Goal: Task Accomplishment & Management: Manage account settings

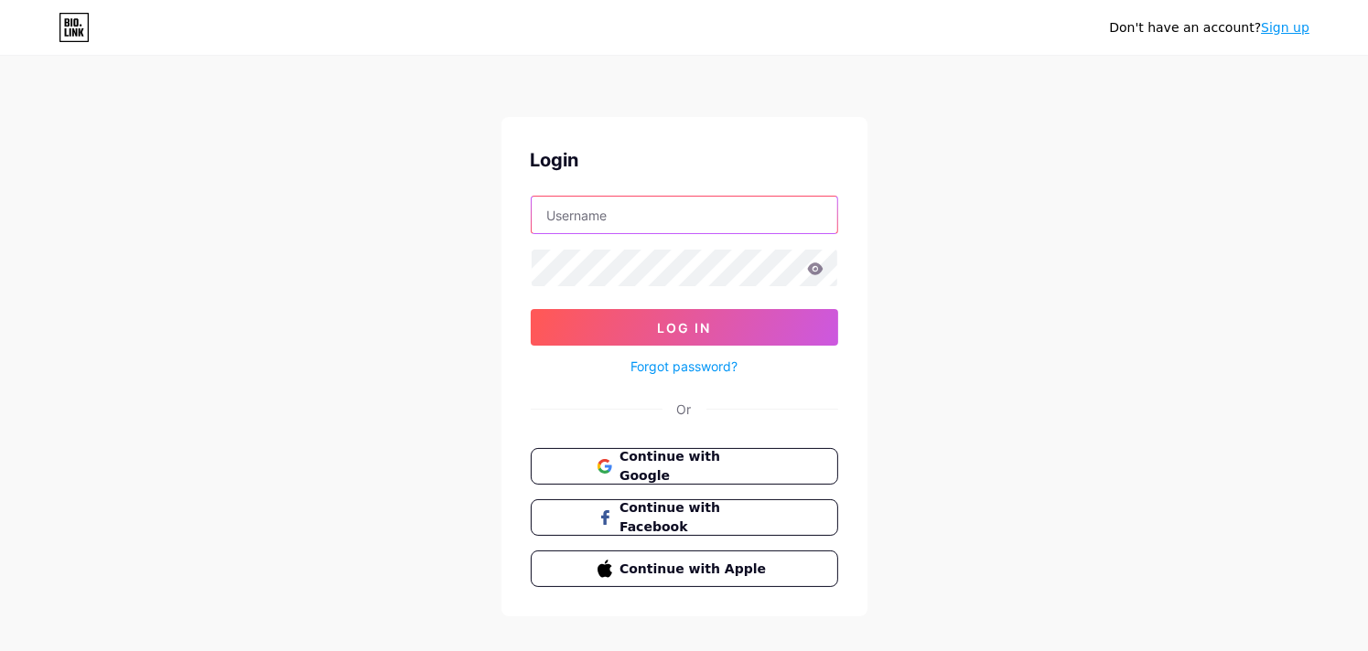
click at [690, 230] on input "text" at bounding box center [684, 215] width 306 height 37
click at [690, 225] on input "text" at bounding box center [684, 215] width 306 height 37
type input "[EMAIL_ADDRESS][DOMAIN_NAME]"
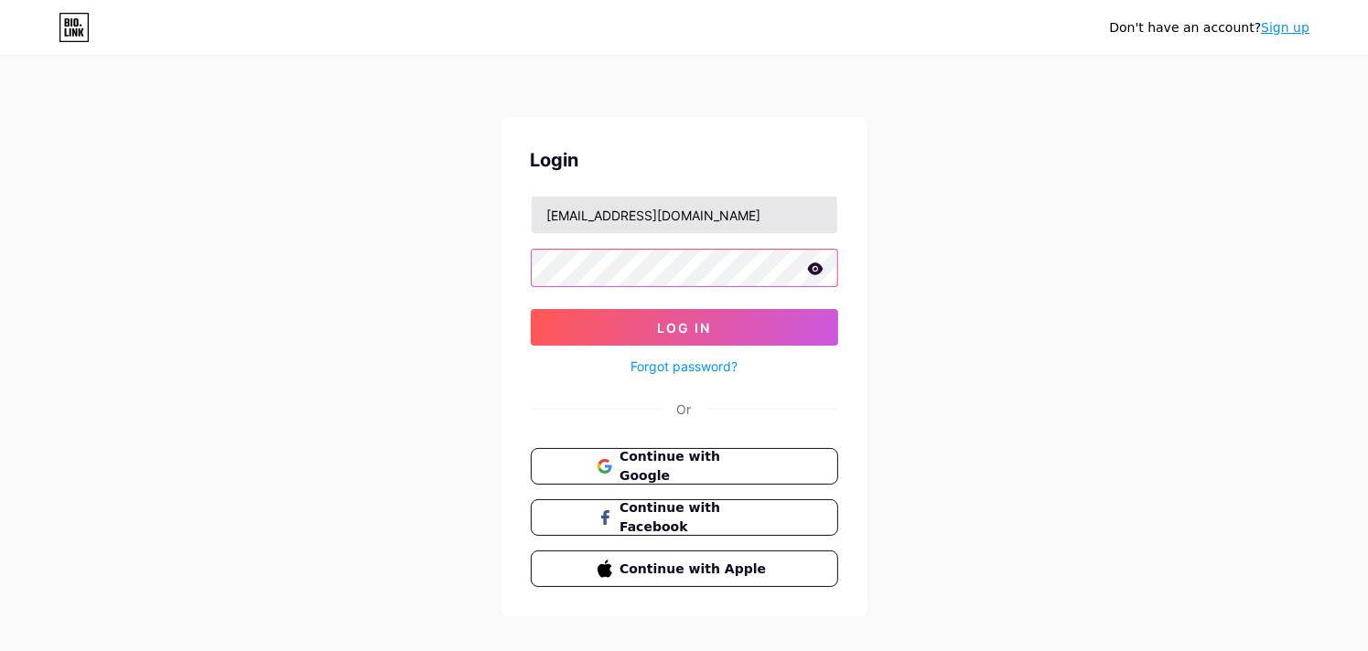
click at [531, 309] on button "Log In" at bounding box center [684, 327] width 307 height 37
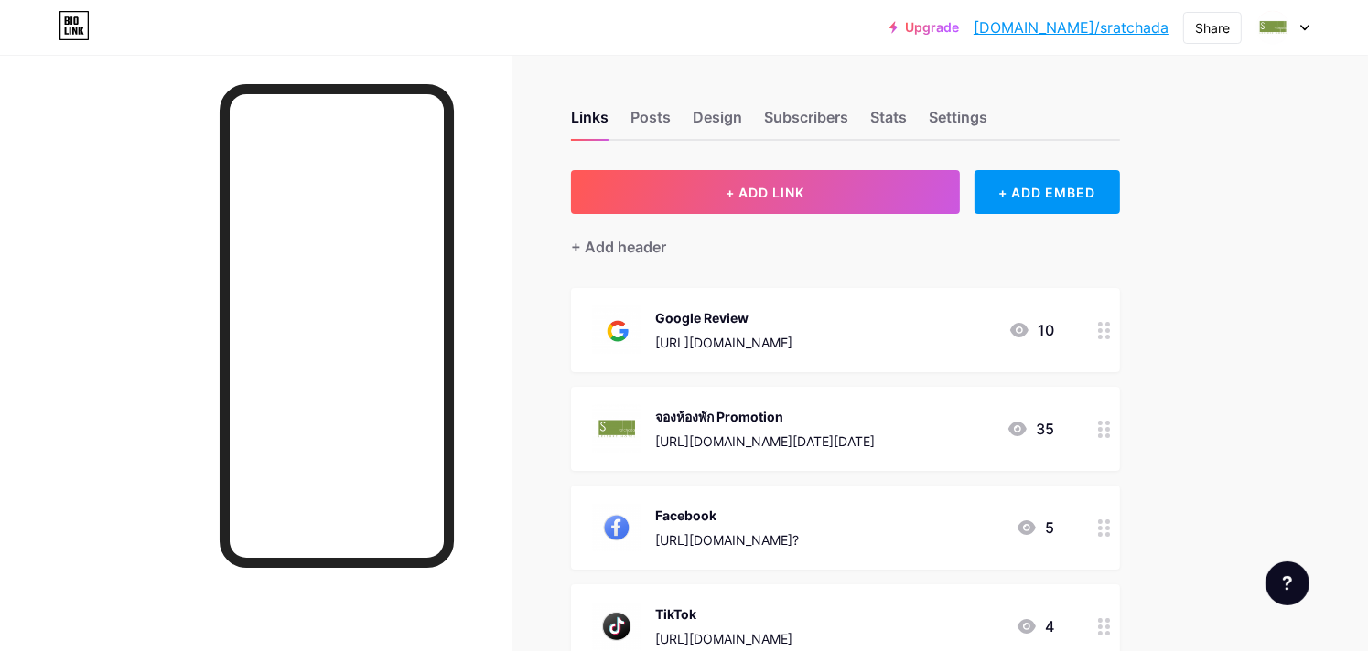
click at [1295, 25] on div at bounding box center [1282, 27] width 53 height 33
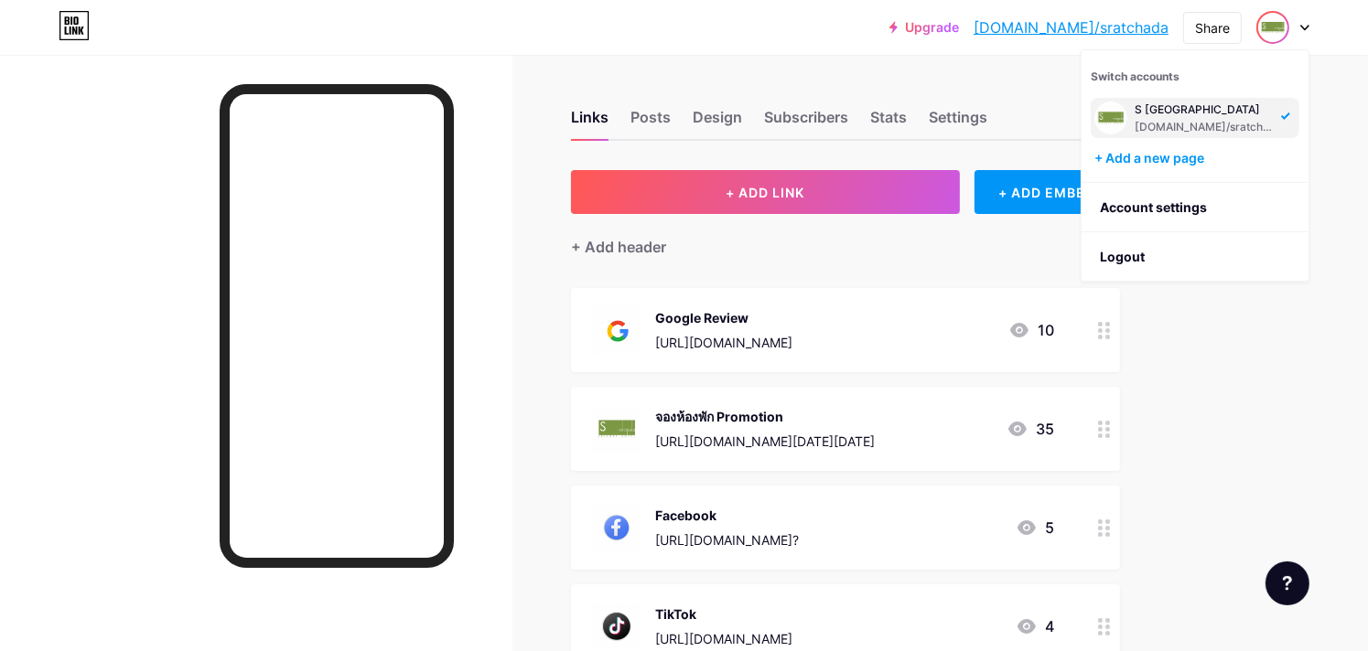
click at [1336, 104] on div "Upgrade [DOMAIN_NAME]/sratch... [DOMAIN_NAME]/sratchada Share Switch accounts S…" at bounding box center [684, 545] width 1368 height 1090
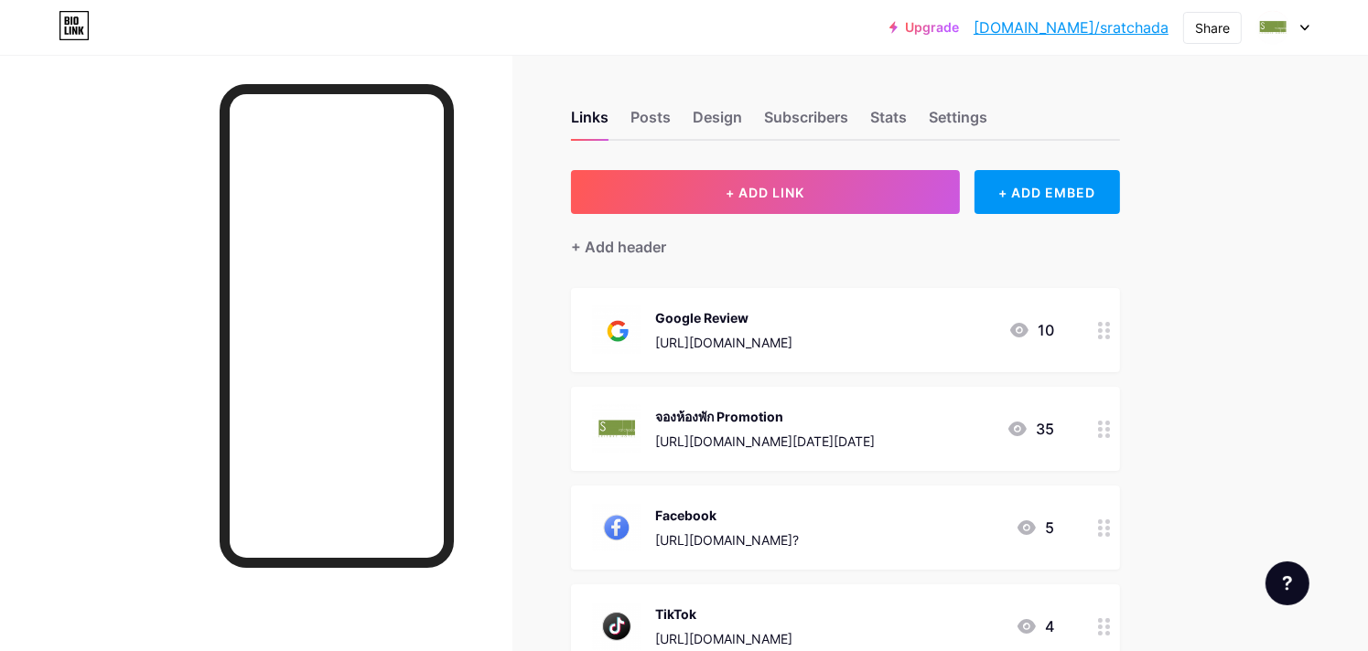
click at [1308, 25] on icon at bounding box center [1304, 28] width 9 height 6
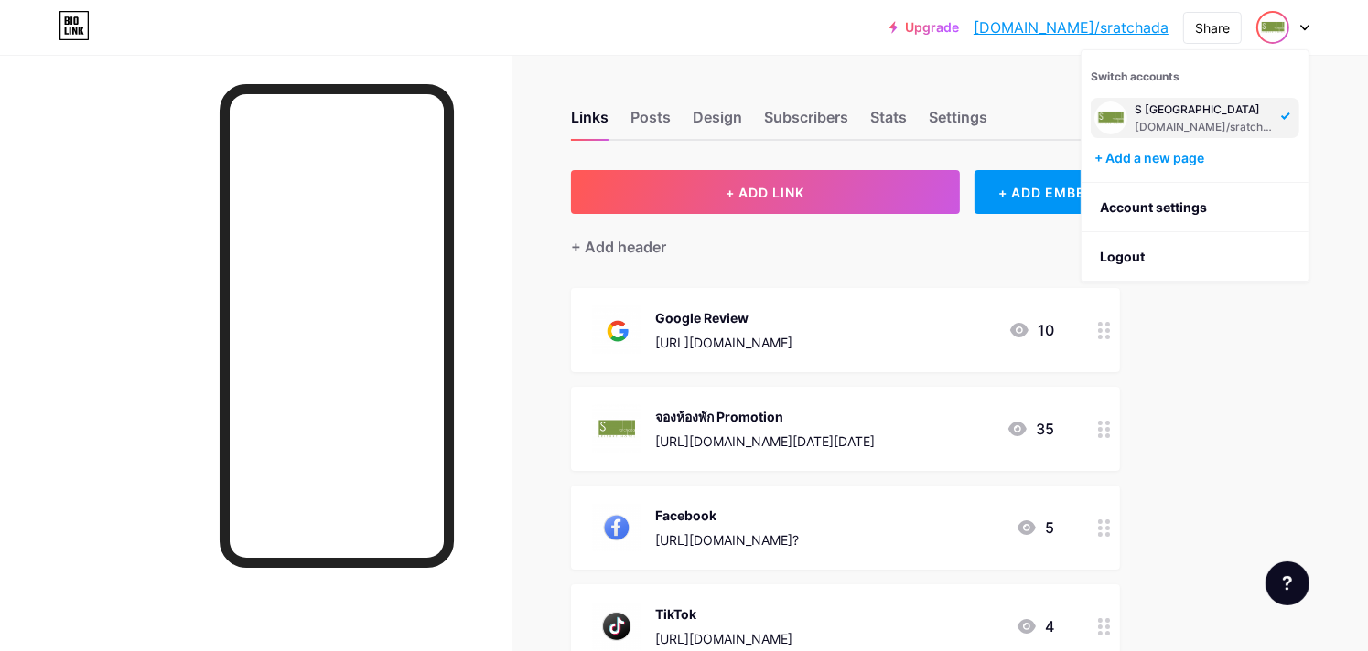
click at [743, 123] on div "Links Posts Design Subscribers Stats Settings" at bounding box center [845, 109] width 549 height 64
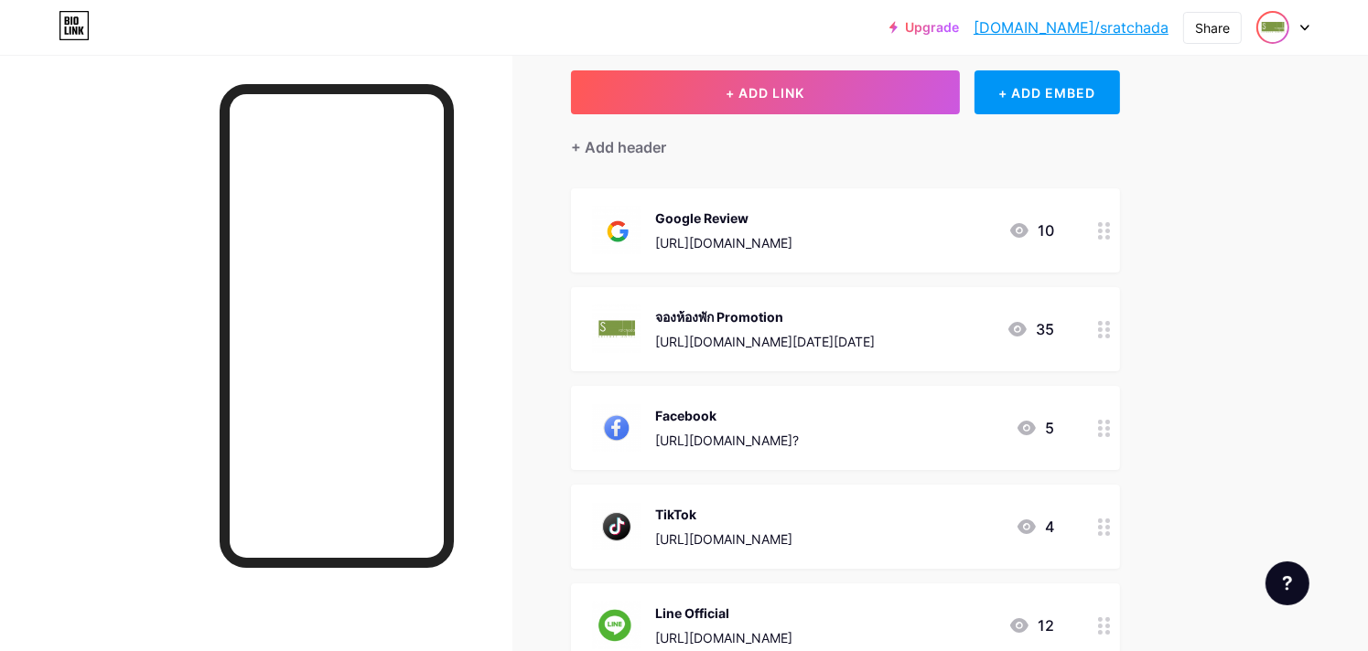
scroll to position [98, 0]
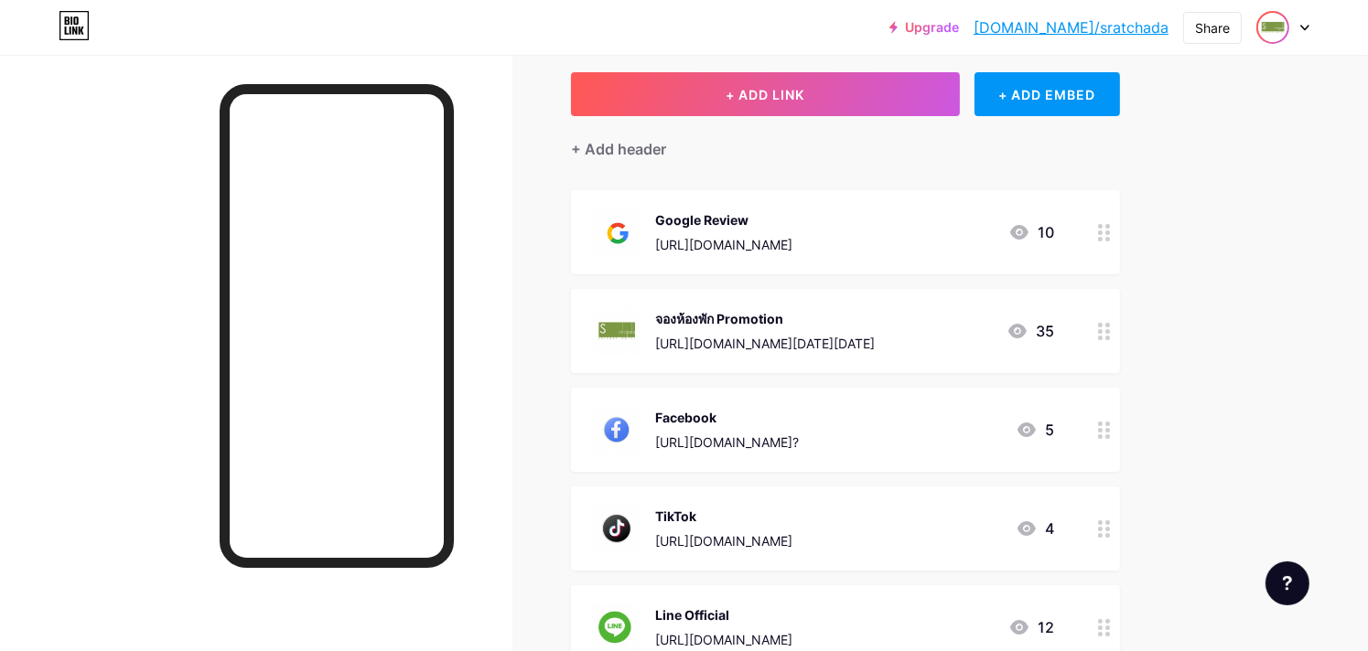
click at [1280, 27] on img at bounding box center [1272, 27] width 29 height 29
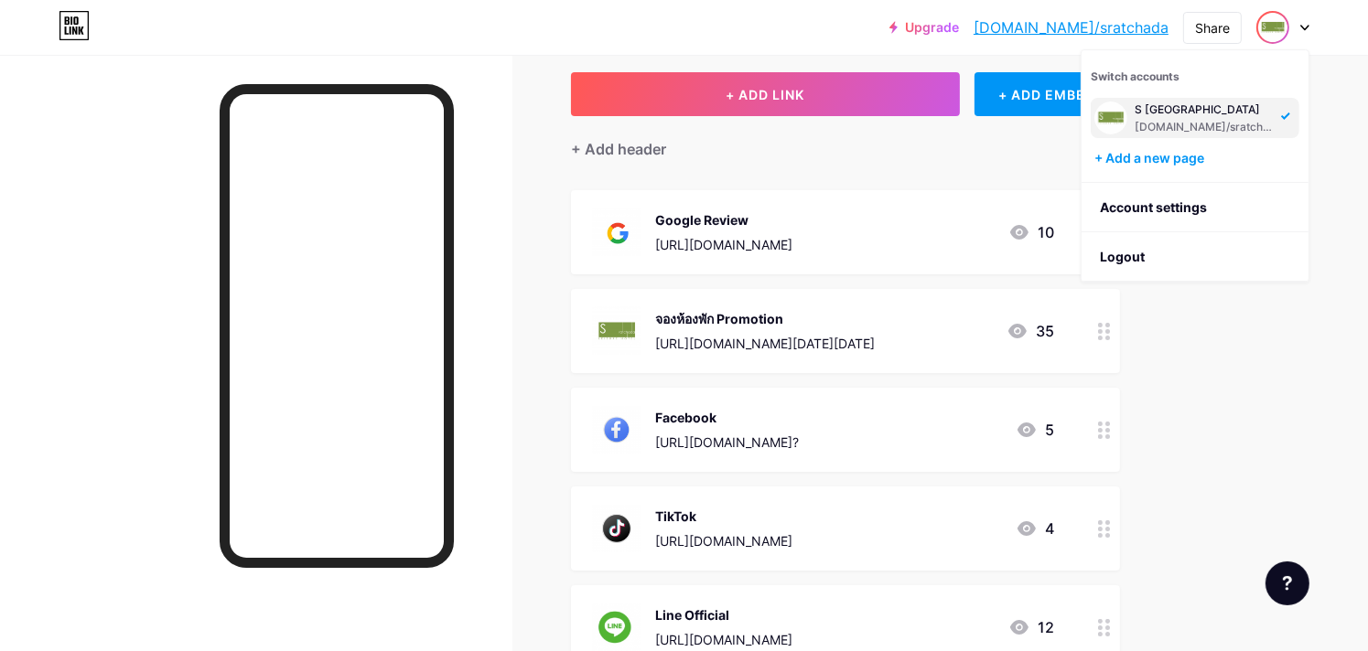
click at [1316, 48] on div "Upgrade [DOMAIN_NAME]/sratch... [DOMAIN_NAME]/sratchada Share Switch accounts S…" at bounding box center [684, 27] width 1368 height 55
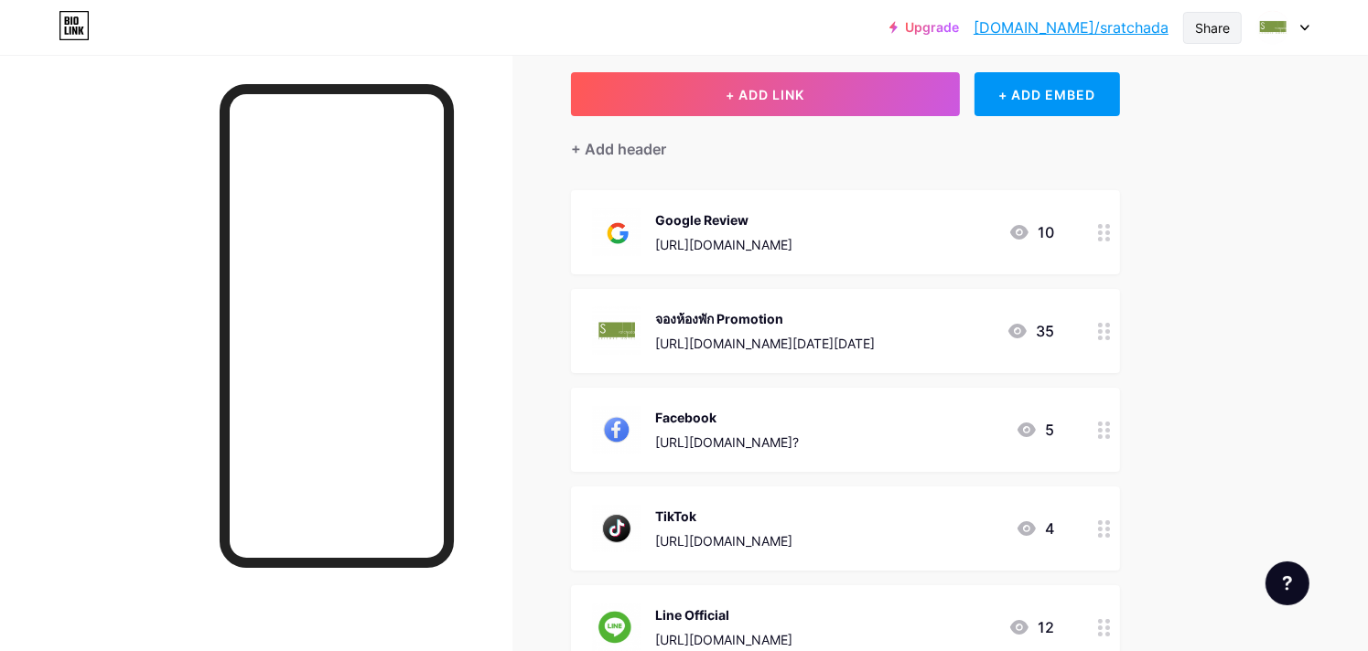
click at [1200, 23] on div "Share" at bounding box center [1212, 27] width 35 height 19
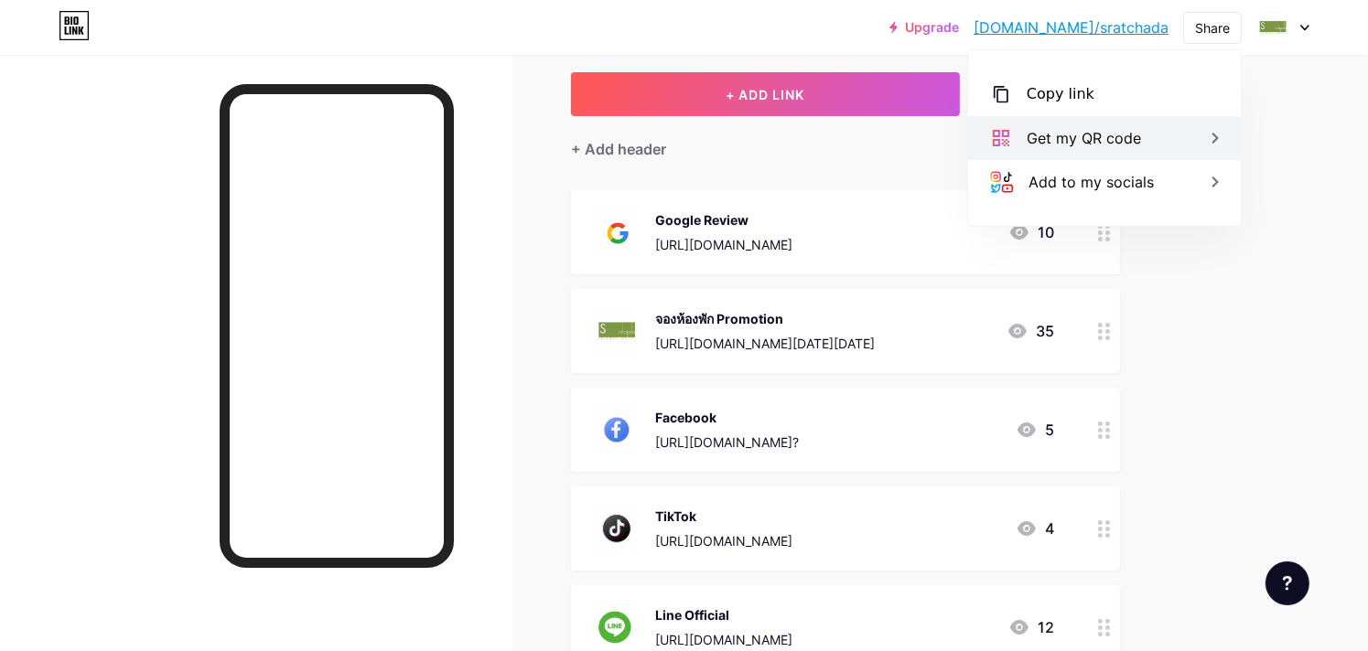
click at [1130, 137] on div "Get my QR code" at bounding box center [1083, 138] width 114 height 22
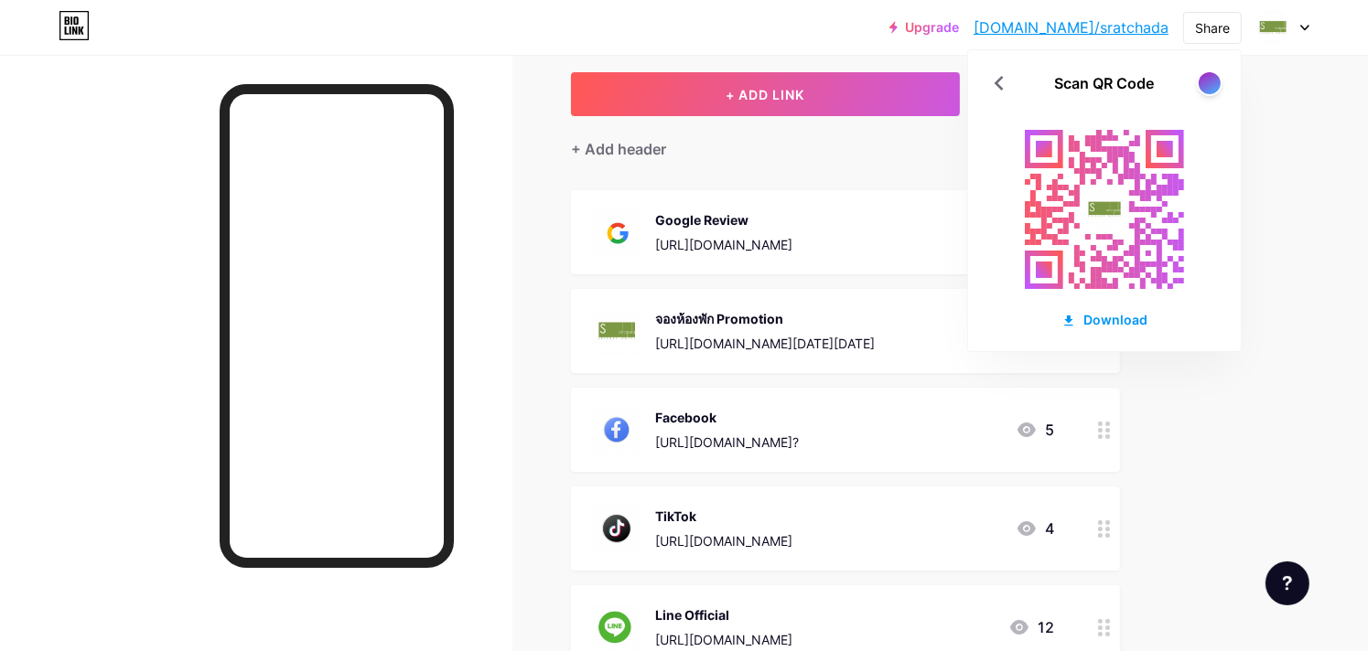
click at [529, 414] on div "Links Posts Design Subscribers Stats Settings + ADD LINK + ADD EMBED + Add head…" at bounding box center [598, 474] width 1196 height 1035
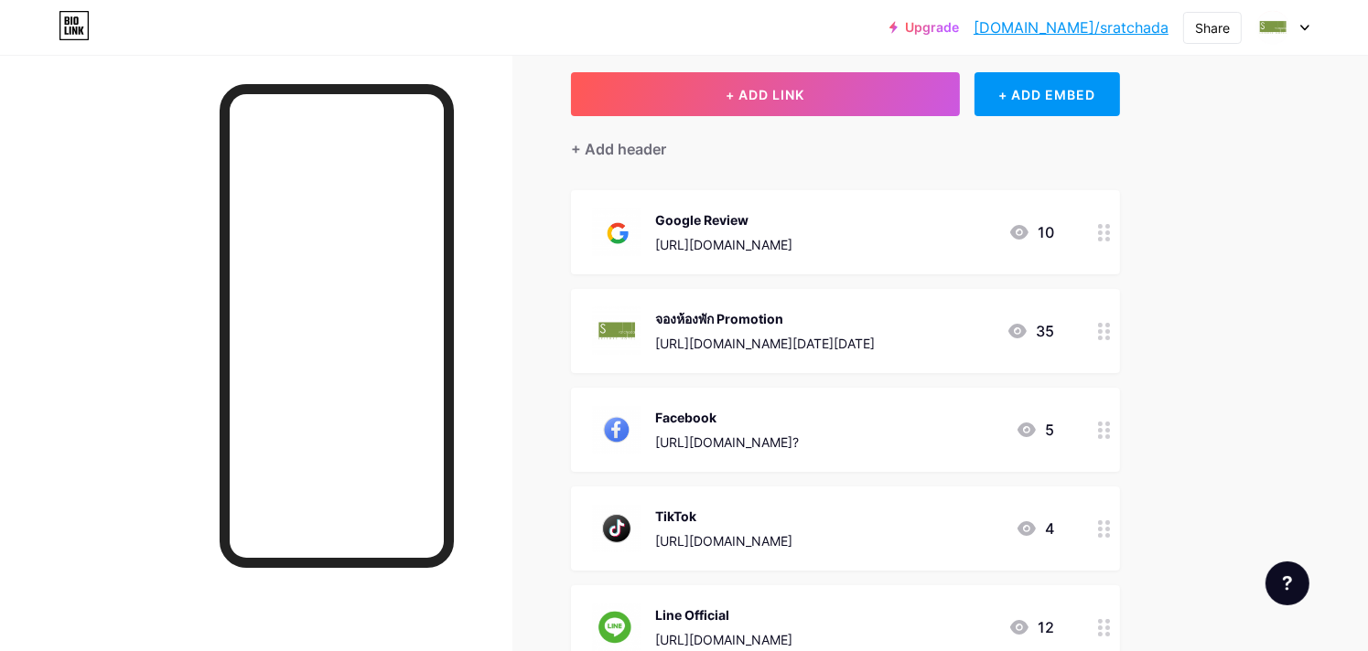
click at [713, 312] on div "จองห้องพัก Promotion" at bounding box center [765, 318] width 220 height 19
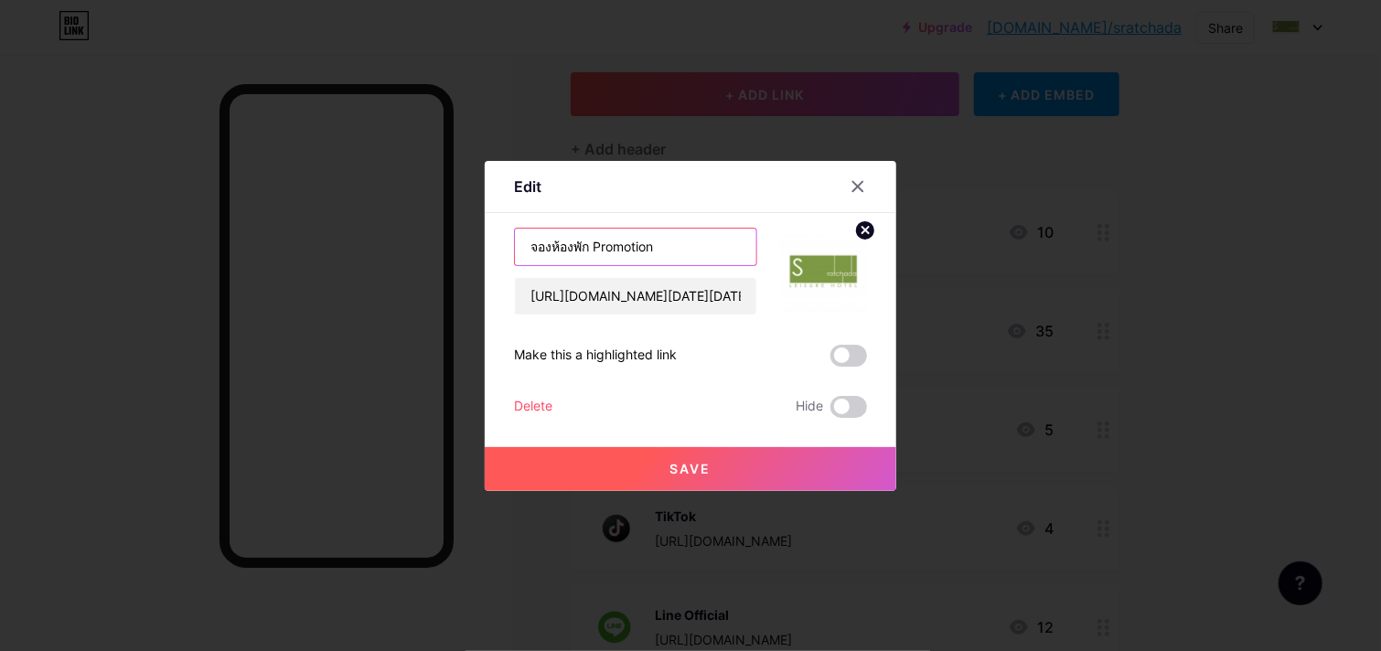
click at [596, 235] on input "จองห้องพัก Promotion" at bounding box center [635, 247] width 241 height 37
drag, startPoint x: 594, startPoint y: 248, endPoint x: 498, endPoint y: 245, distance: 96.1
click at [498, 245] on div "Edit Content YouTube Play YouTube video without leaving your page. ADD Vimeo Pl…" at bounding box center [691, 326] width 412 height 330
click at [735, 244] on input "Hotel Website - Promotion" at bounding box center [635, 247] width 241 height 37
drag, startPoint x: 630, startPoint y: 244, endPoint x: 509, endPoint y: 241, distance: 121.7
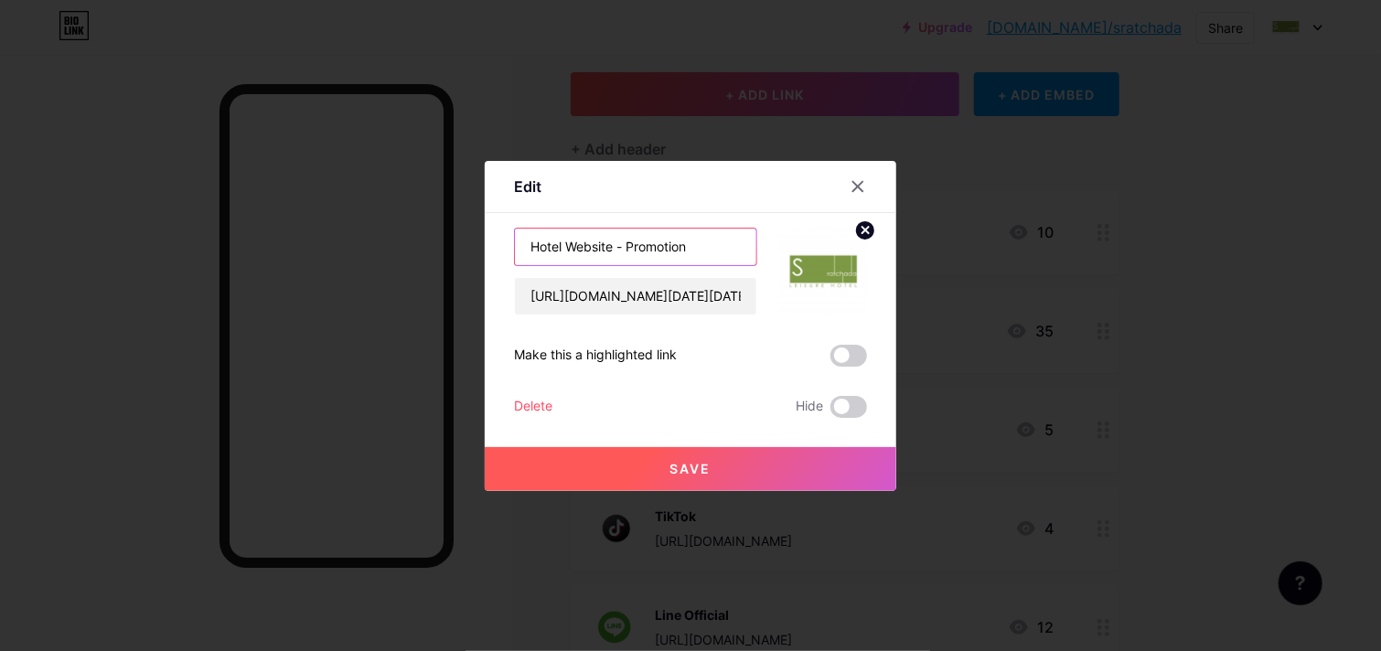
click at [509, 241] on div "Edit Content YouTube Play YouTube video without leaving your page. ADD Vimeo Pl…" at bounding box center [691, 326] width 412 height 330
click at [646, 237] on input "Promotion" at bounding box center [635, 247] width 241 height 37
paste input "Hotel Website -"
click at [597, 242] on input "Promotion Hotel Website" at bounding box center [635, 247] width 241 height 37
type input "Promotion - Hotel Website"
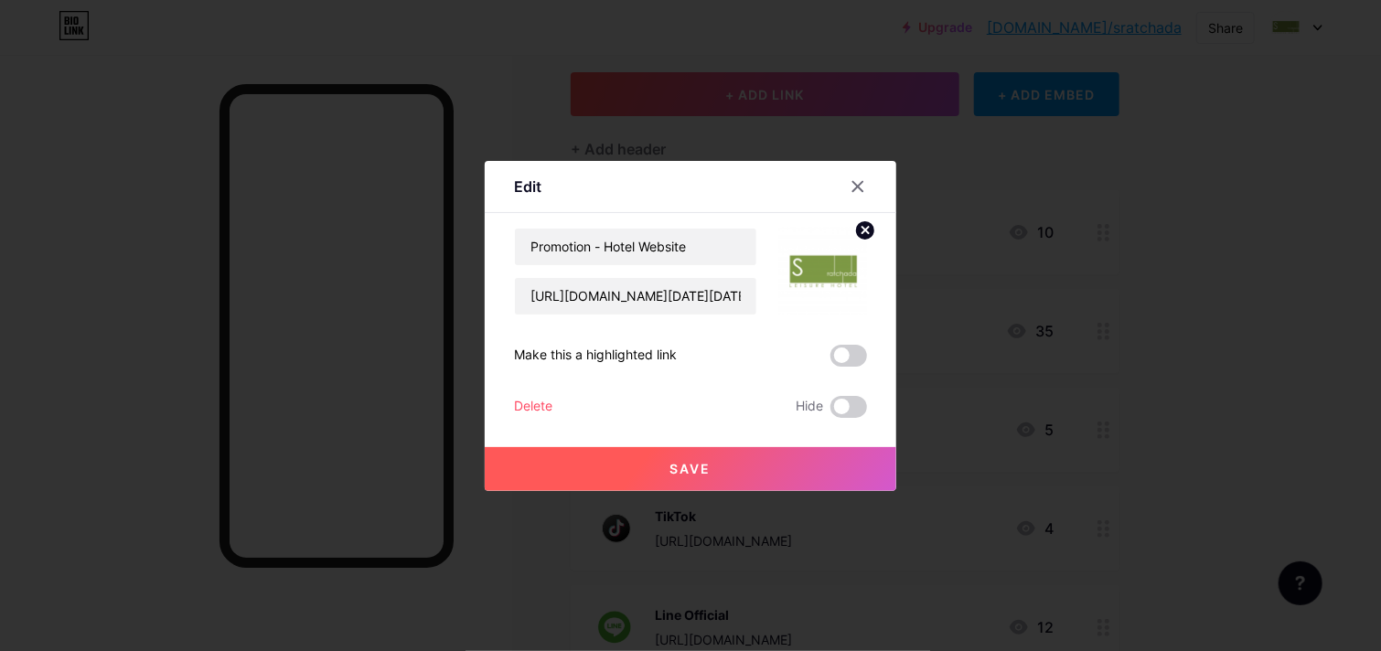
click at [717, 426] on div "Save" at bounding box center [691, 454] width 412 height 73
click at [719, 460] on button "Save" at bounding box center [691, 469] width 412 height 44
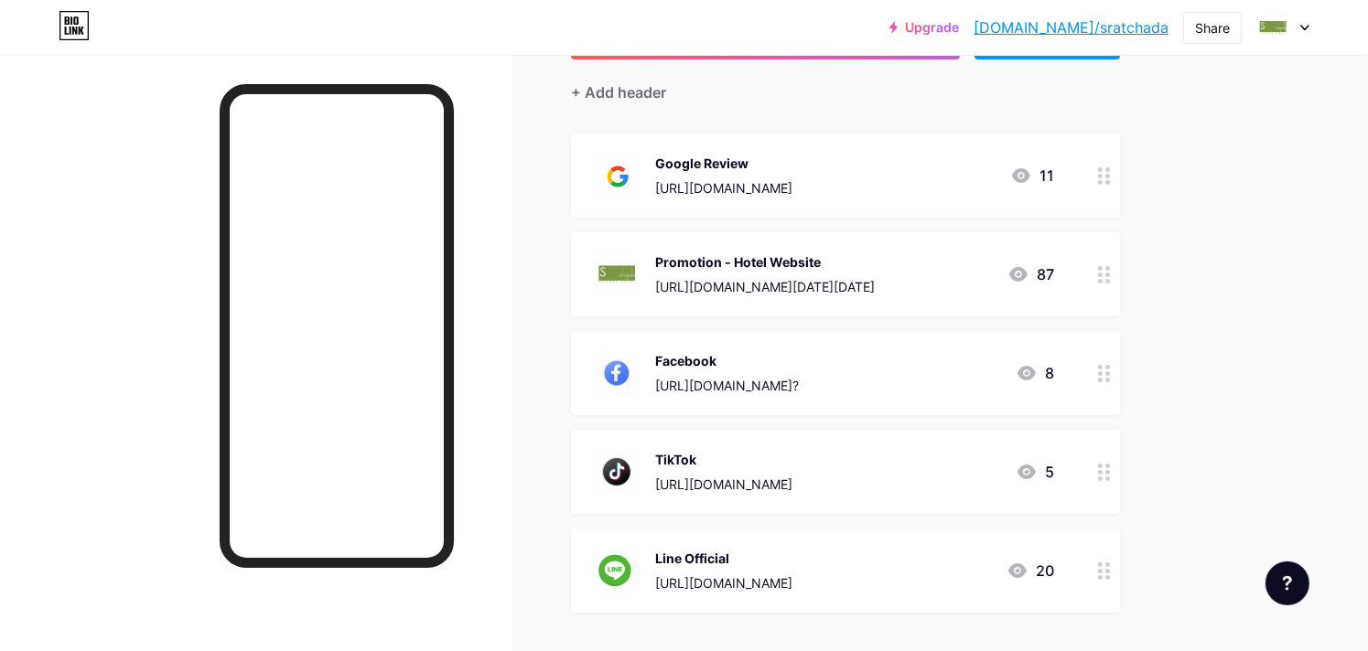
scroll to position [154, 0]
click at [1304, 27] on icon at bounding box center [1304, 28] width 9 height 6
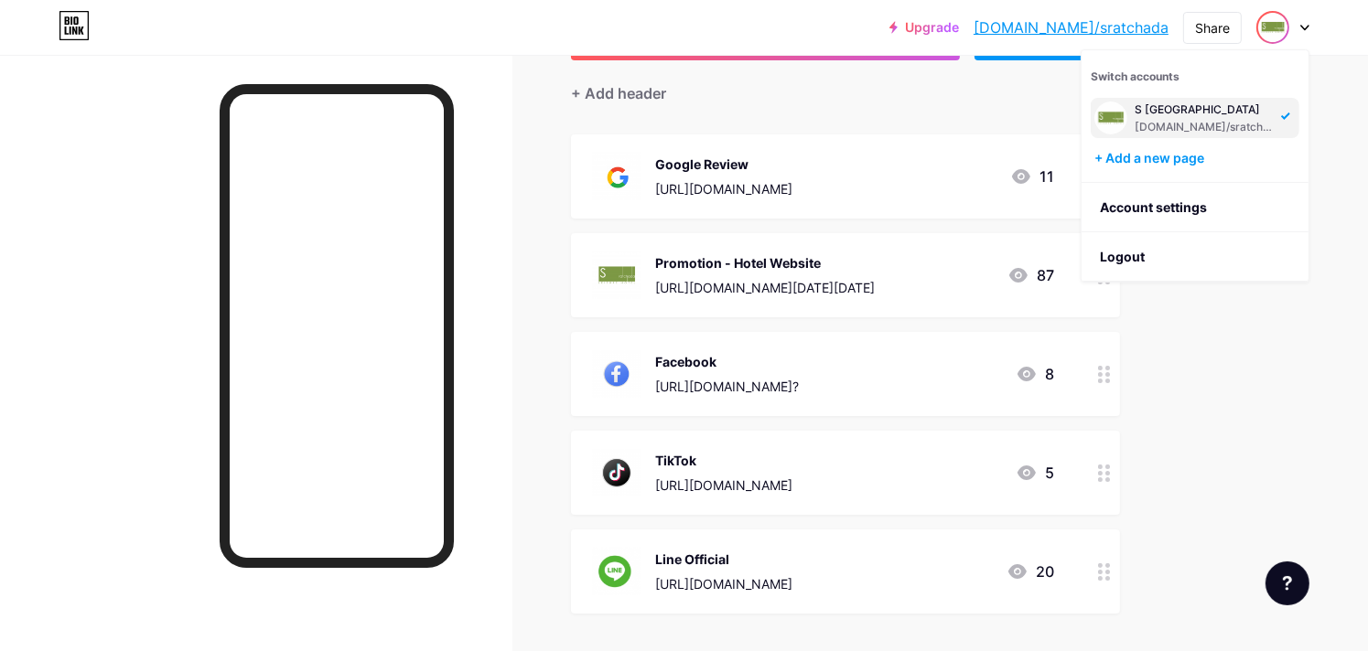
click at [687, 53] on div "Upgrade [DOMAIN_NAME]/sratch... [DOMAIN_NAME]/sratchada Share Switch accounts S…" at bounding box center [684, 27] width 1368 height 55
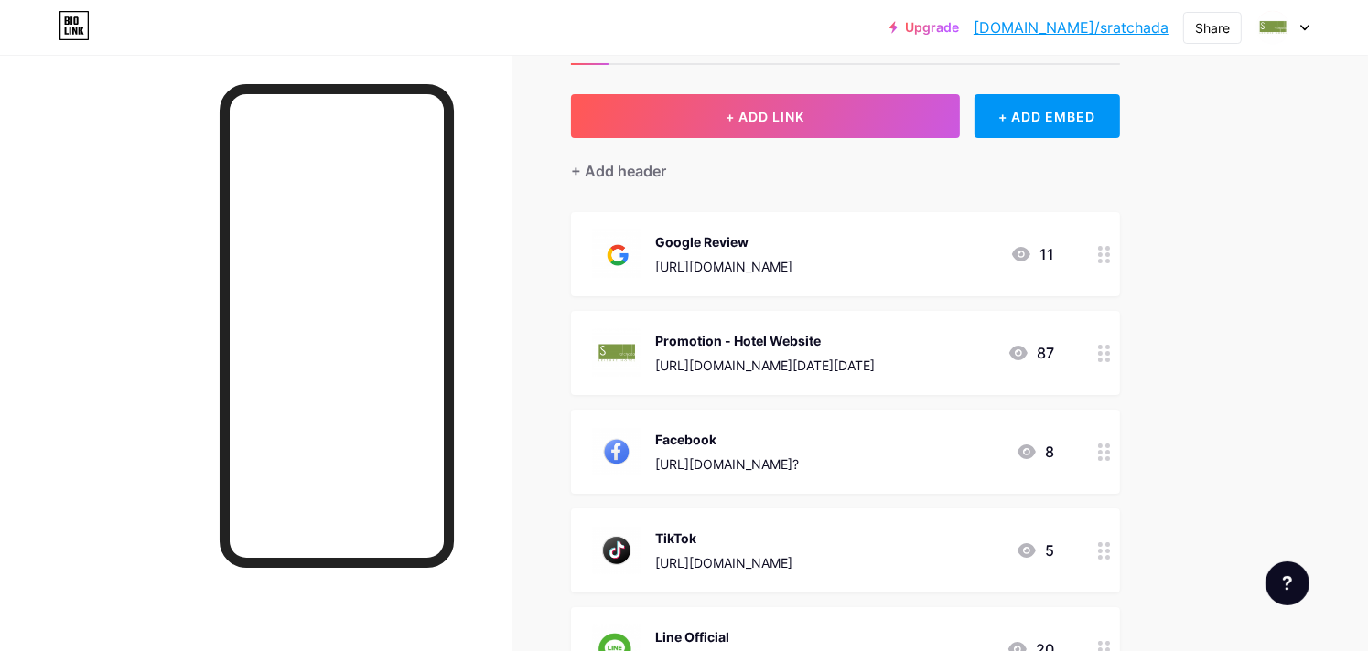
scroll to position [0, 0]
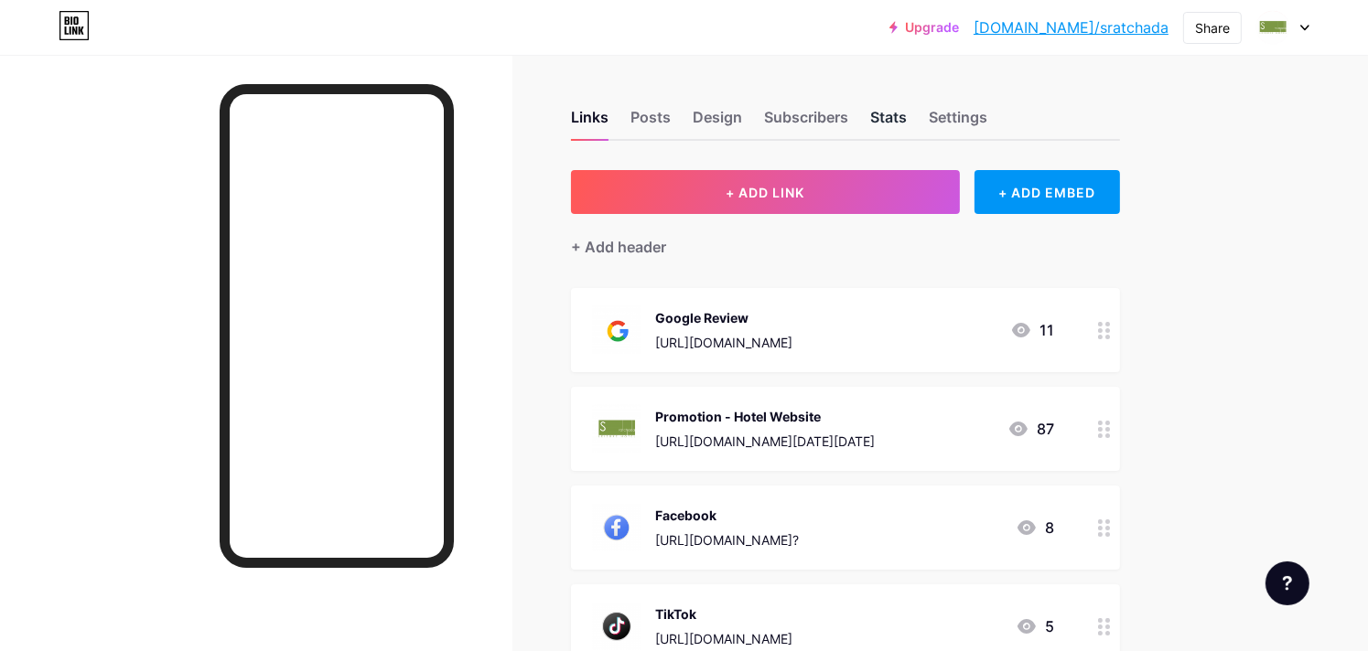
click at [891, 109] on div "Stats" at bounding box center [888, 122] width 37 height 33
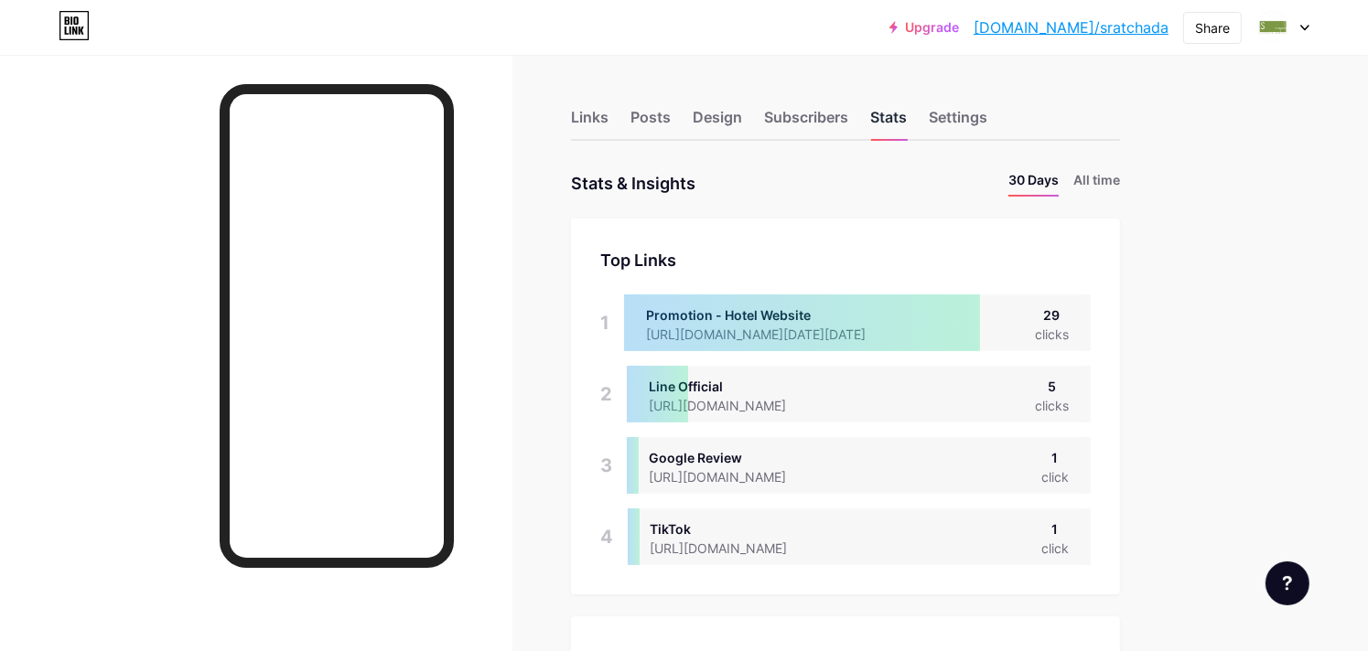
scroll to position [651, 1368]
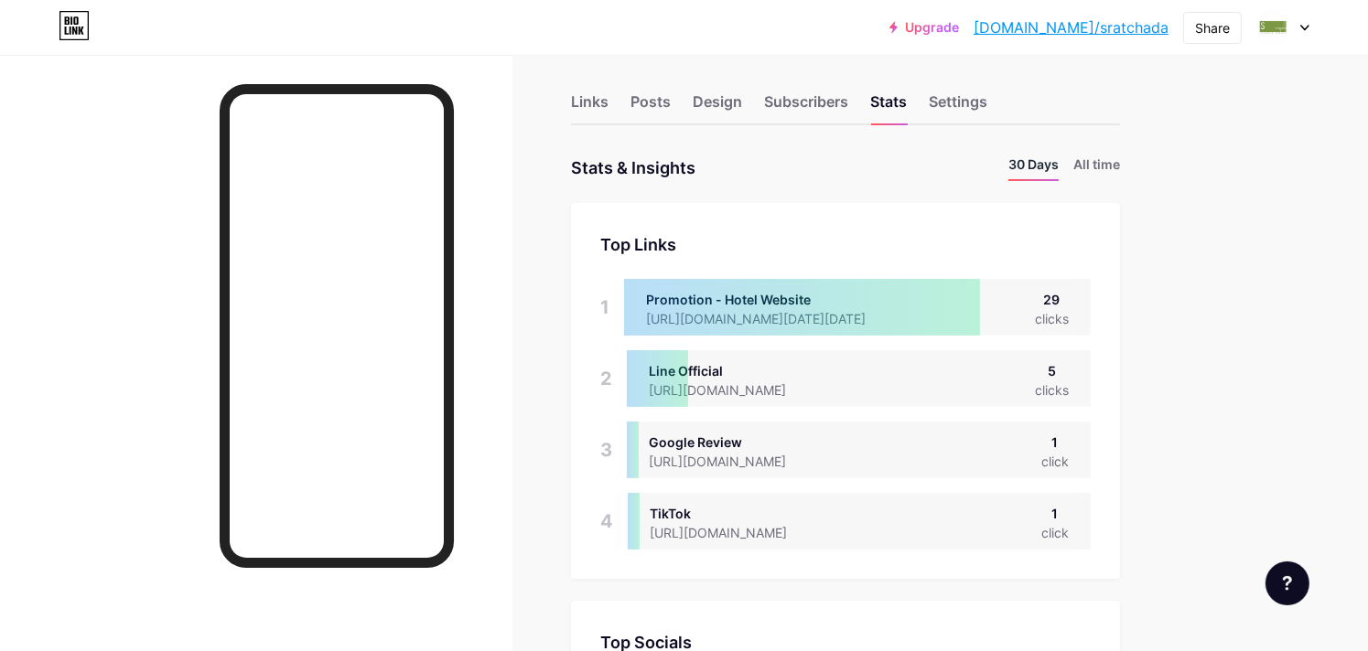
scroll to position [15, 0]
click at [1089, 158] on li "All time" at bounding box center [1096, 169] width 47 height 27
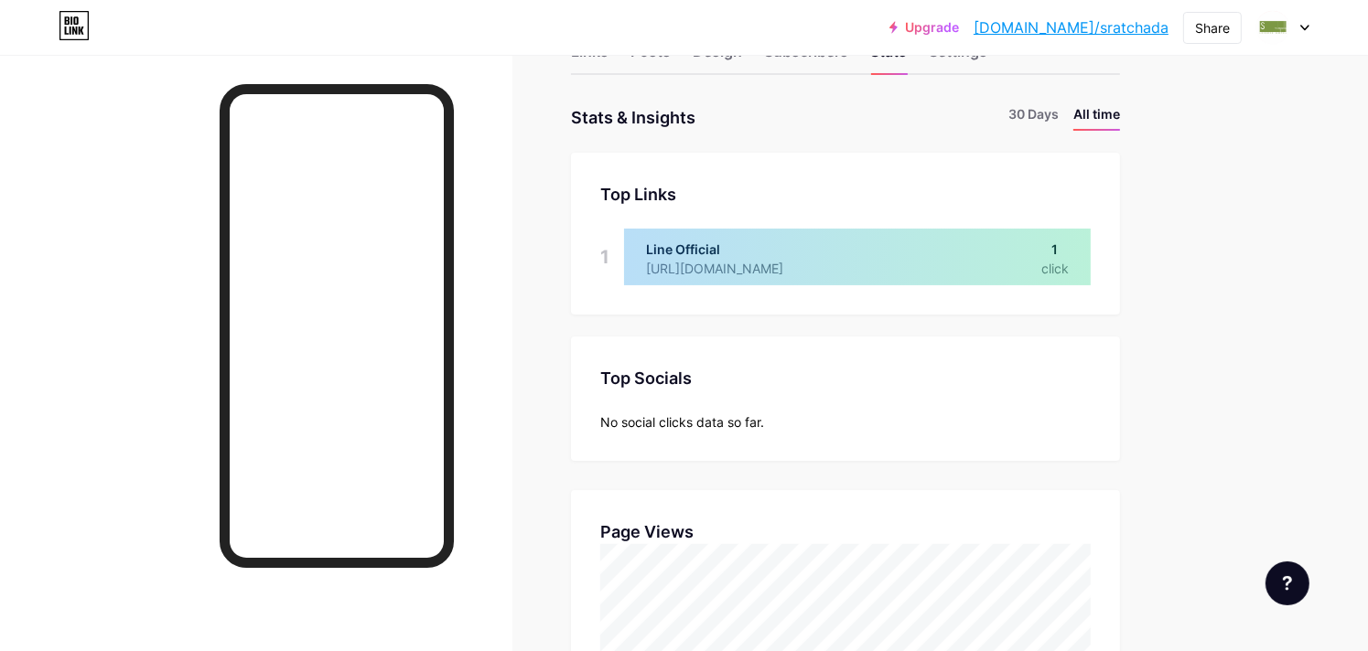
scroll to position [64, 0]
click at [1025, 113] on li "30 Days" at bounding box center [1033, 119] width 50 height 27
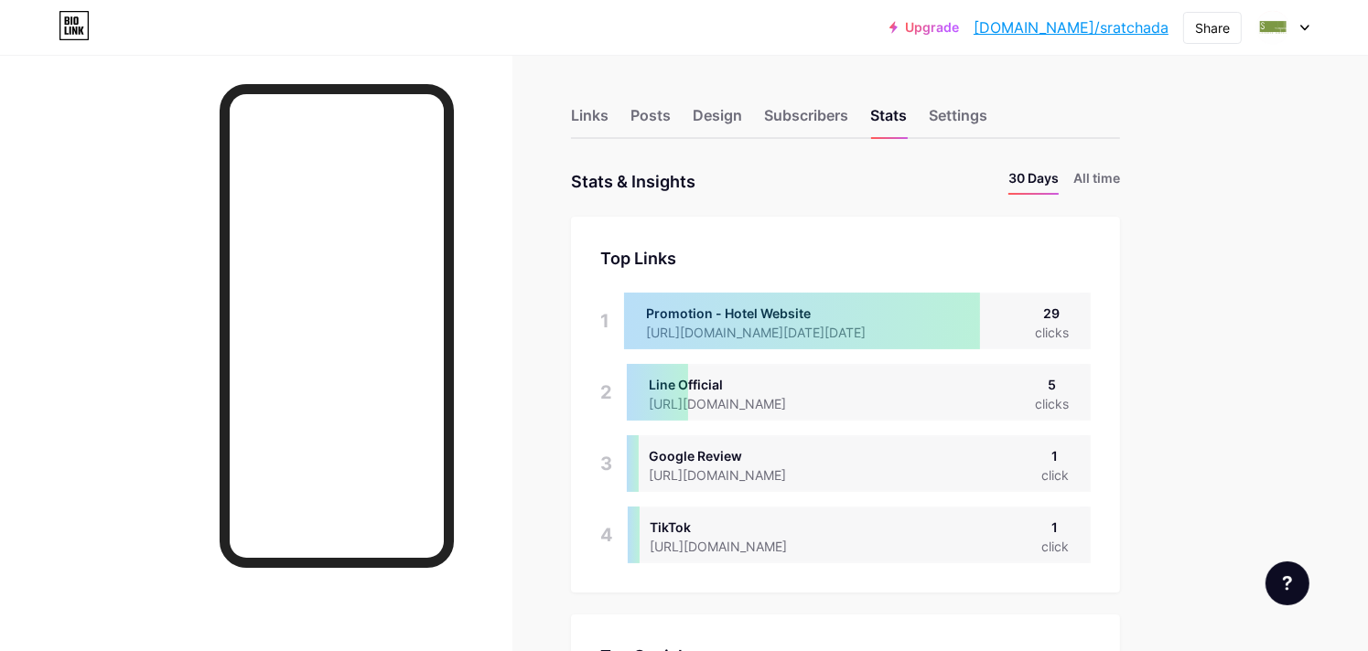
scroll to position [0, 0]
click at [949, 120] on div "Settings" at bounding box center [957, 122] width 59 height 33
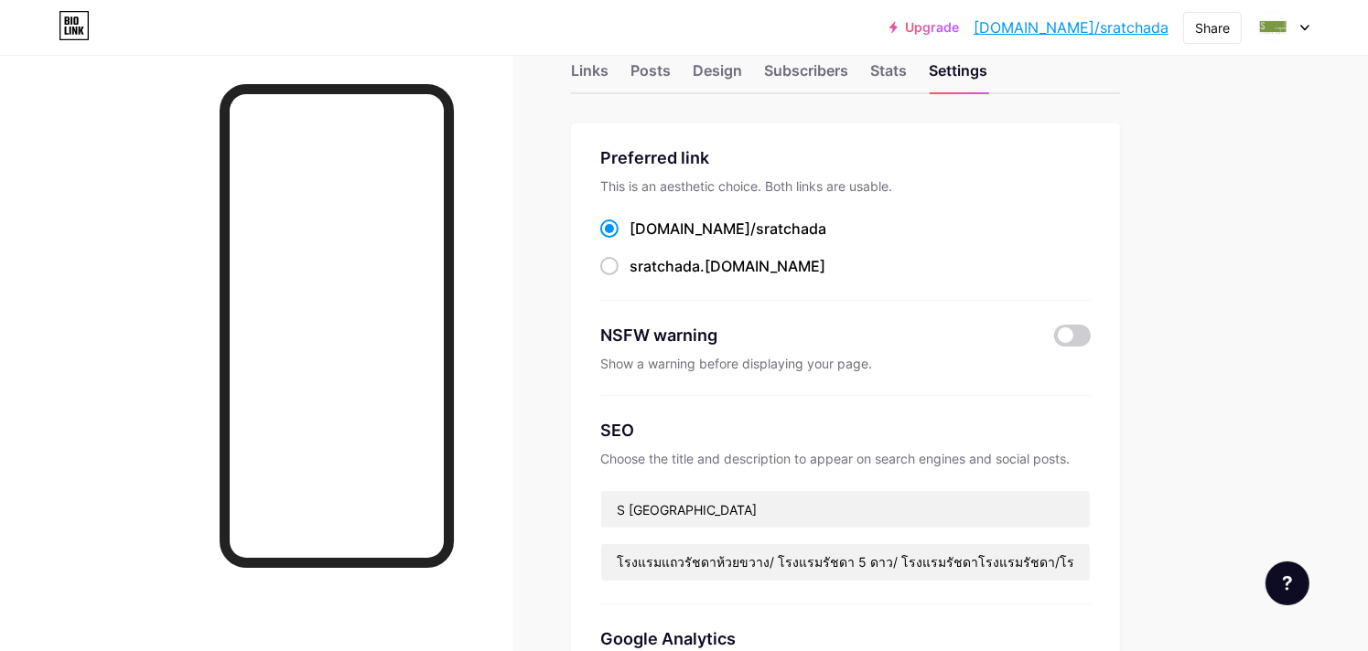
scroll to position [46, 0]
click at [879, 89] on div "Stats" at bounding box center [888, 76] width 37 height 33
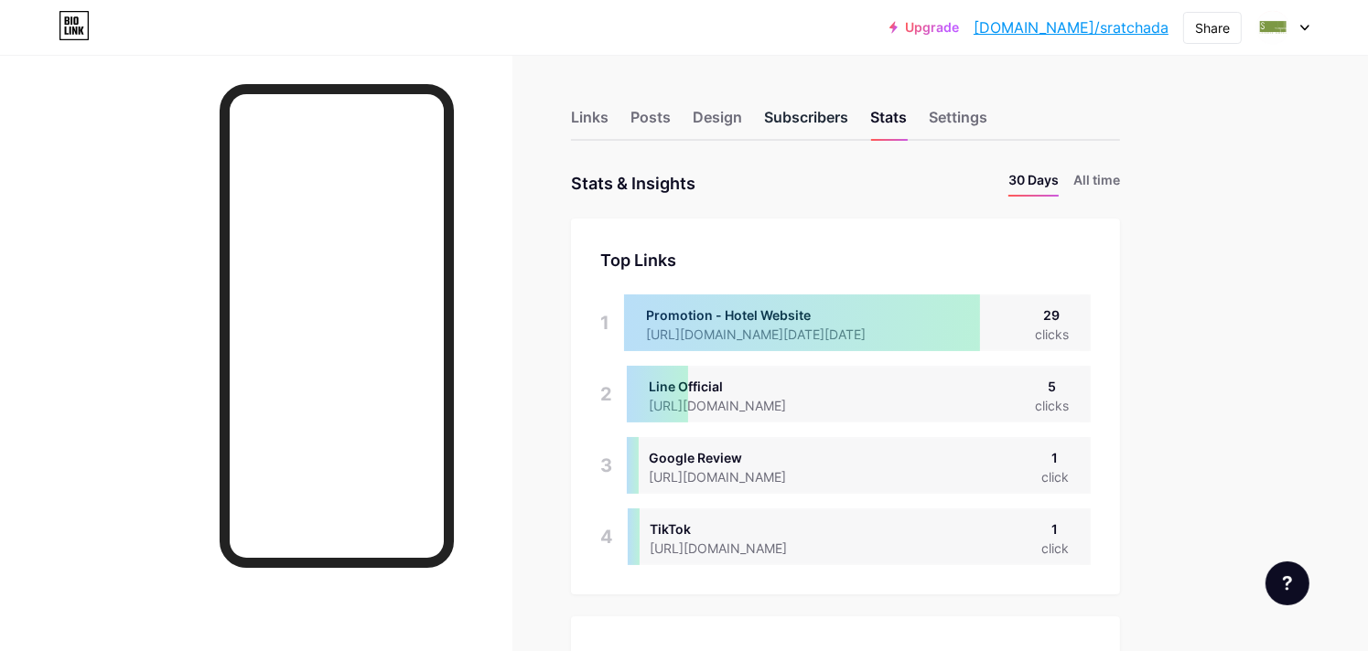
click at [833, 114] on div "Subscribers" at bounding box center [806, 122] width 84 height 33
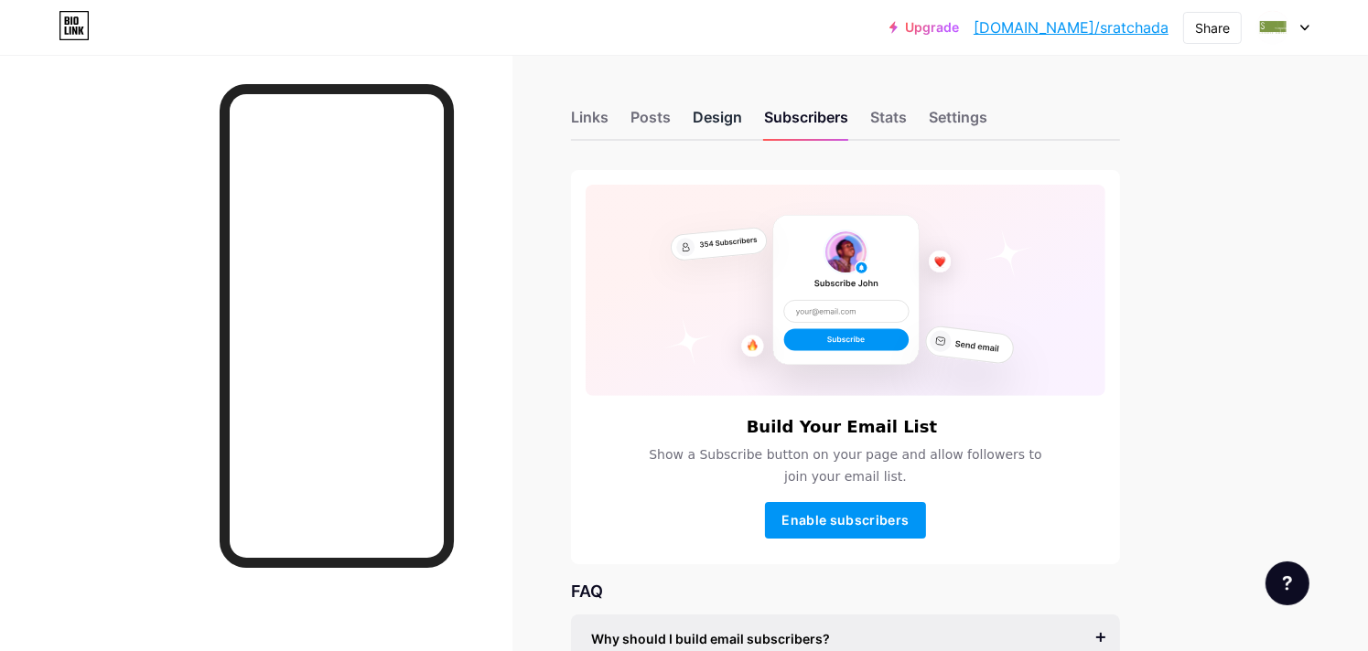
click at [721, 116] on div "Design" at bounding box center [716, 122] width 49 height 33
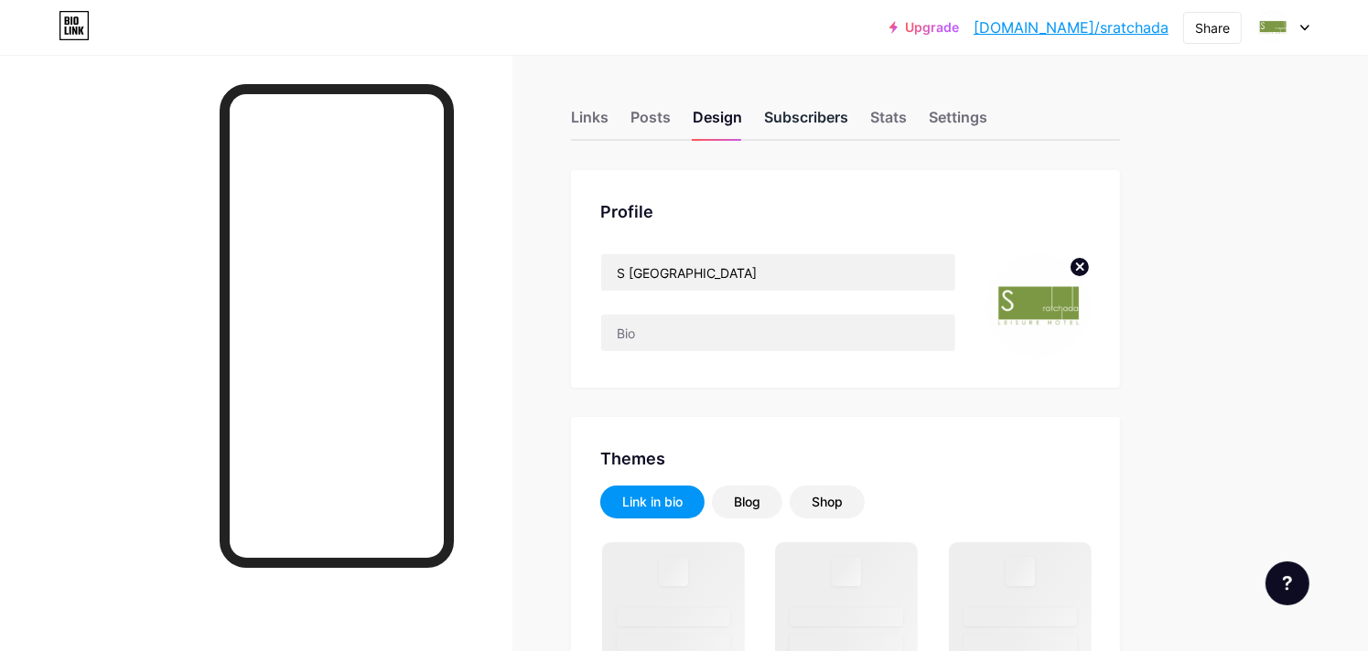
click at [820, 116] on div "Subscribers" at bounding box center [806, 122] width 84 height 33
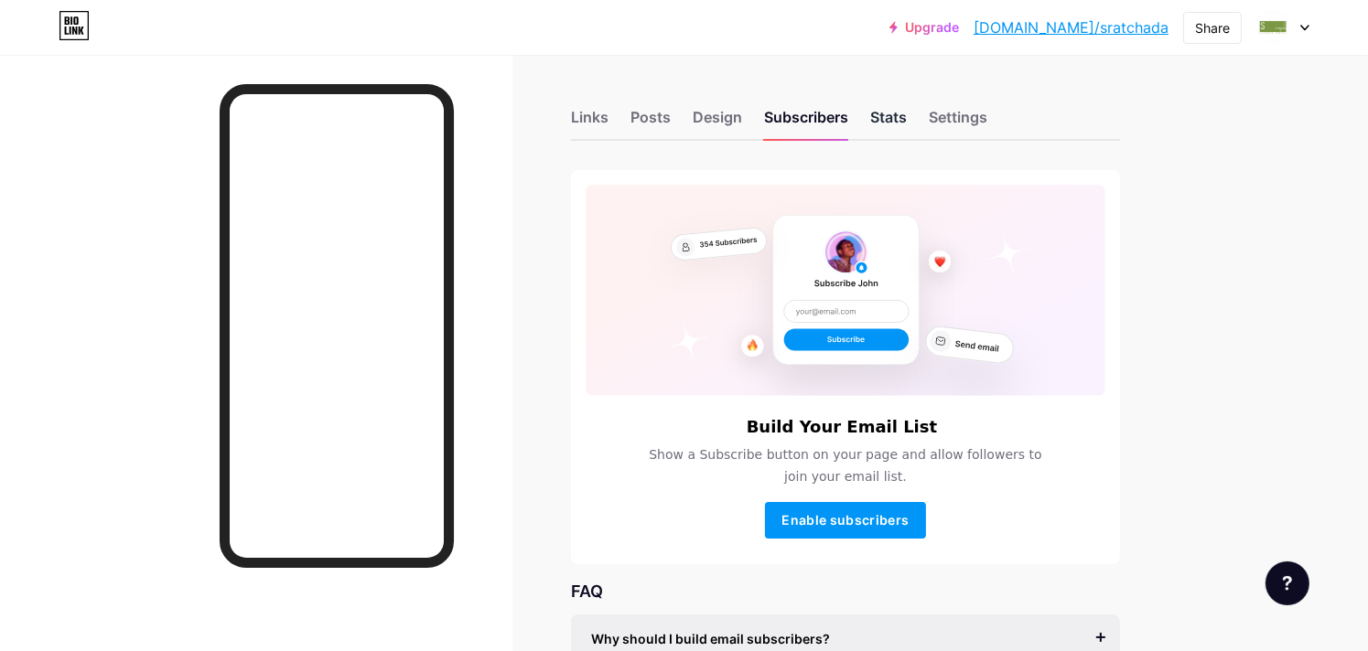
click at [894, 118] on div "Stats" at bounding box center [888, 122] width 37 height 33
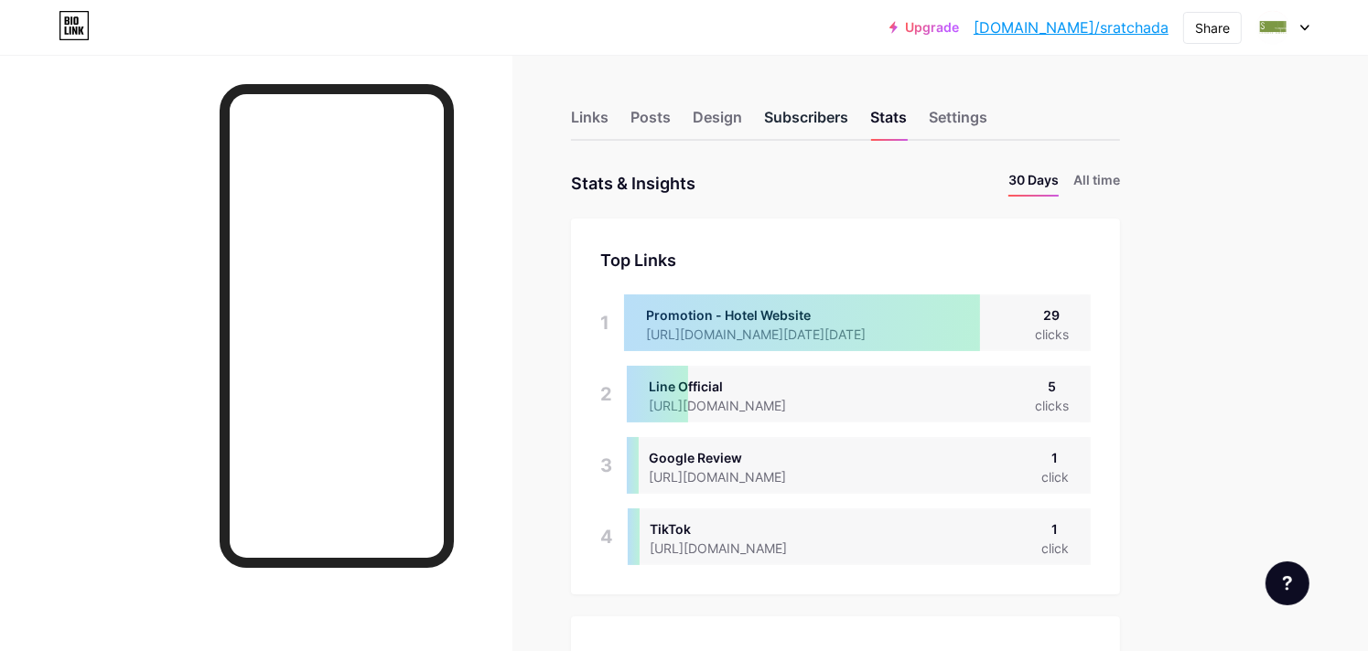
click at [786, 116] on div "Subscribers" at bounding box center [806, 122] width 84 height 33
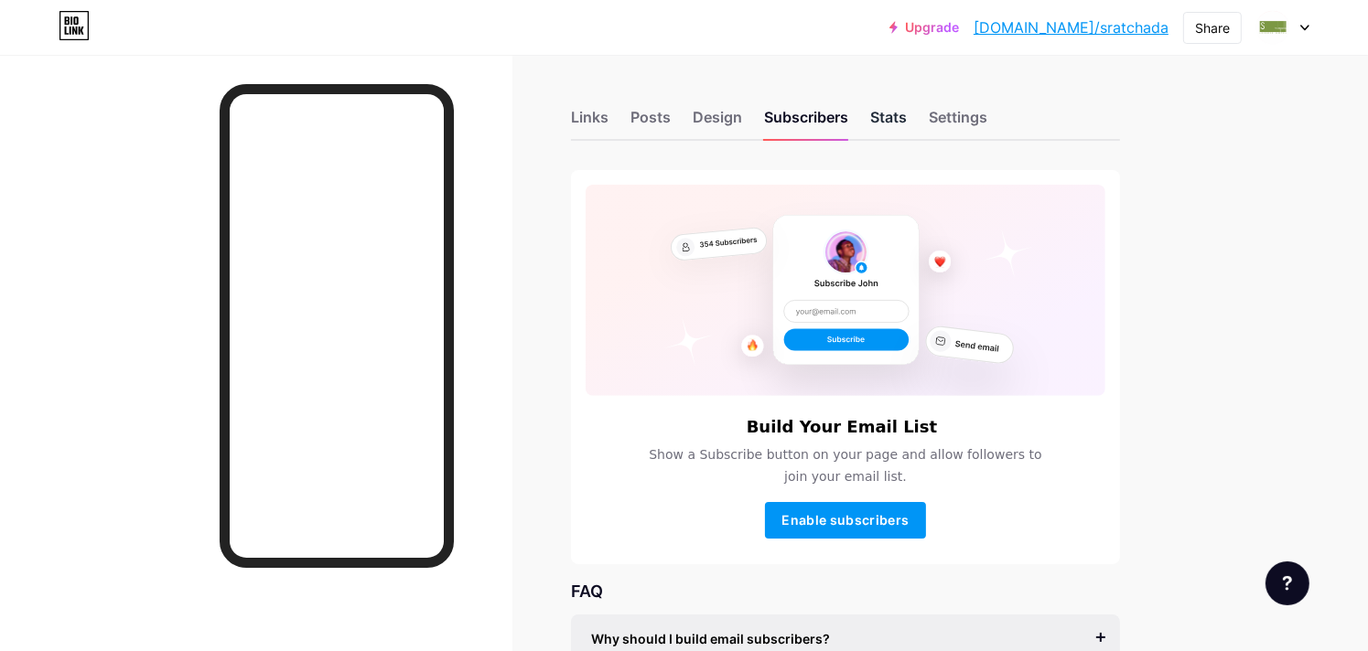
click at [888, 113] on div "Stats" at bounding box center [888, 122] width 37 height 33
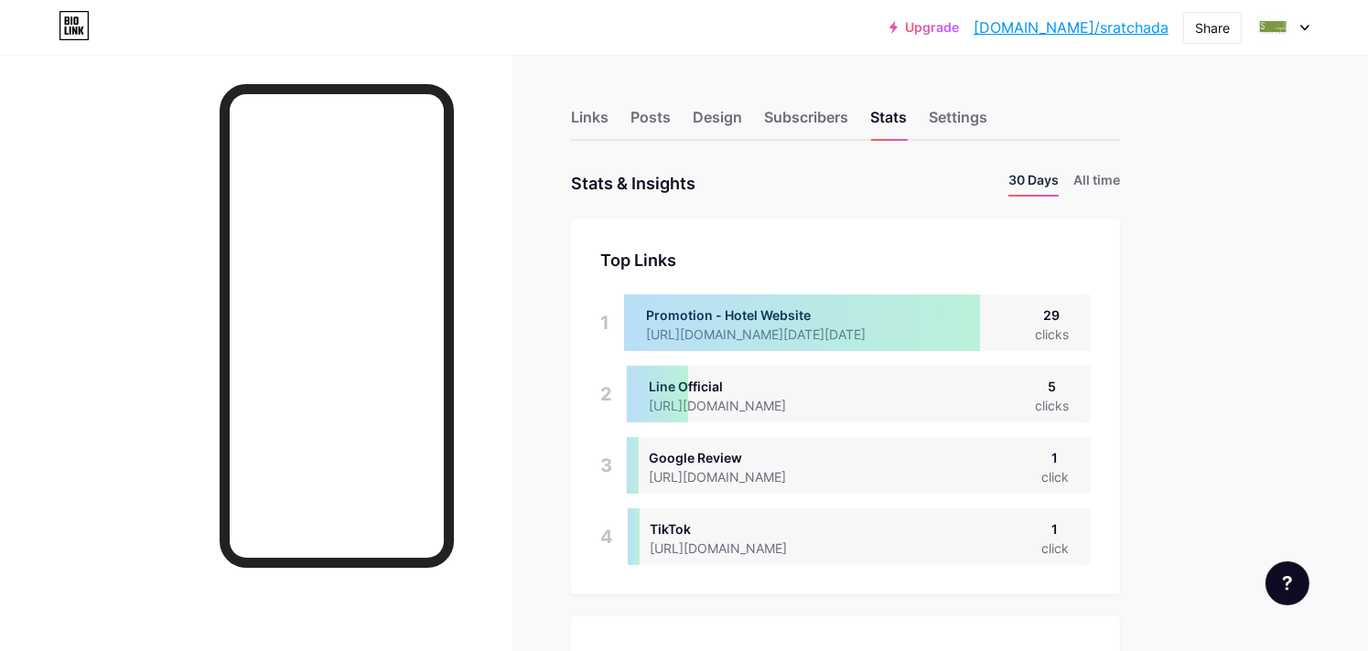
scroll to position [914065, 913348]
click at [1040, 175] on li "30 Days" at bounding box center [1033, 183] width 50 height 27
click at [948, 116] on div "Settings" at bounding box center [957, 122] width 59 height 33
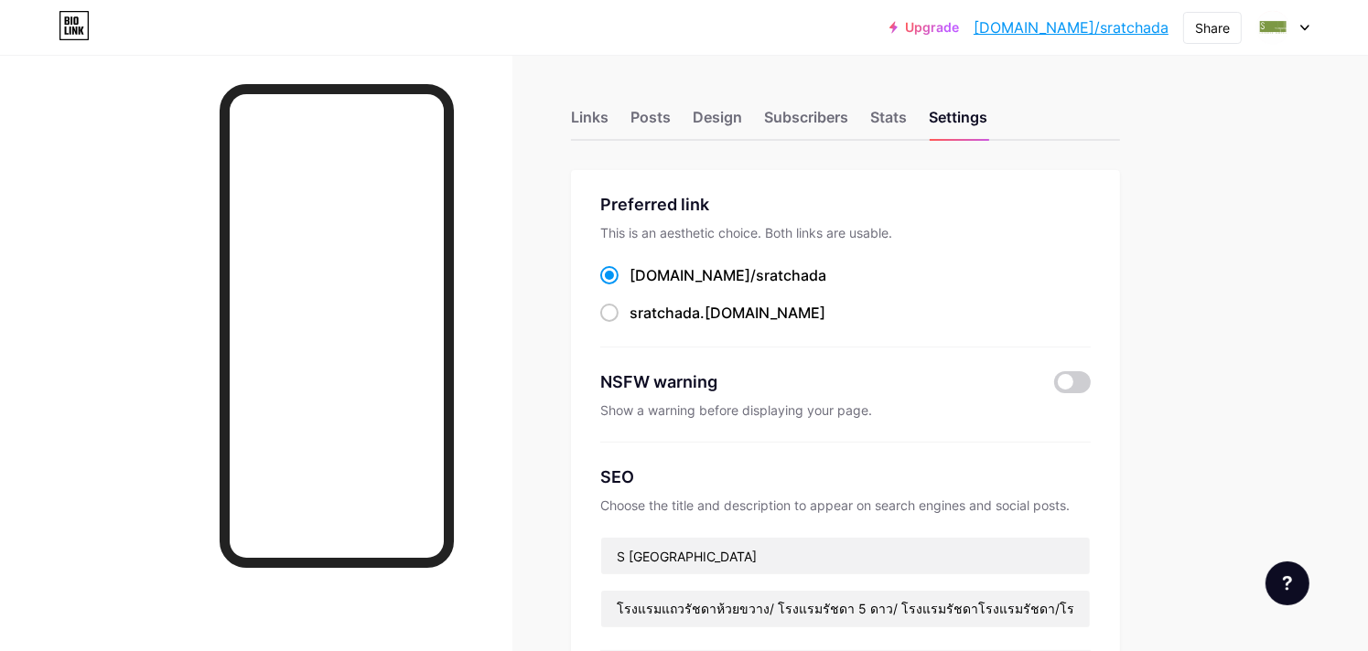
click at [865, 109] on div "Links Posts Design Subscribers Stats Settings" at bounding box center [845, 109] width 549 height 64
click at [877, 117] on div "Stats" at bounding box center [888, 122] width 37 height 33
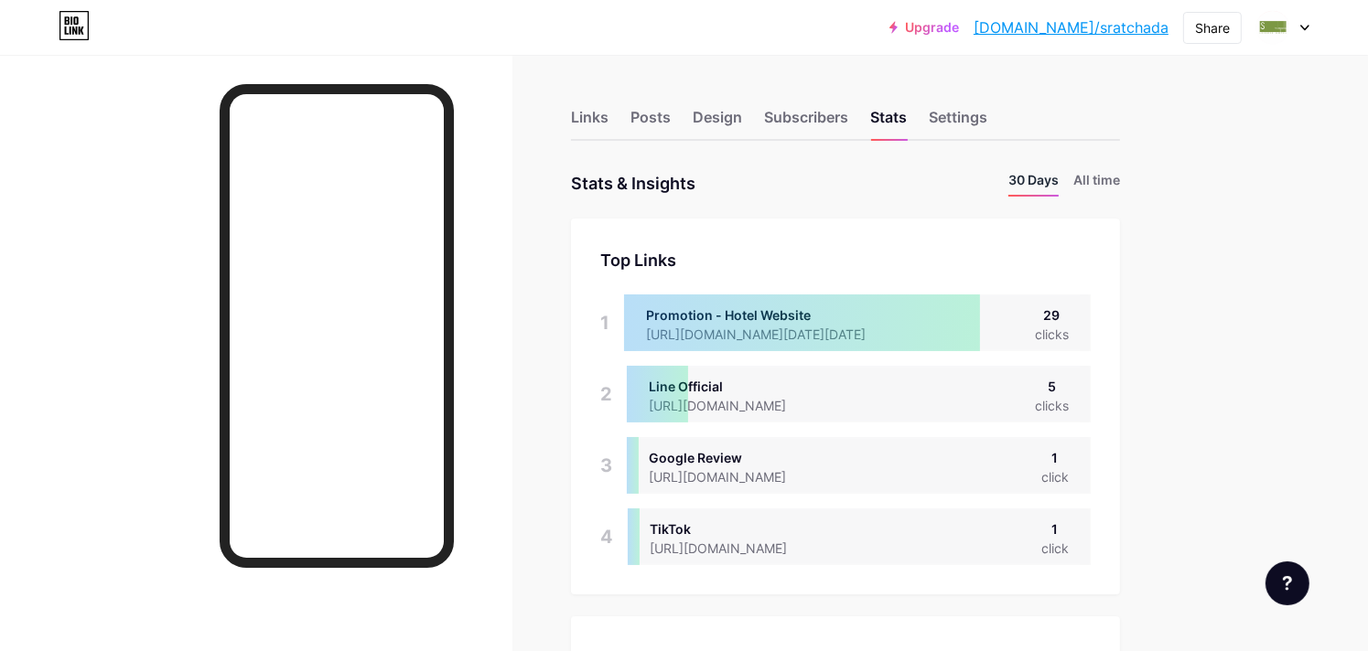
click at [1020, 183] on li "30 Days" at bounding box center [1033, 183] width 50 height 27
click at [1222, 26] on div "Share" at bounding box center [1212, 27] width 35 height 19
click at [1213, 25] on div "Share" at bounding box center [1212, 27] width 35 height 19
click at [1110, 150] on div "Get my QR code" at bounding box center [1104, 138] width 273 height 44
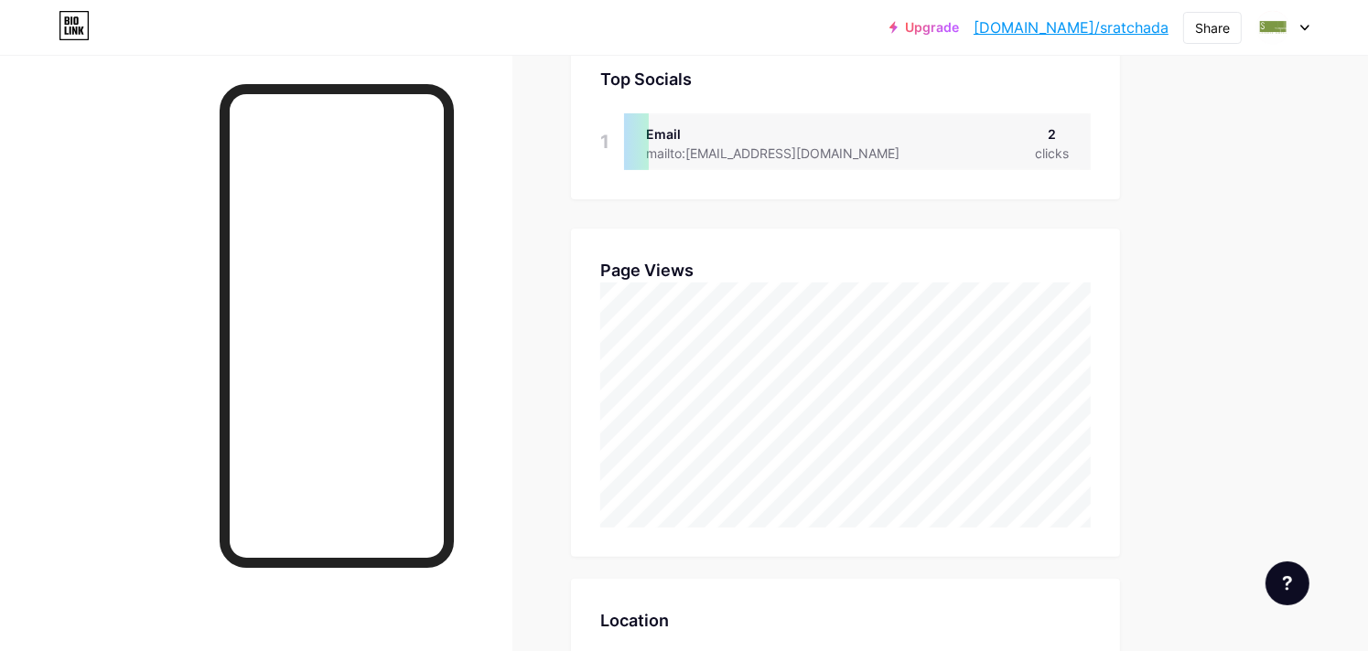
click at [1156, 193] on div "Links Posts Design Subscribers Stats Settings Stats & Insights Page Stats 30 Da…" at bounding box center [598, 412] width 1196 height 1872
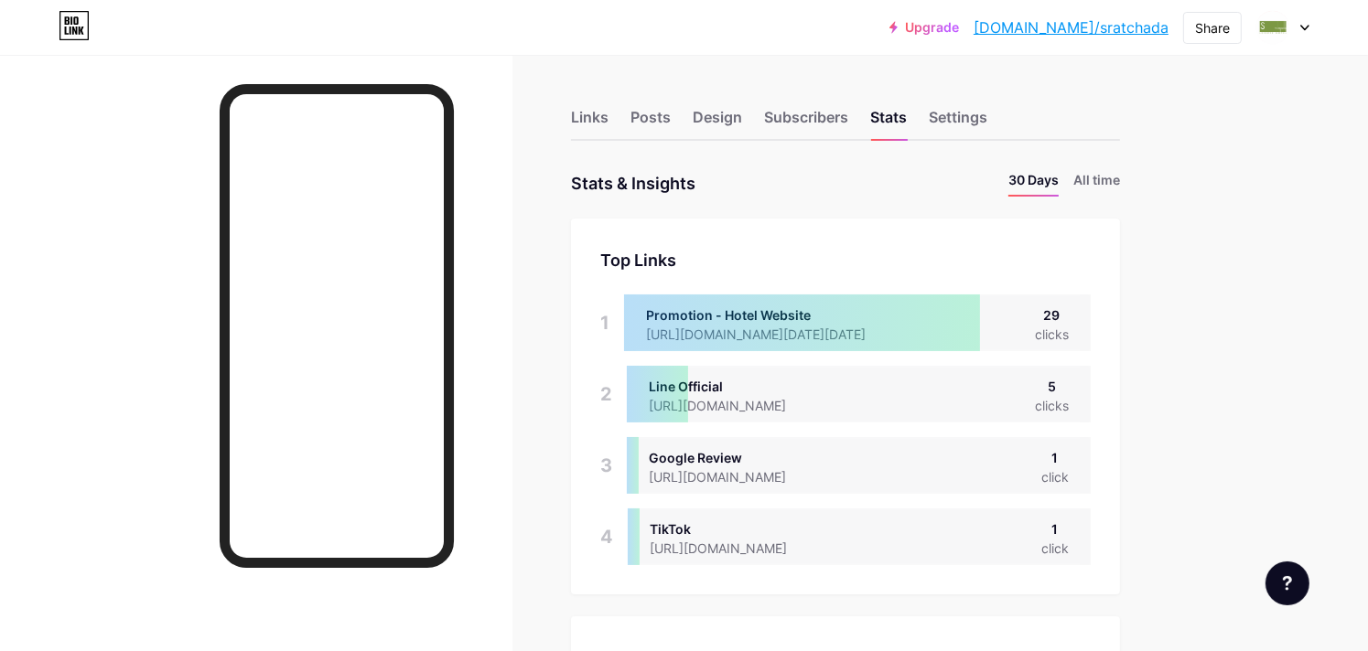
click at [593, 116] on div "Links" at bounding box center [590, 122] width 38 height 33
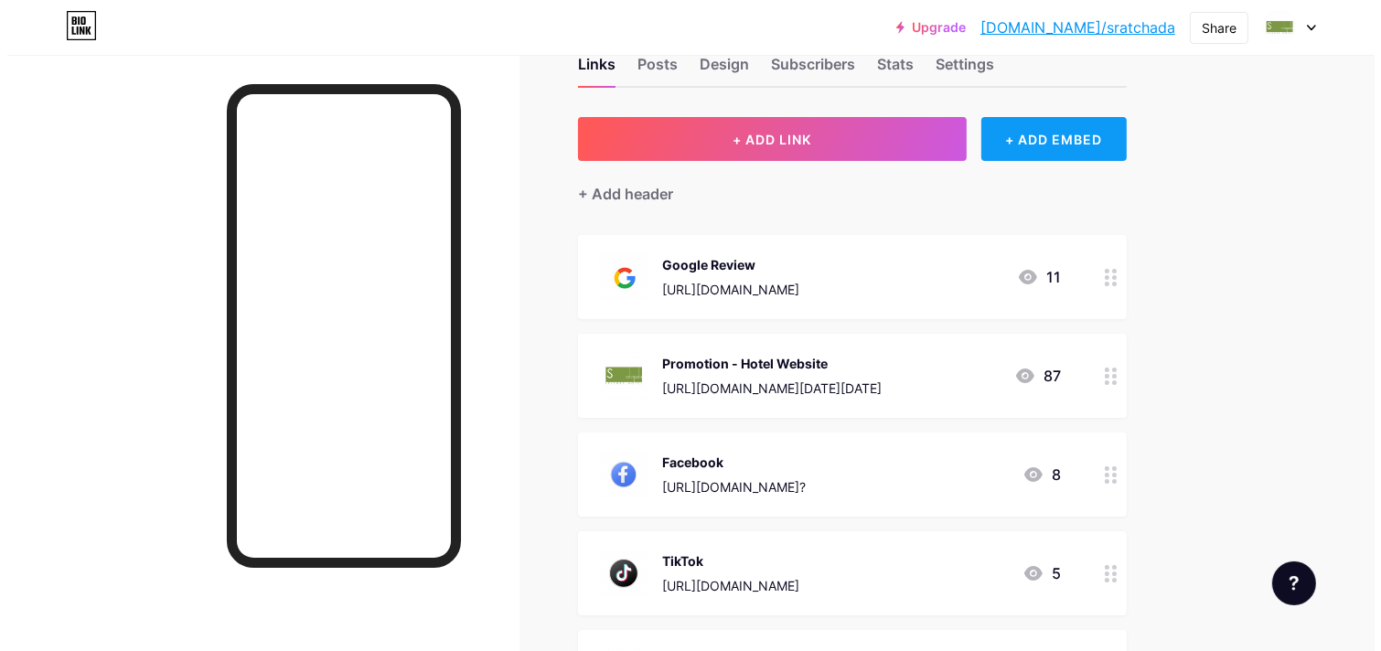
scroll to position [51, 0]
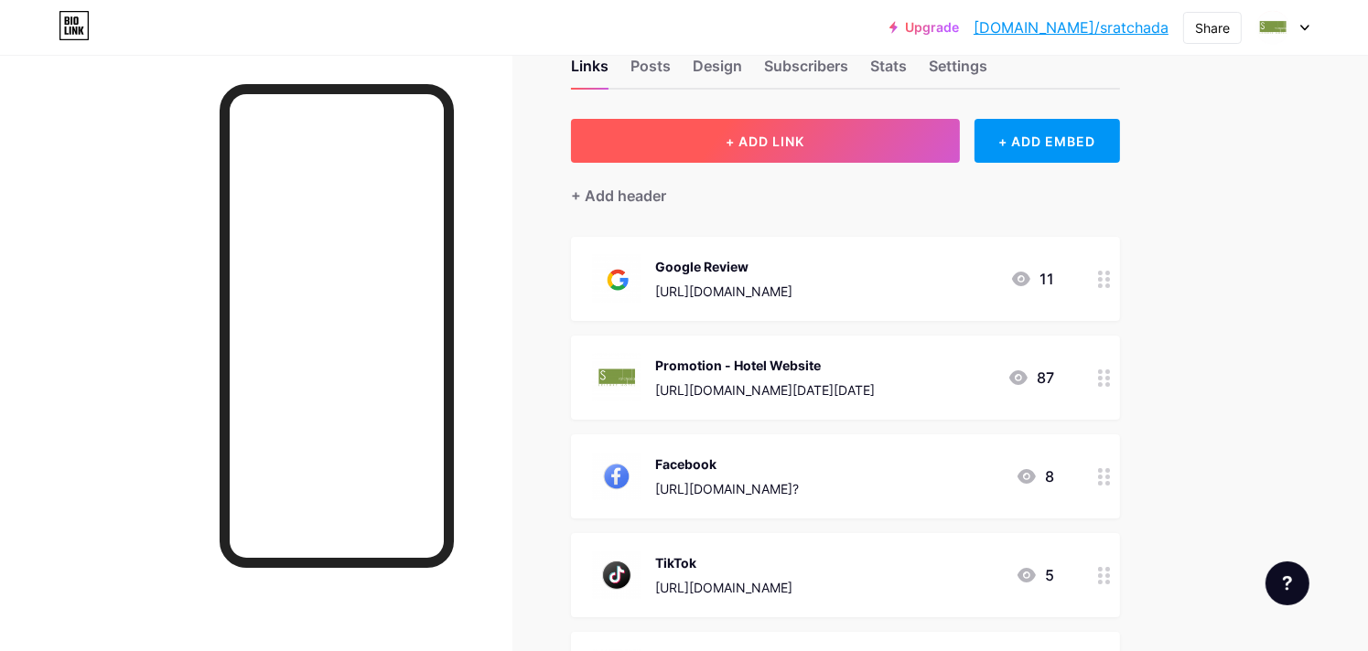
click at [816, 138] on button "+ ADD LINK" at bounding box center [765, 141] width 389 height 44
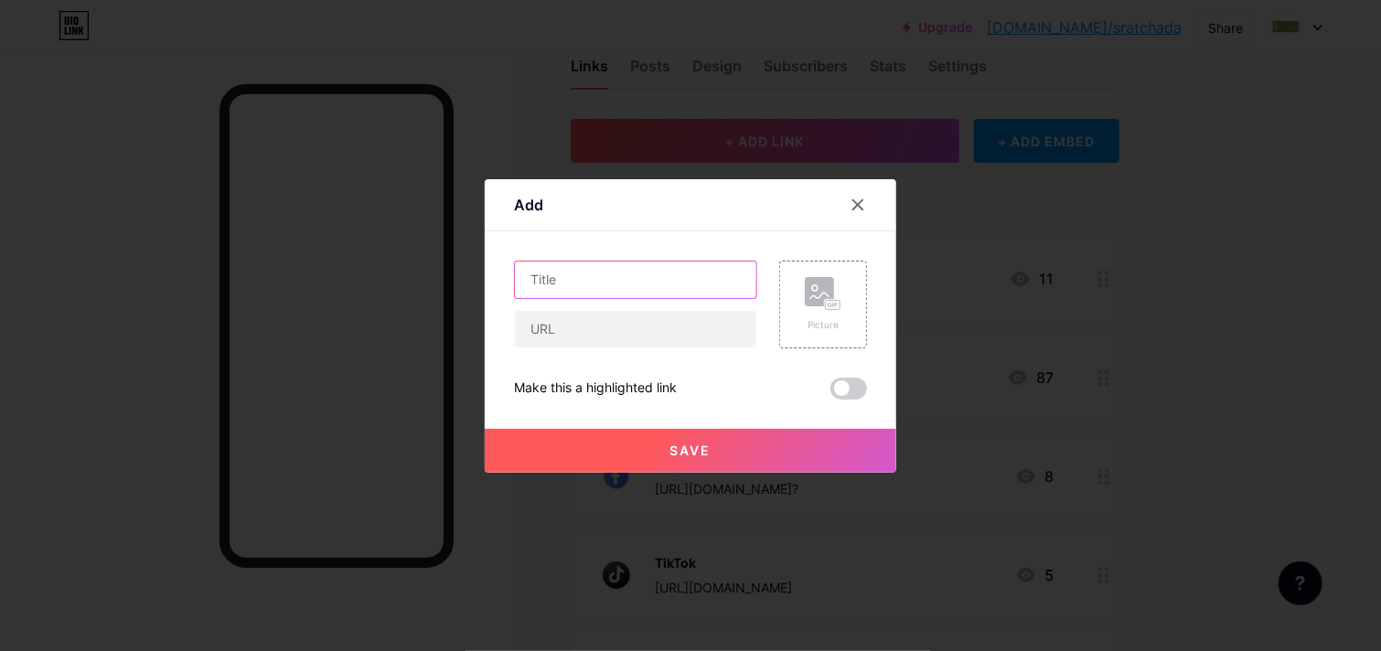
click at [660, 279] on input "text" at bounding box center [635, 280] width 241 height 37
type input "wechat"
drag, startPoint x: 746, startPoint y: 402, endPoint x: 759, endPoint y: 402, distance: 12.8
click at [747, 402] on div "Save" at bounding box center [691, 436] width 412 height 73
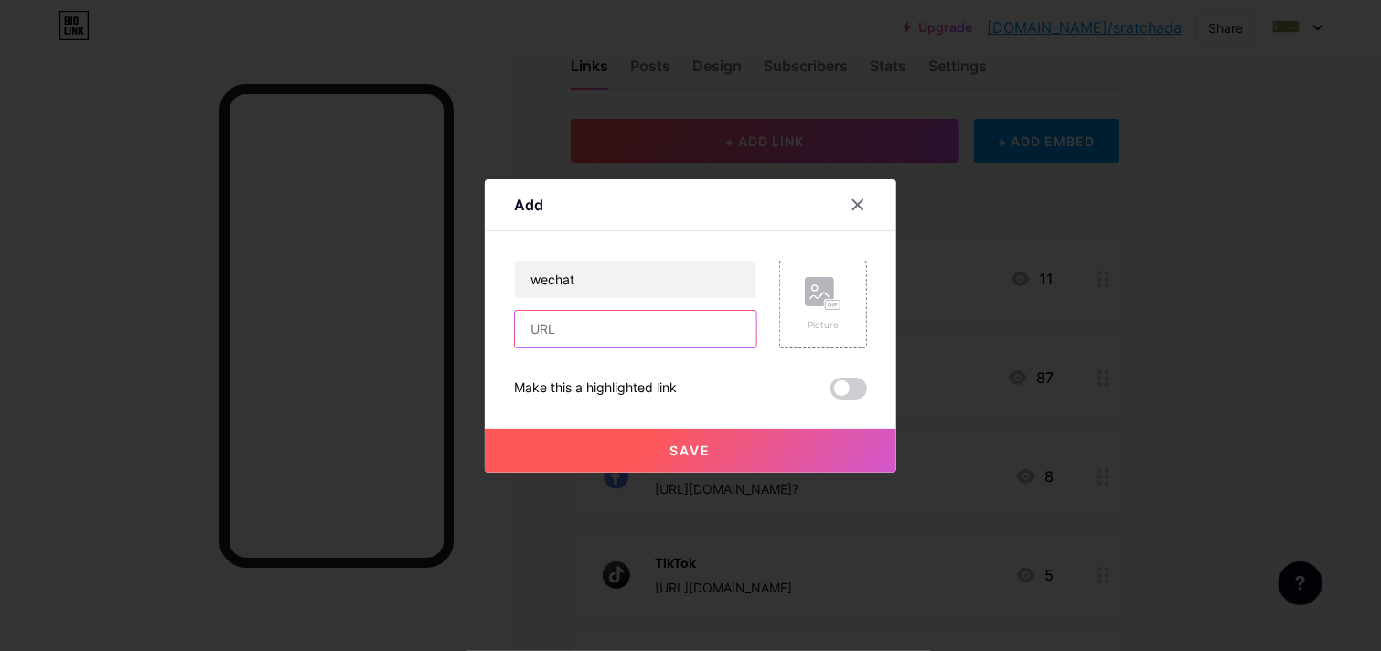
click at [541, 343] on input "text" at bounding box center [635, 329] width 241 height 37
paste input "[URL][DOMAIN_NAME]"
type input "[URL][DOMAIN_NAME]"
click at [544, 277] on input "wechat" at bounding box center [635, 280] width 241 height 37
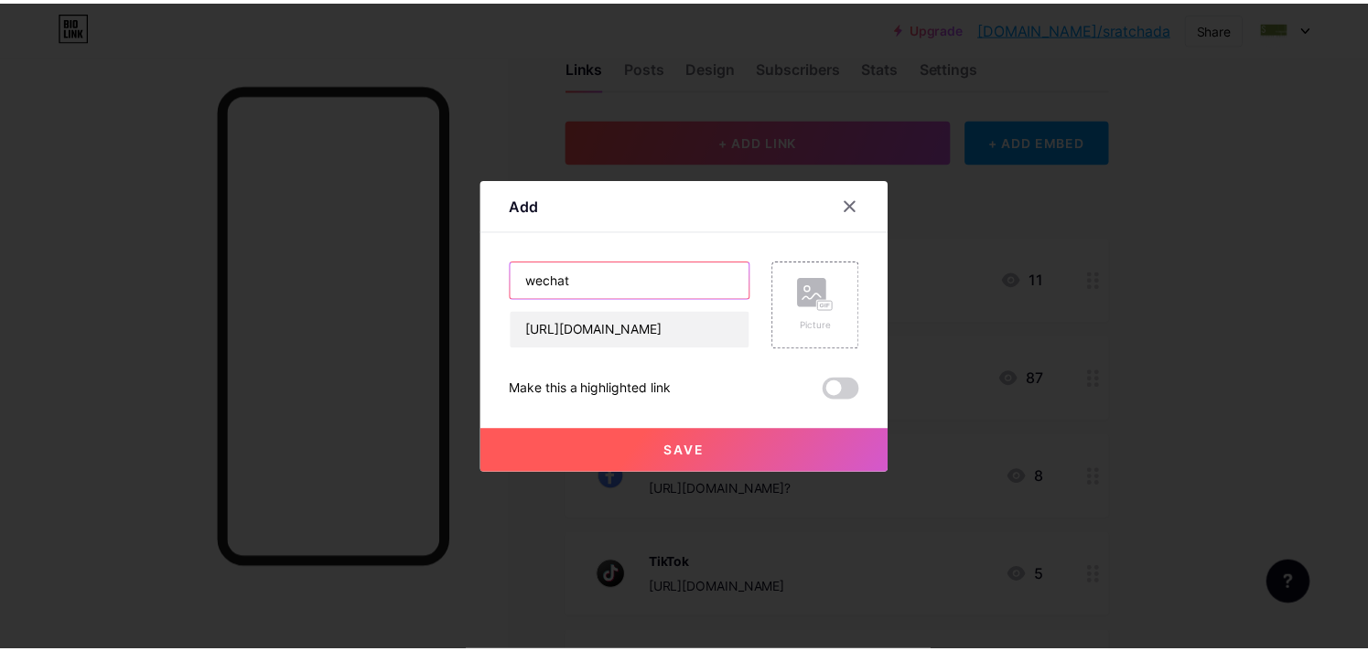
scroll to position [0, 0]
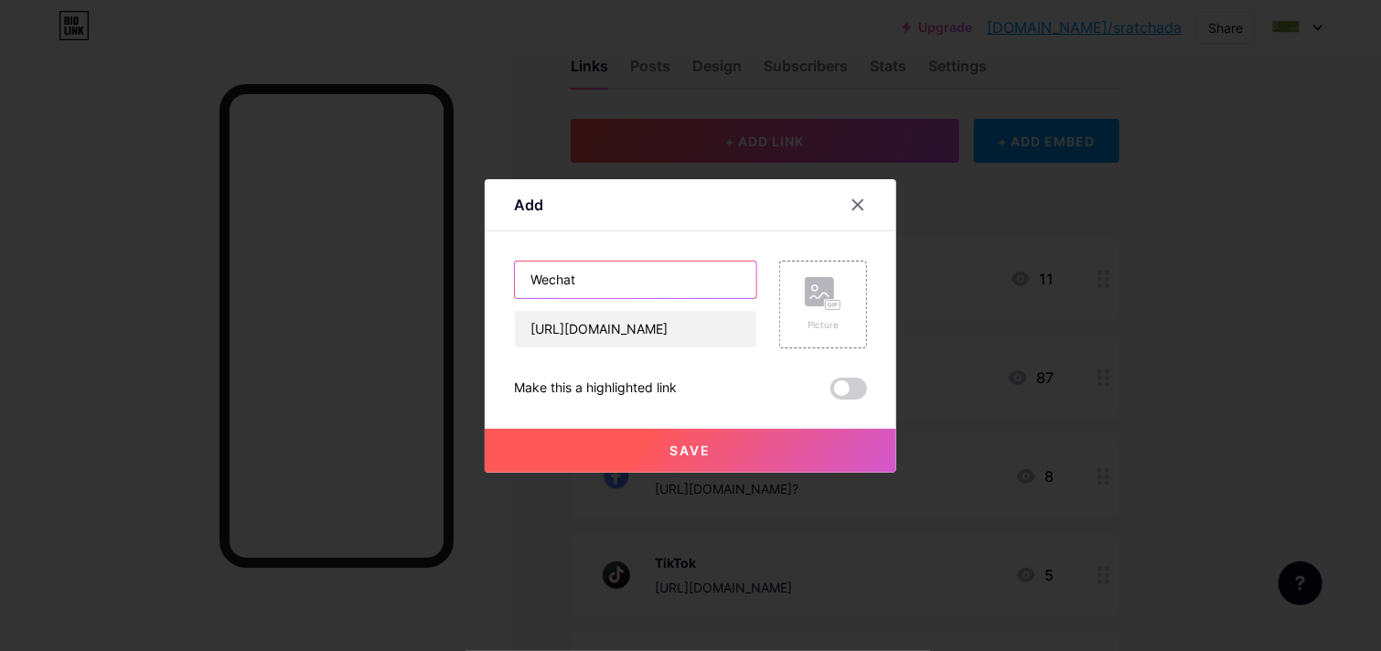
type input "Wechat"
click at [810, 303] on rect at bounding box center [819, 291] width 29 height 29
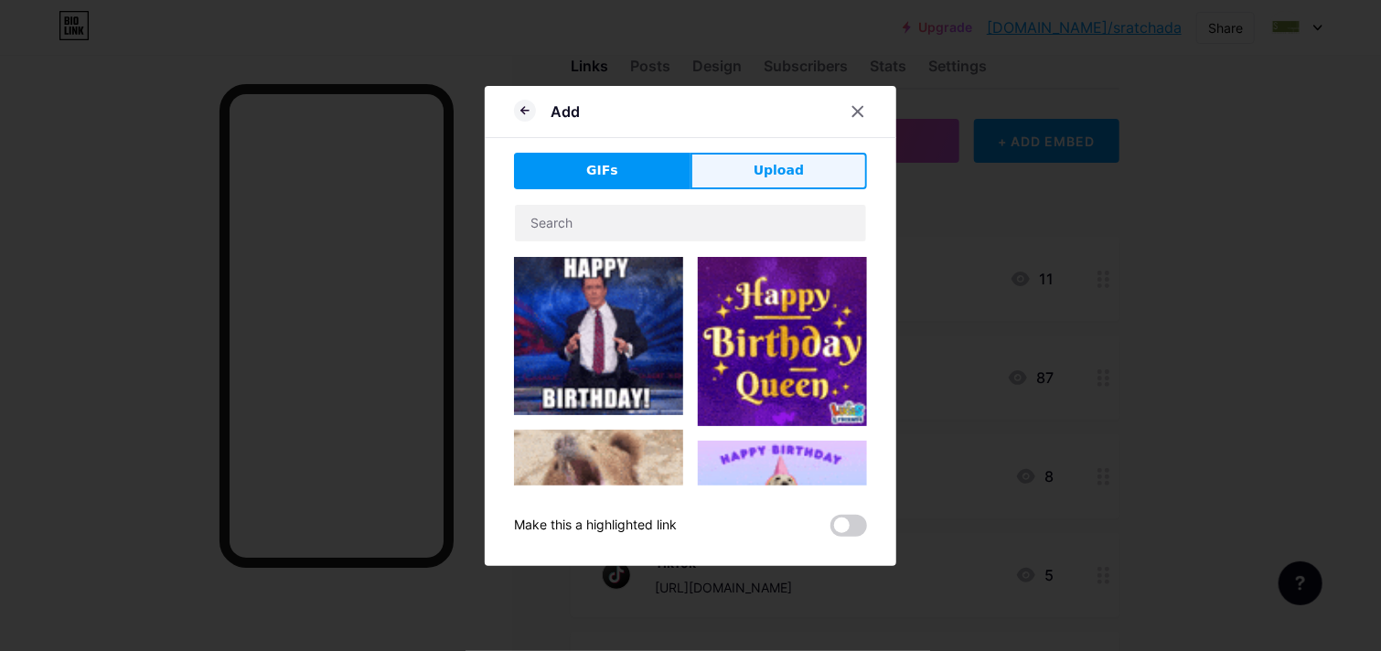
click at [802, 168] on button "Upload" at bounding box center [779, 171] width 177 height 37
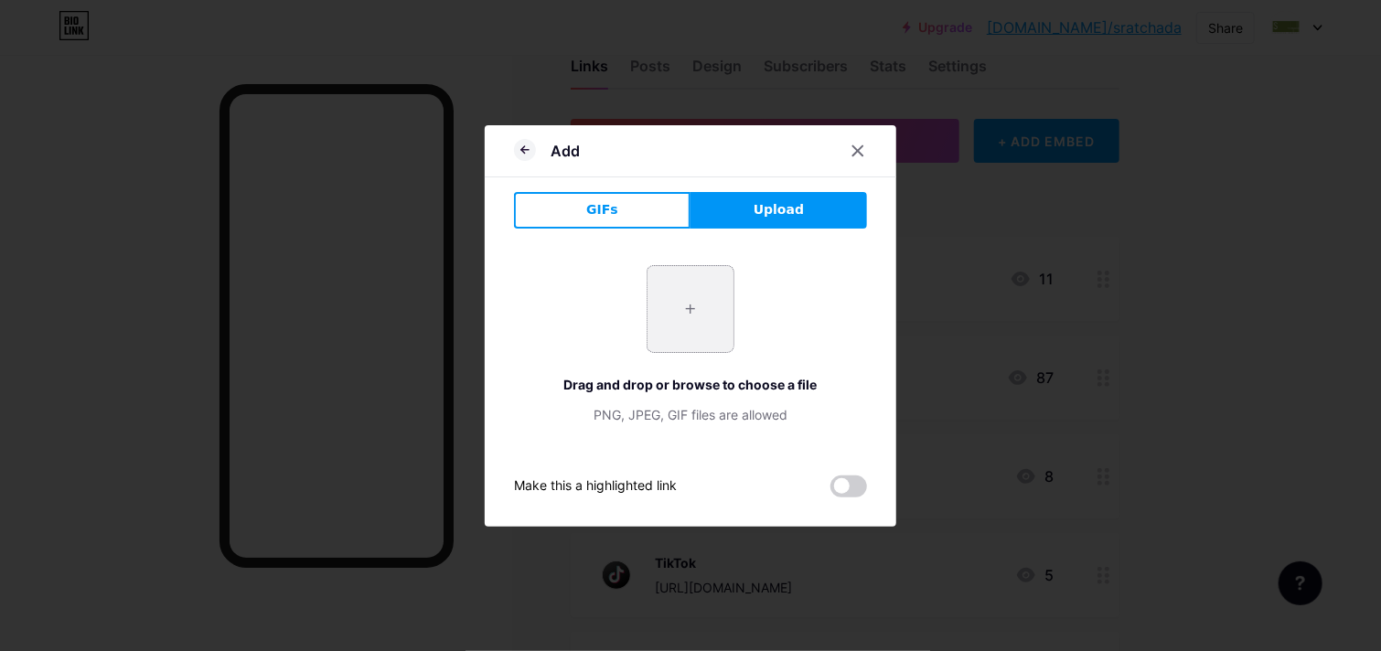
click at [697, 312] on input "file" at bounding box center [691, 309] width 86 height 86
click at [703, 308] on input "file" at bounding box center [691, 309] width 86 height 86
click at [763, 204] on span "Upload" at bounding box center [779, 209] width 50 height 19
click at [696, 316] on input "file" at bounding box center [691, 309] width 86 height 86
click at [673, 314] on input "file" at bounding box center [691, 309] width 86 height 86
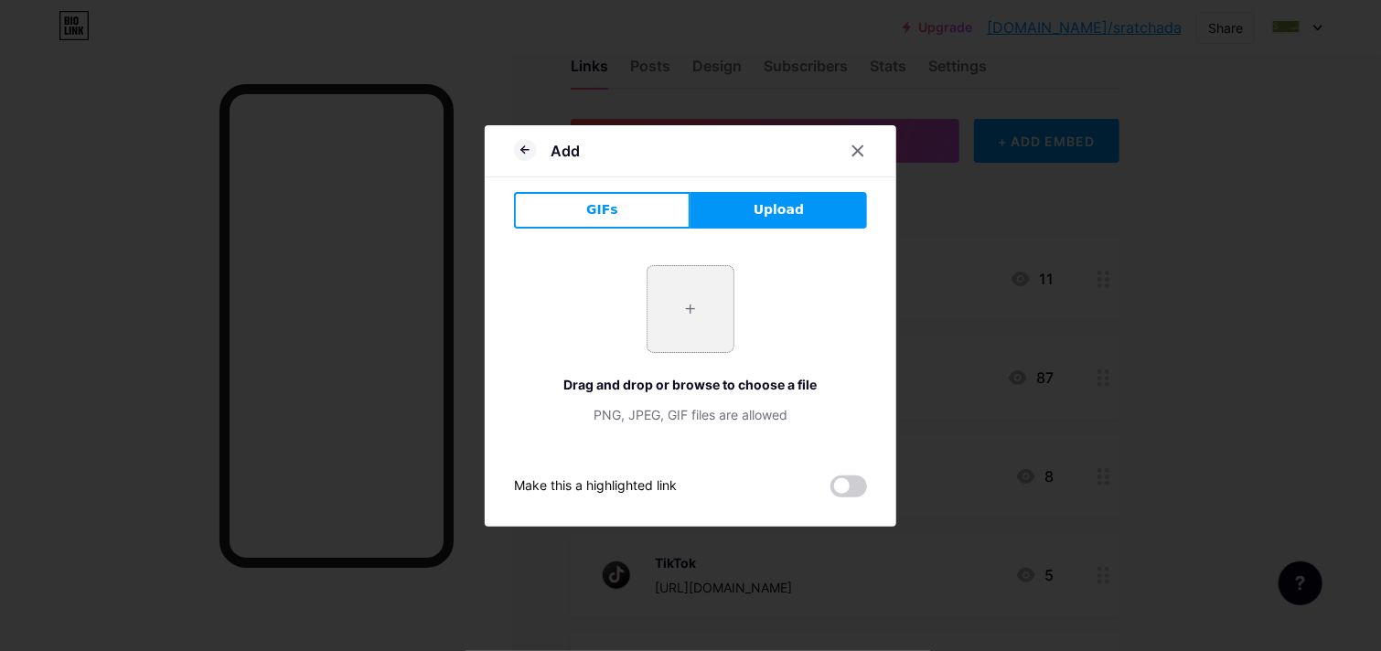
type input "C:\fakepath\558000001126902.jfif"
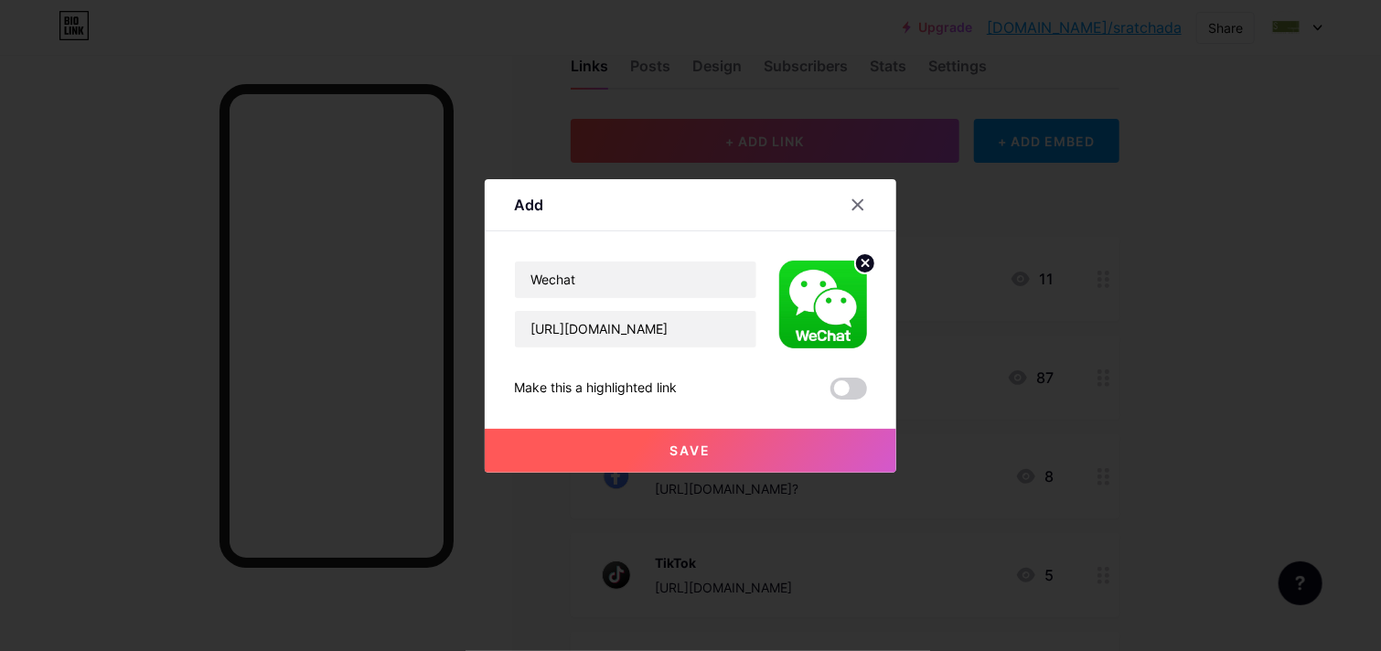
click at [739, 400] on div "Save" at bounding box center [691, 436] width 412 height 73
click at [692, 445] on span "Save" at bounding box center [690, 451] width 41 height 16
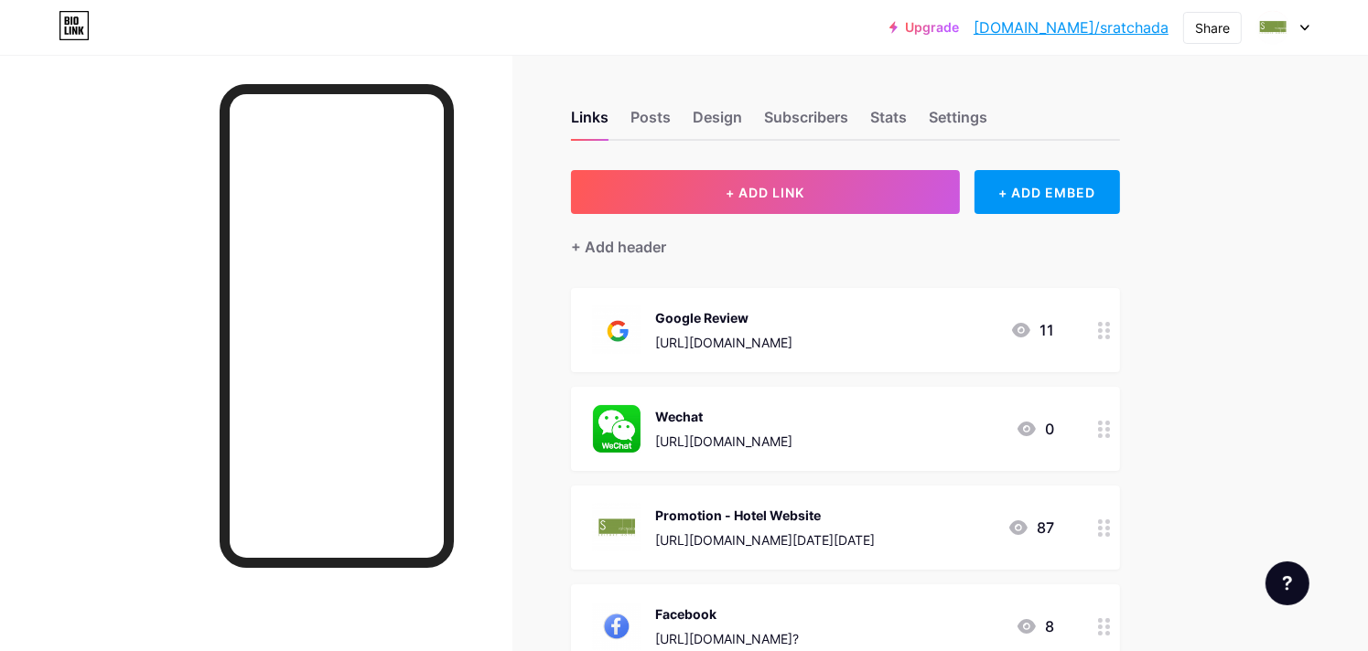
click at [723, 436] on div "[URL][DOMAIN_NAME]" at bounding box center [723, 441] width 137 height 19
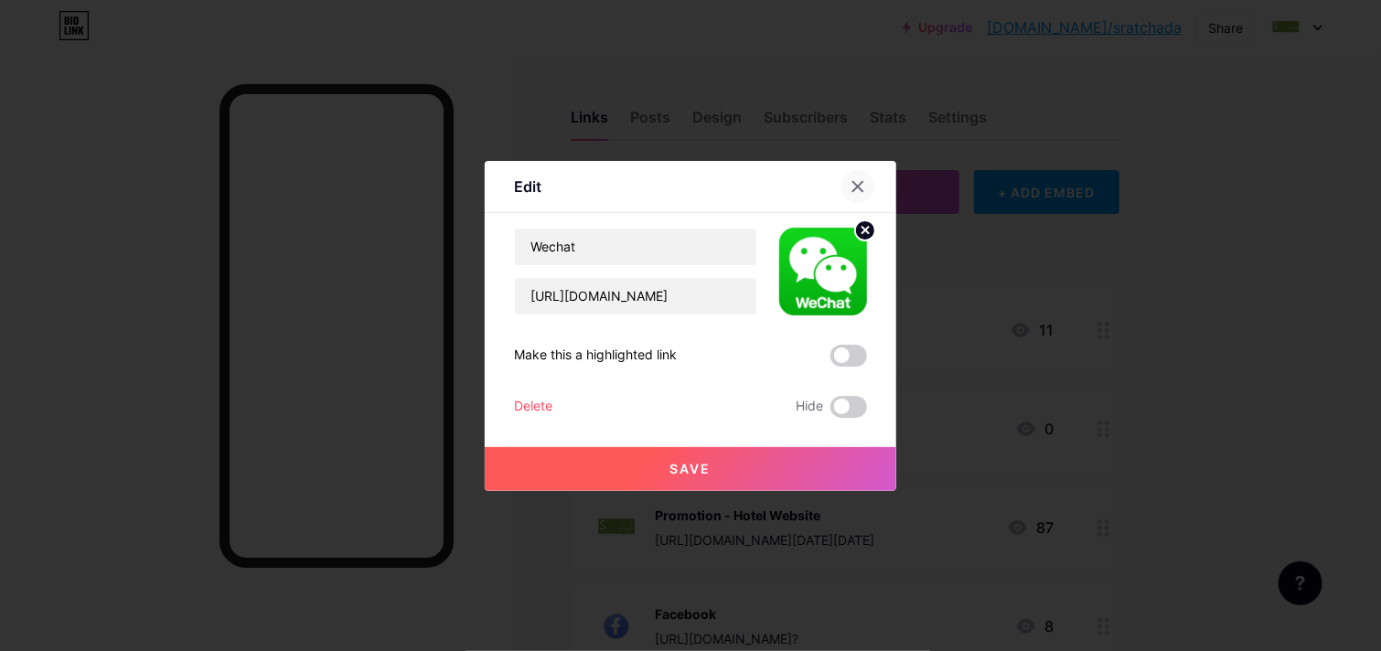
click at [857, 196] on div at bounding box center [858, 186] width 33 height 33
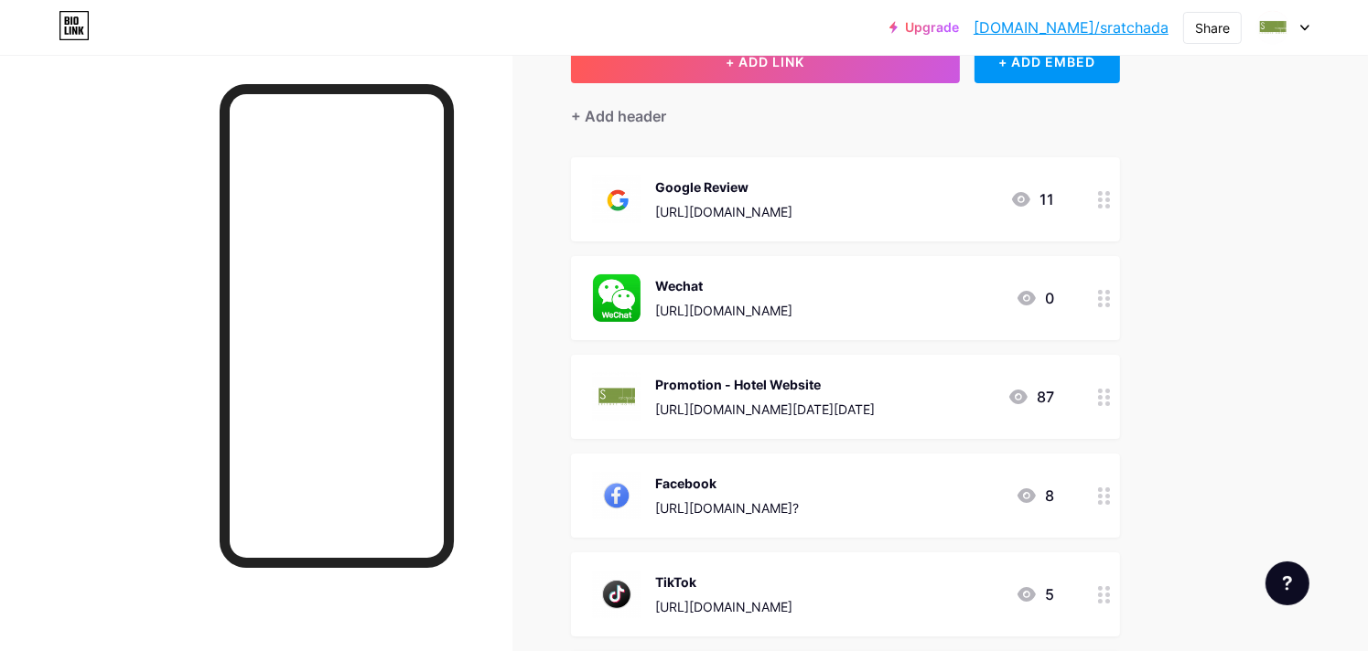
scroll to position [130, 0]
drag, startPoint x: 823, startPoint y: 178, endPoint x: 799, endPoint y: 494, distance: 316.5
click at [799, 494] on span "Google Review [URL][DOMAIN_NAME] 11 Wechat [URL][DOMAIN_NAME] 0 Promotion - Hot…" at bounding box center [845, 447] width 549 height 578
click at [1228, 314] on div "Upgrade [DOMAIN_NAME]/sratch... [DOMAIN_NAME]/sratchada Share Switch accounts S…" at bounding box center [684, 464] width 1368 height 1189
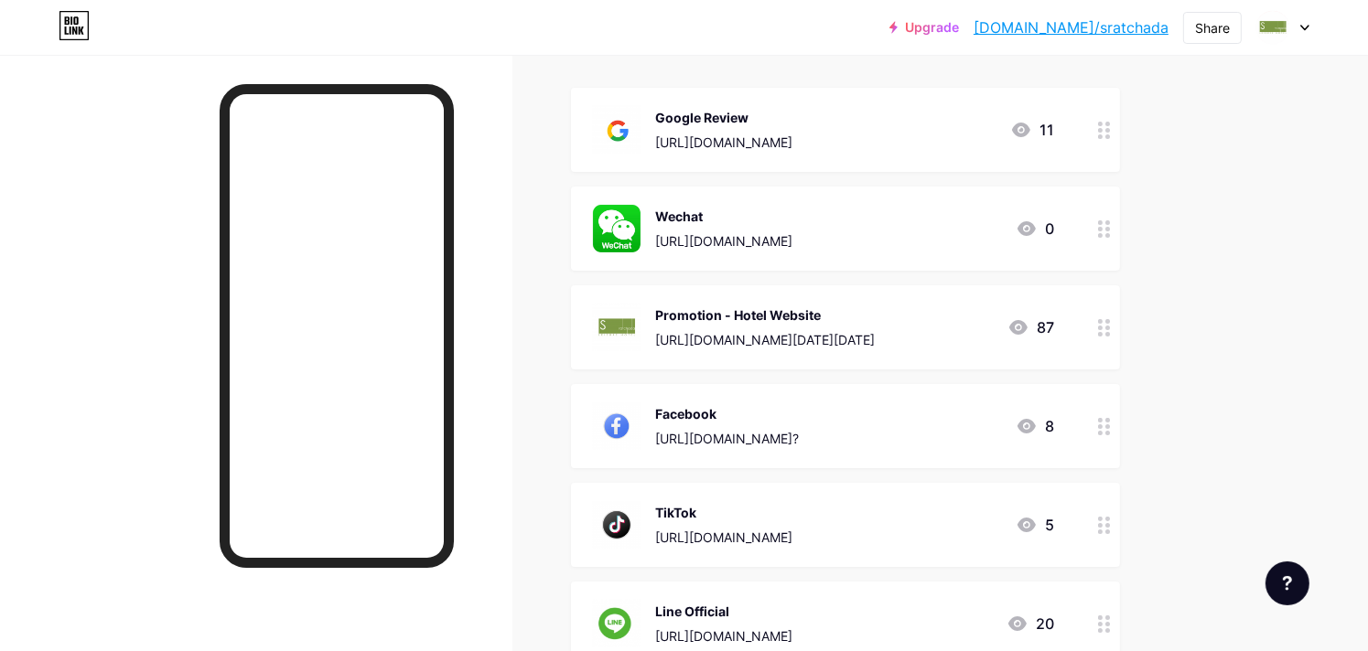
scroll to position [198, 0]
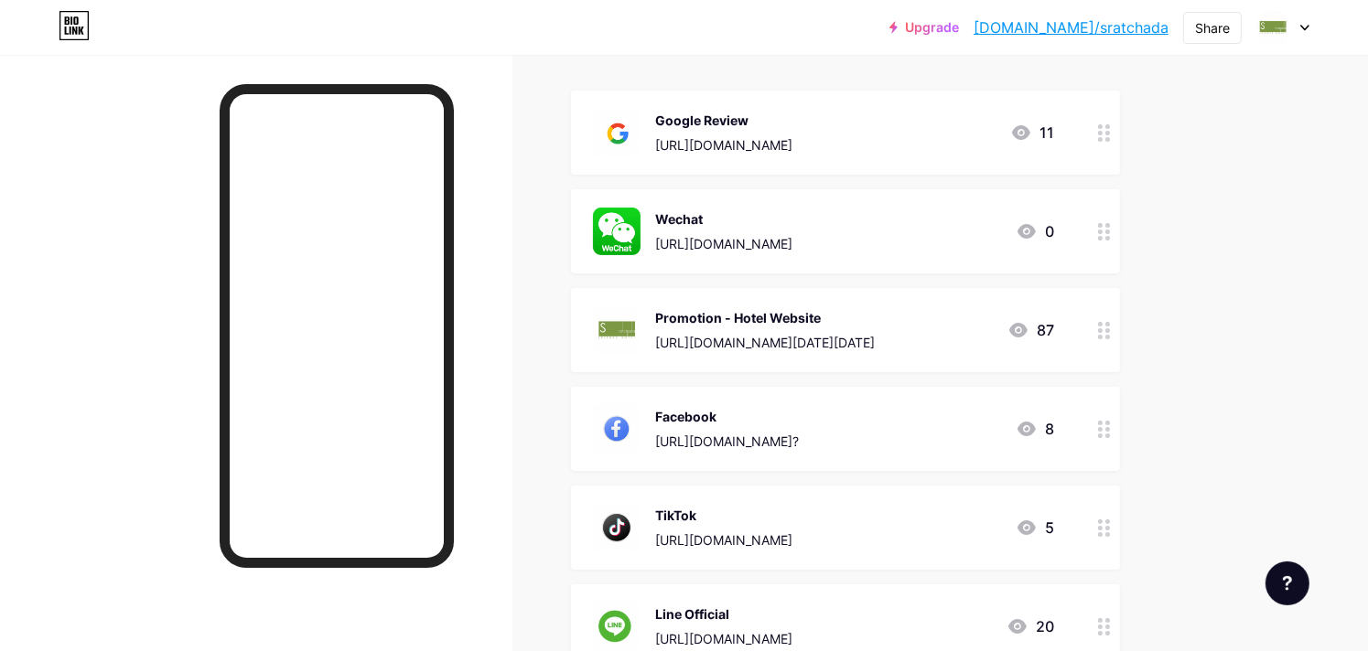
click at [1100, 226] on icon at bounding box center [1104, 231] width 13 height 17
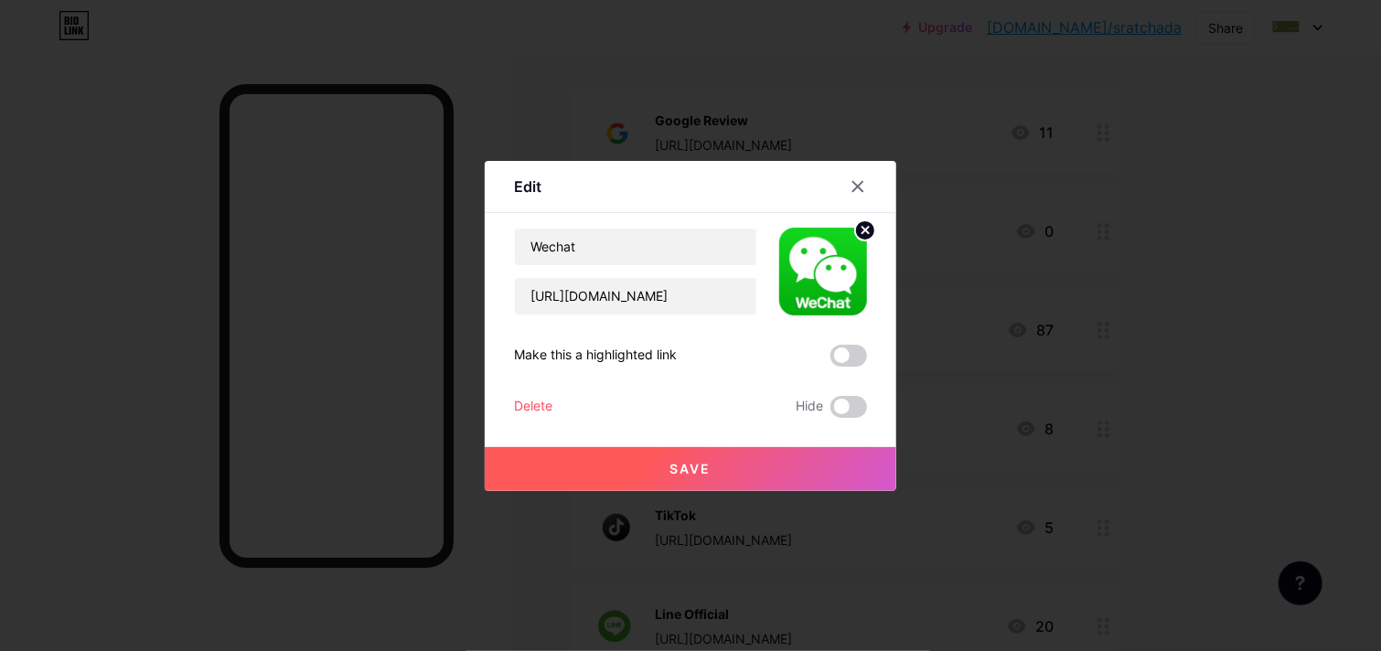
click at [864, 233] on circle at bounding box center [865, 230] width 20 height 20
click at [818, 279] on div "Picture" at bounding box center [823, 271] width 37 height 55
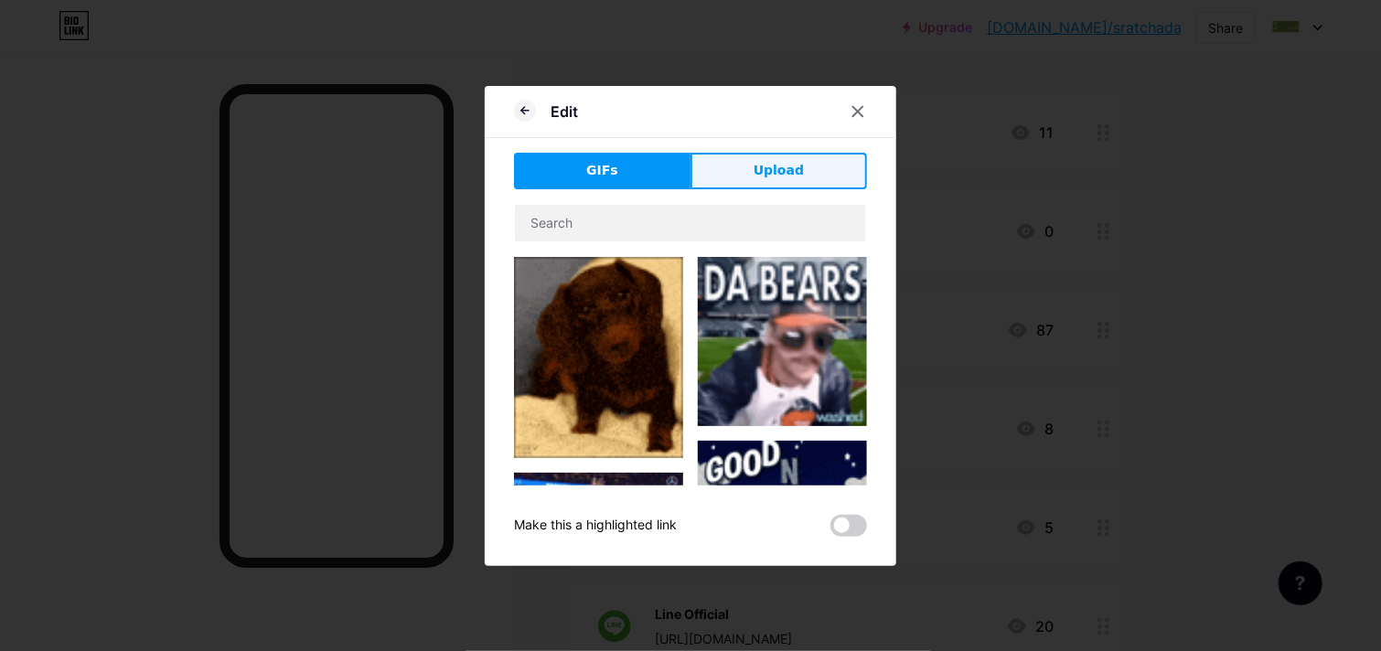
click at [783, 167] on span "Upload" at bounding box center [779, 170] width 50 height 19
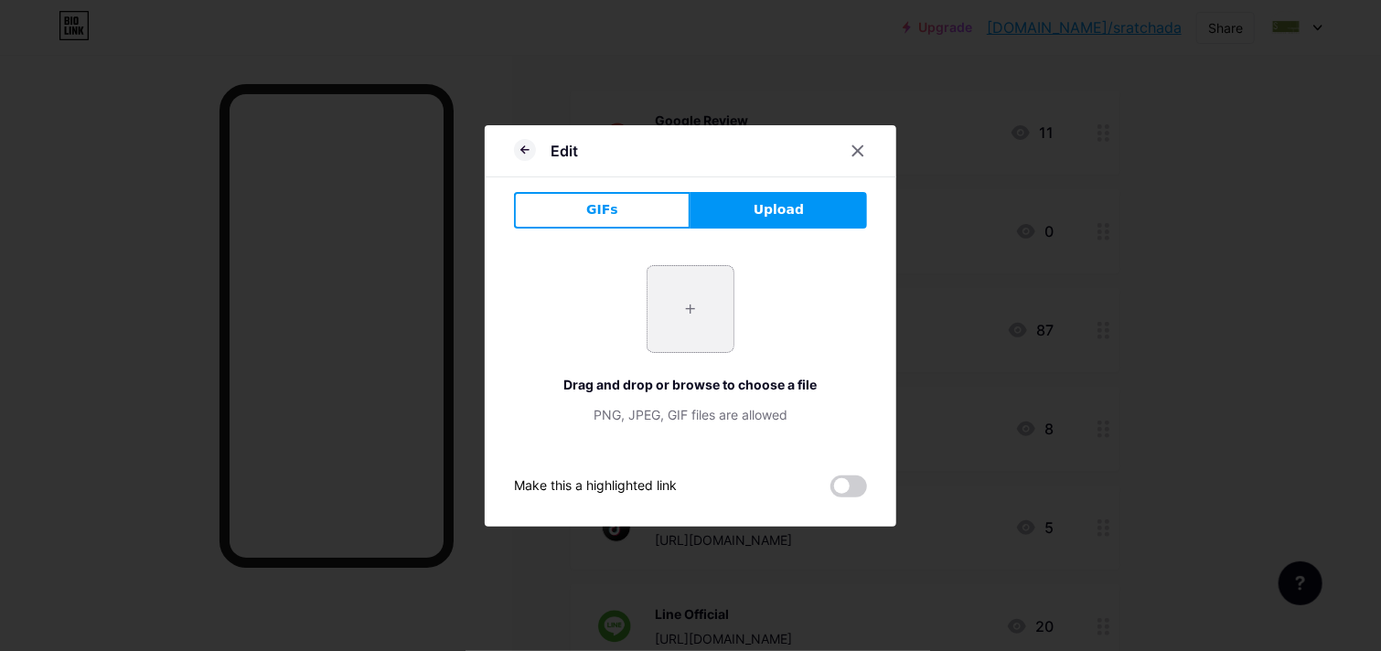
click at [692, 319] on input "file" at bounding box center [691, 309] width 86 height 86
type input "C:\fakepath\Untitled design 1253.png"
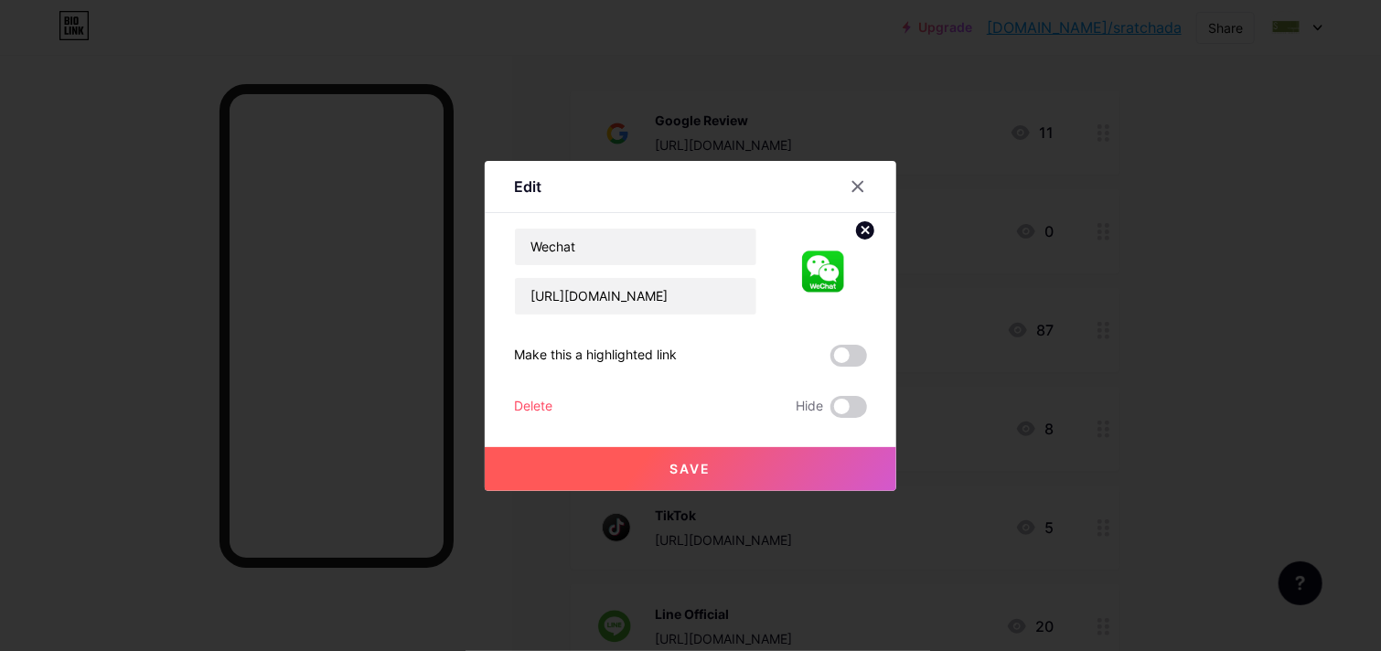
click at [713, 467] on button "Save" at bounding box center [691, 469] width 412 height 44
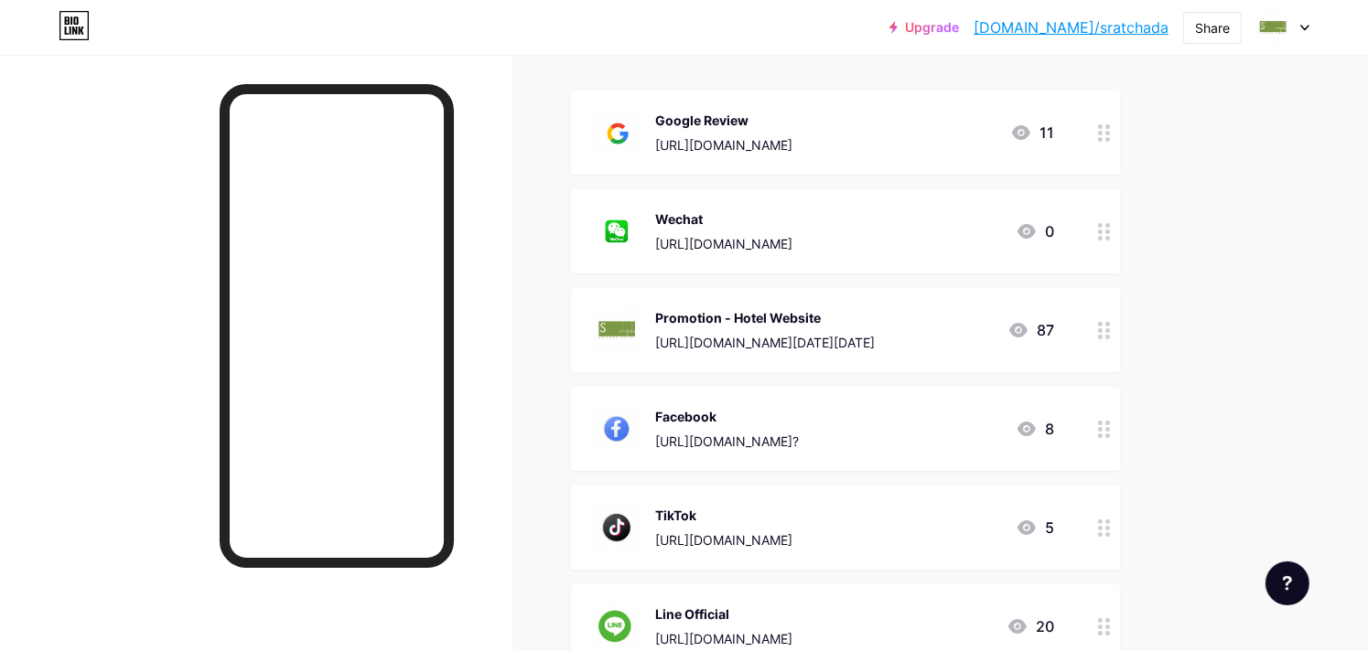
drag, startPoint x: 673, startPoint y: 499, endPoint x: 1208, endPoint y: 398, distance: 544.7
click at [1208, 399] on div "Upgrade [DOMAIN_NAME]/sratch... [DOMAIN_NAME]/sratchada Share Switch accounts S…" at bounding box center [684, 396] width 1368 height 1189
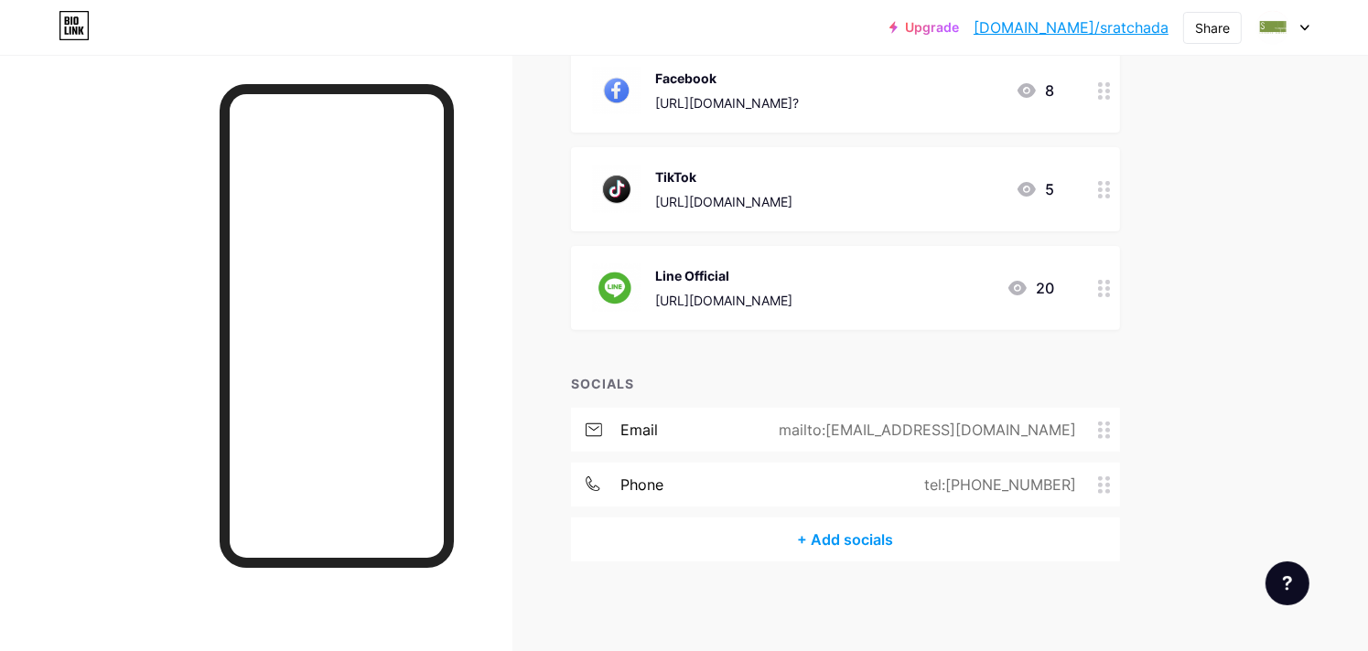
scroll to position [0, 0]
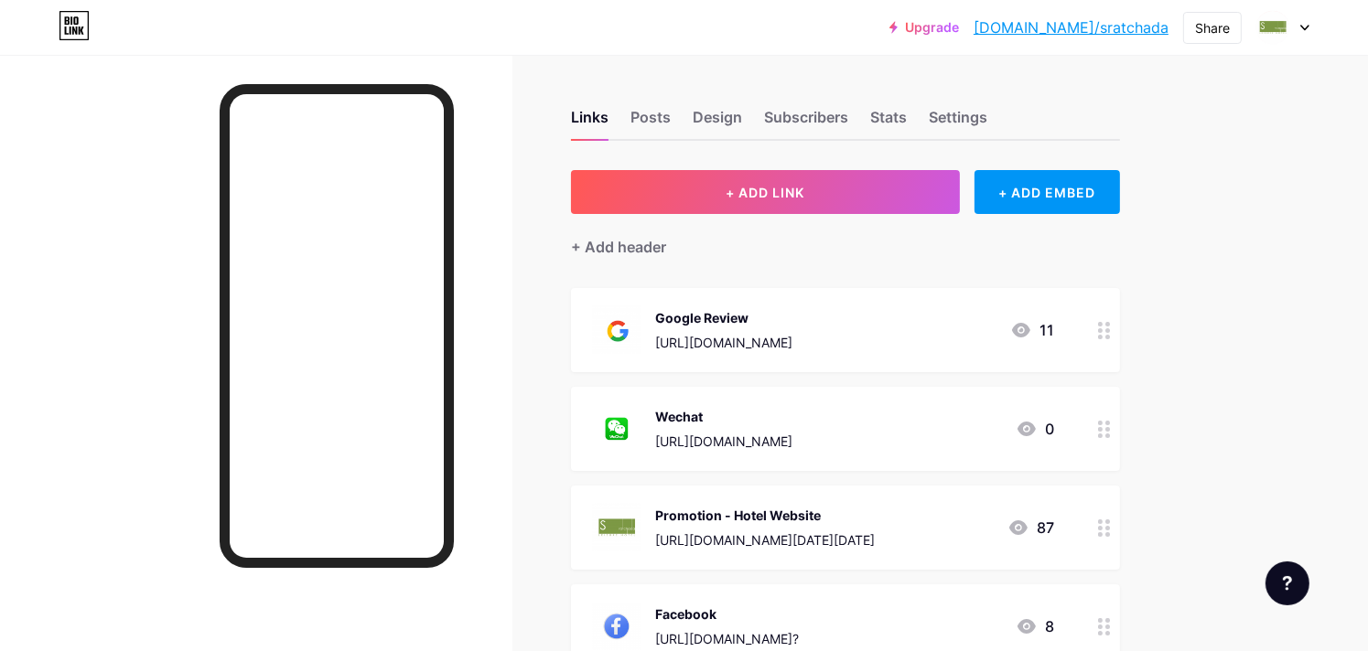
click at [1307, 26] on icon at bounding box center [1304, 28] width 7 height 5
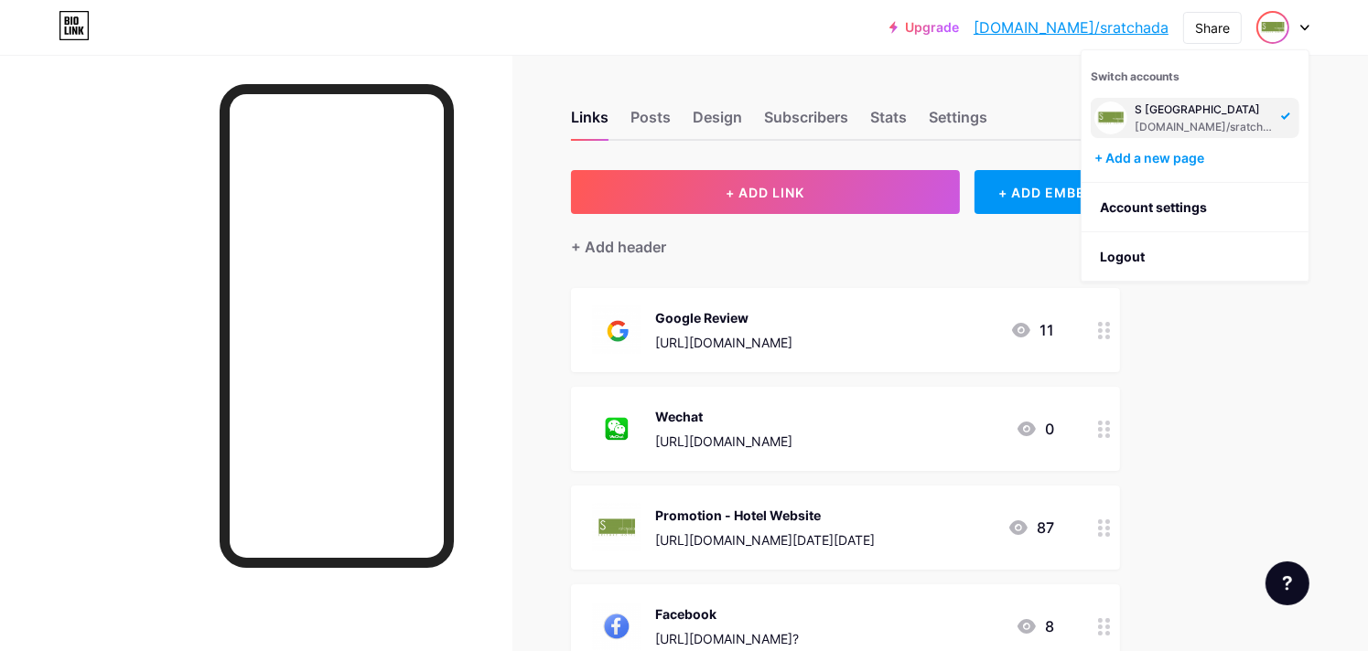
click at [1271, 25] on img at bounding box center [1272, 27] width 29 height 29
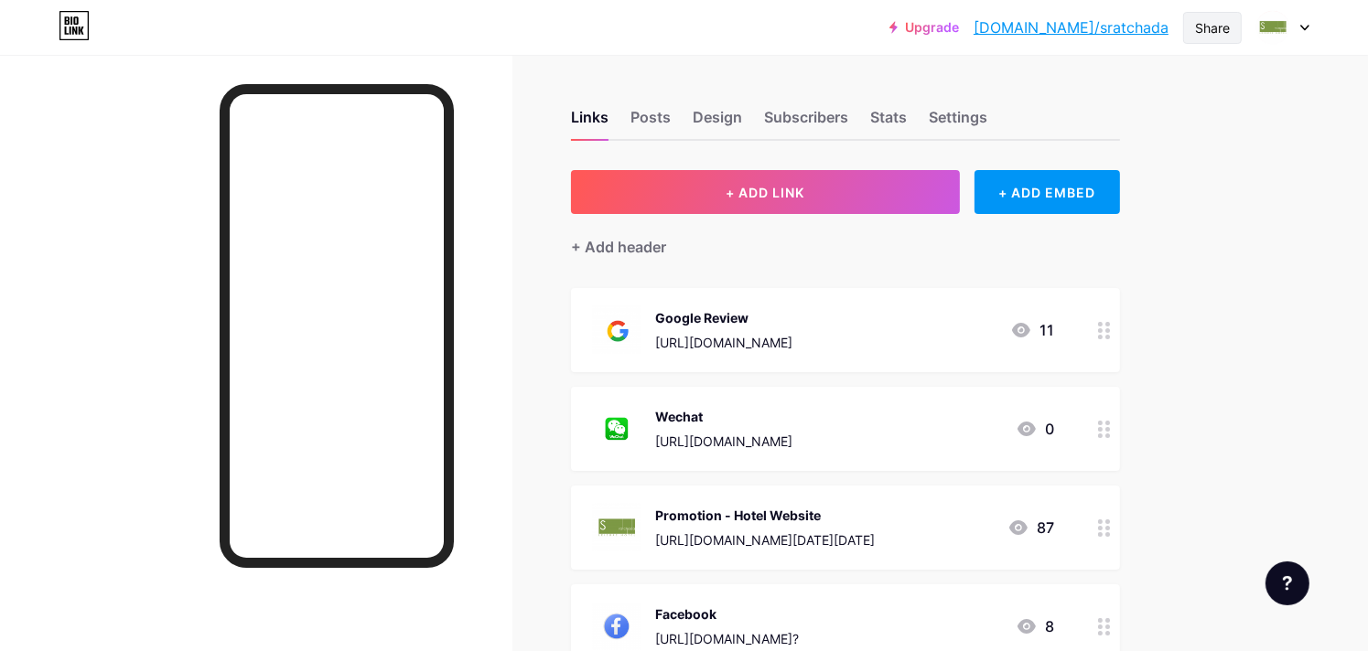
click at [1233, 25] on div "Share" at bounding box center [1212, 28] width 59 height 32
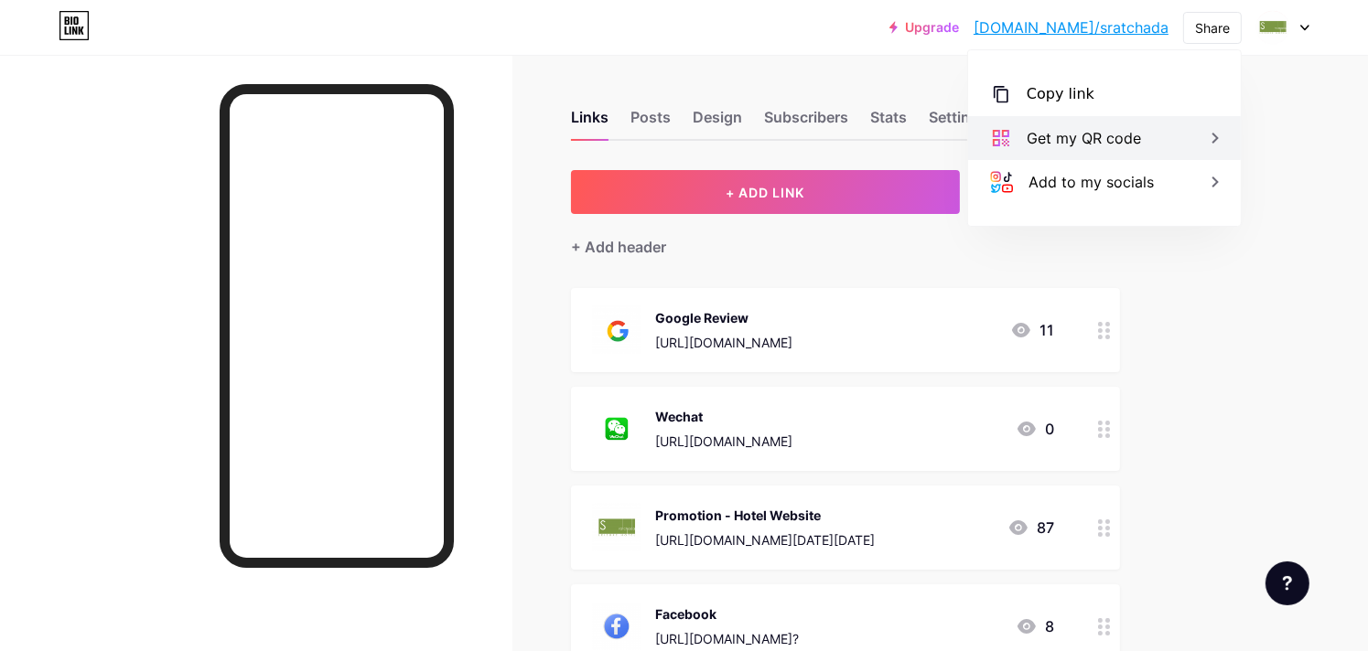
click at [1138, 145] on div "Get my QR code" at bounding box center [1083, 138] width 114 height 22
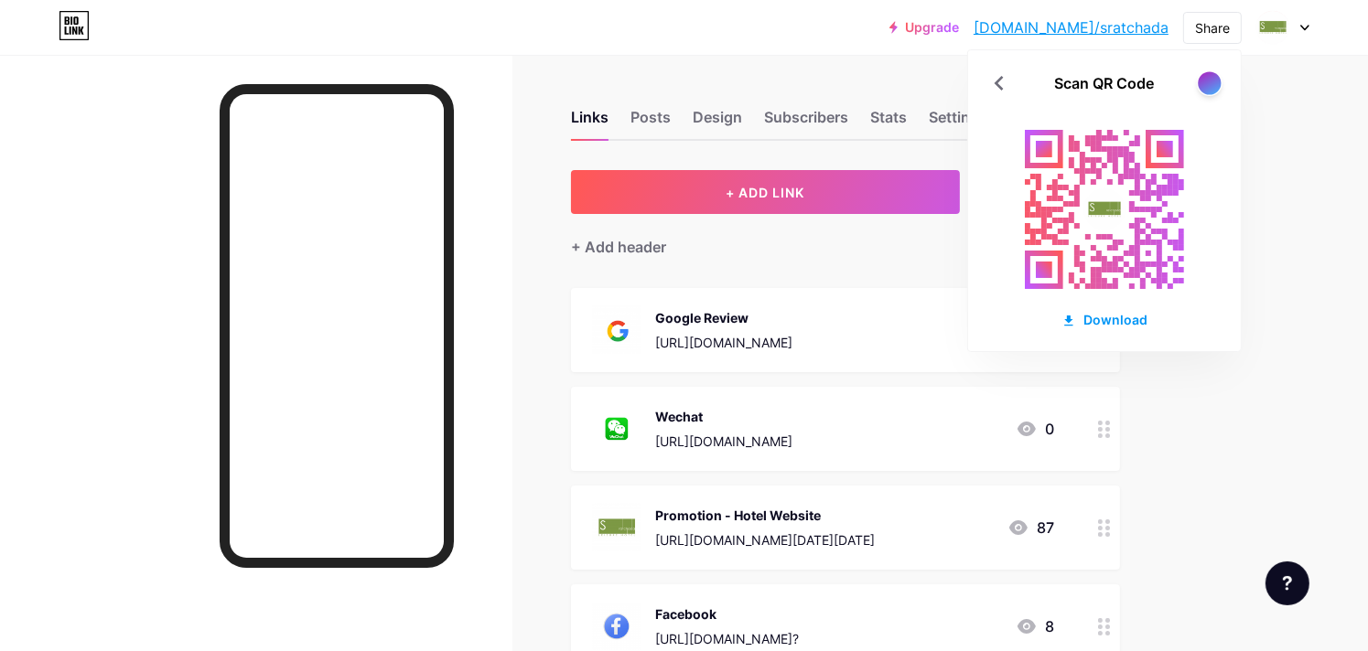
click at [1209, 90] on div at bounding box center [1208, 82] width 23 height 23
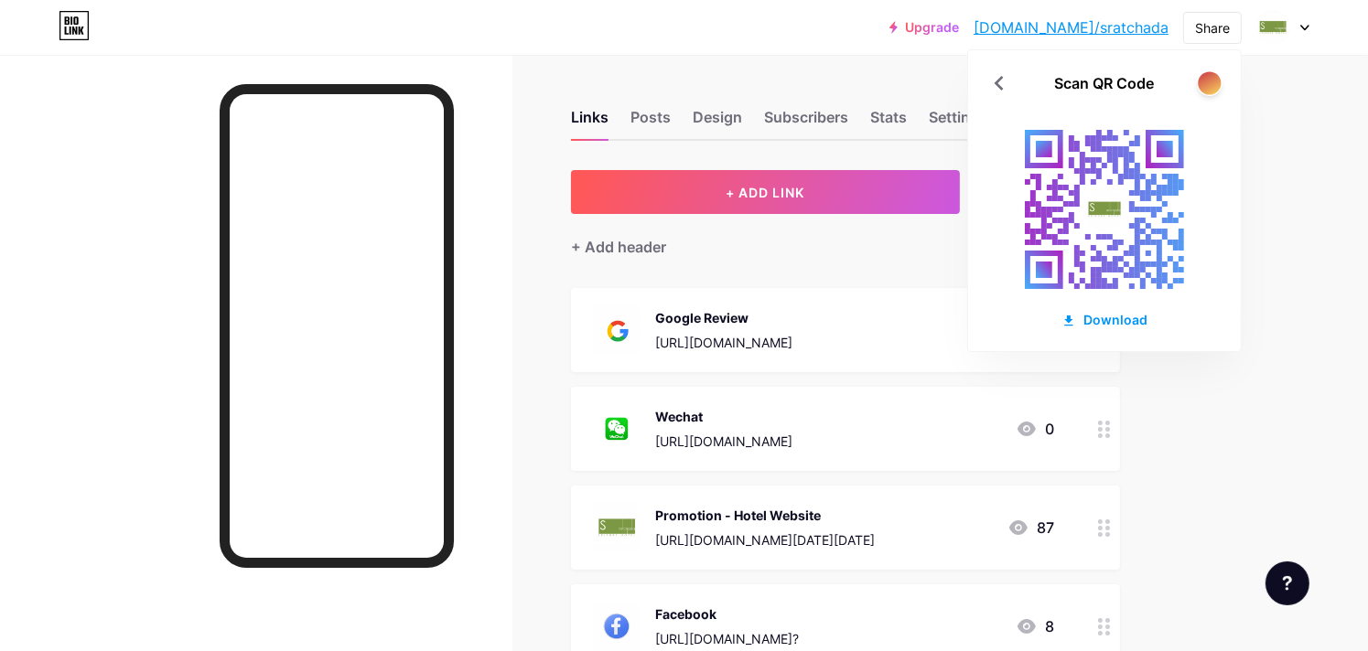
click at [1209, 90] on div at bounding box center [1208, 82] width 23 height 23
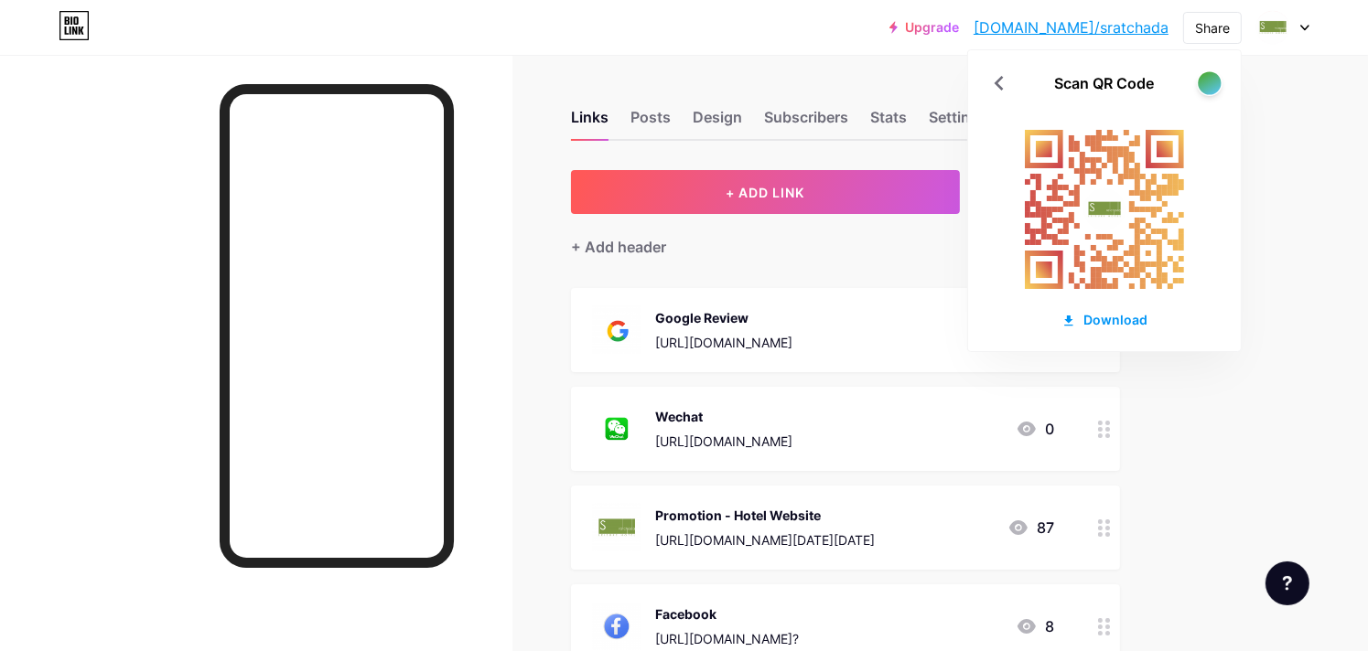
click at [1209, 90] on div at bounding box center [1208, 82] width 23 height 23
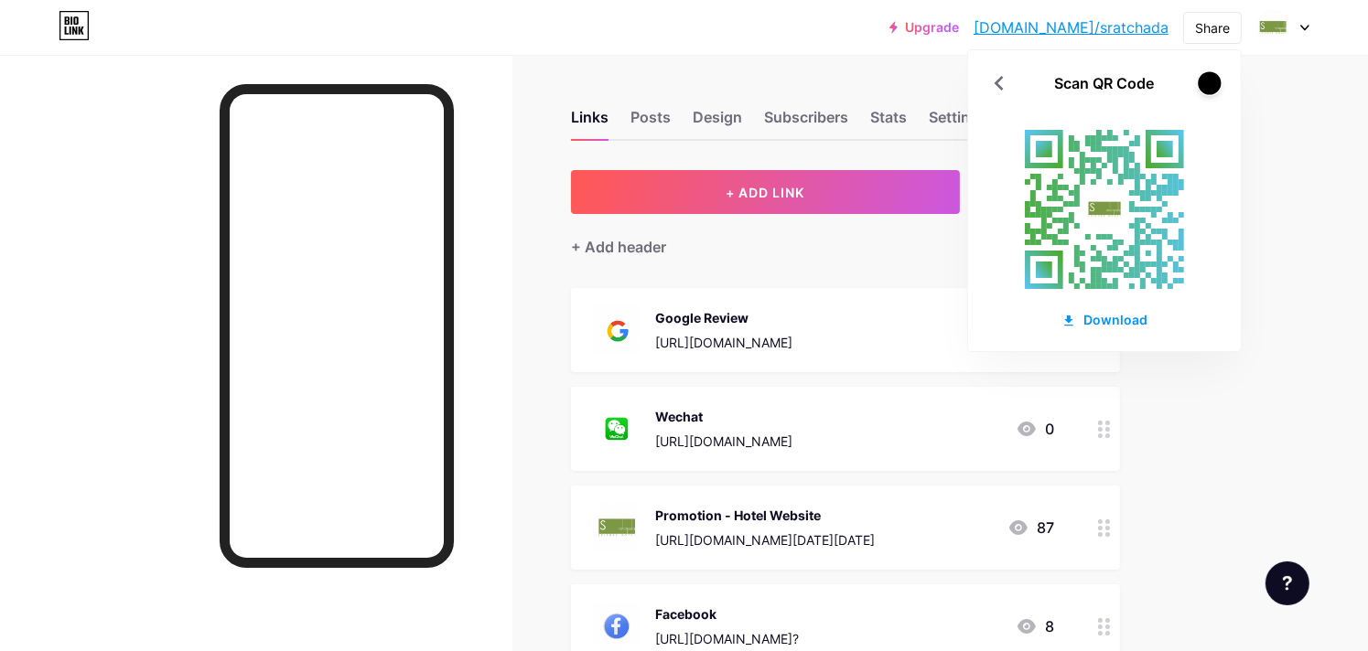
click at [1209, 90] on div at bounding box center [1208, 82] width 23 height 23
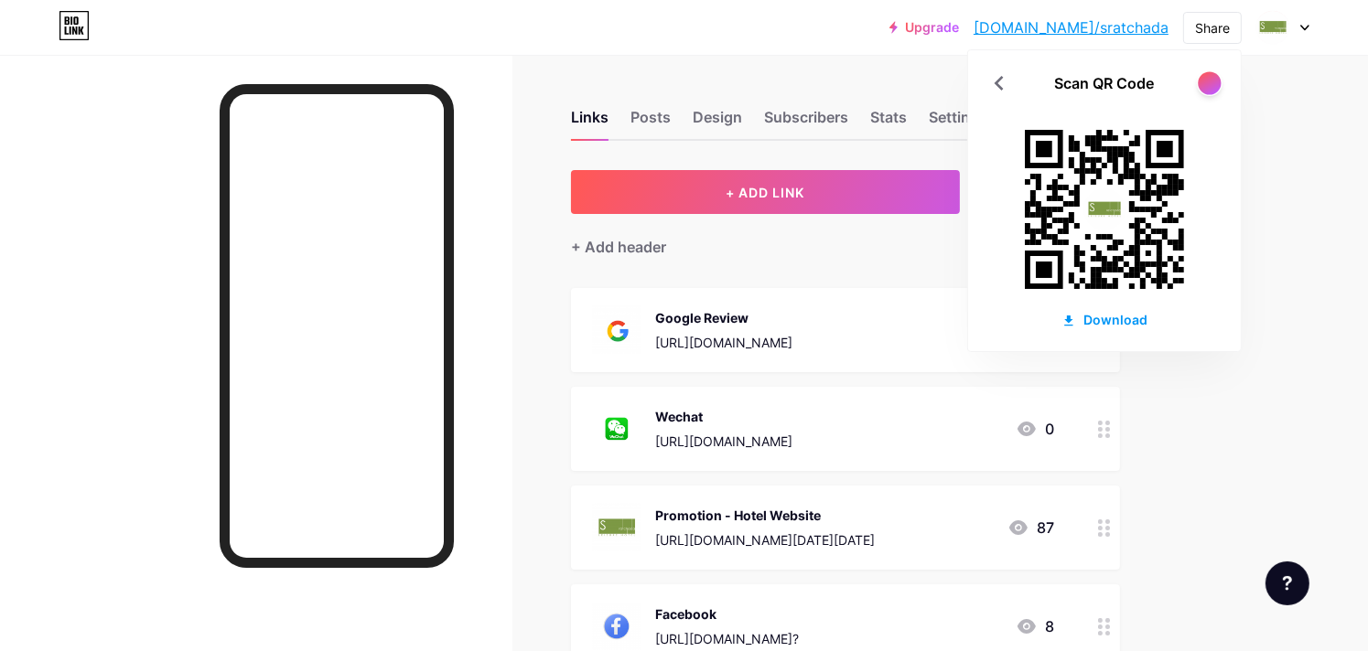
click at [1209, 90] on div at bounding box center [1208, 82] width 23 height 23
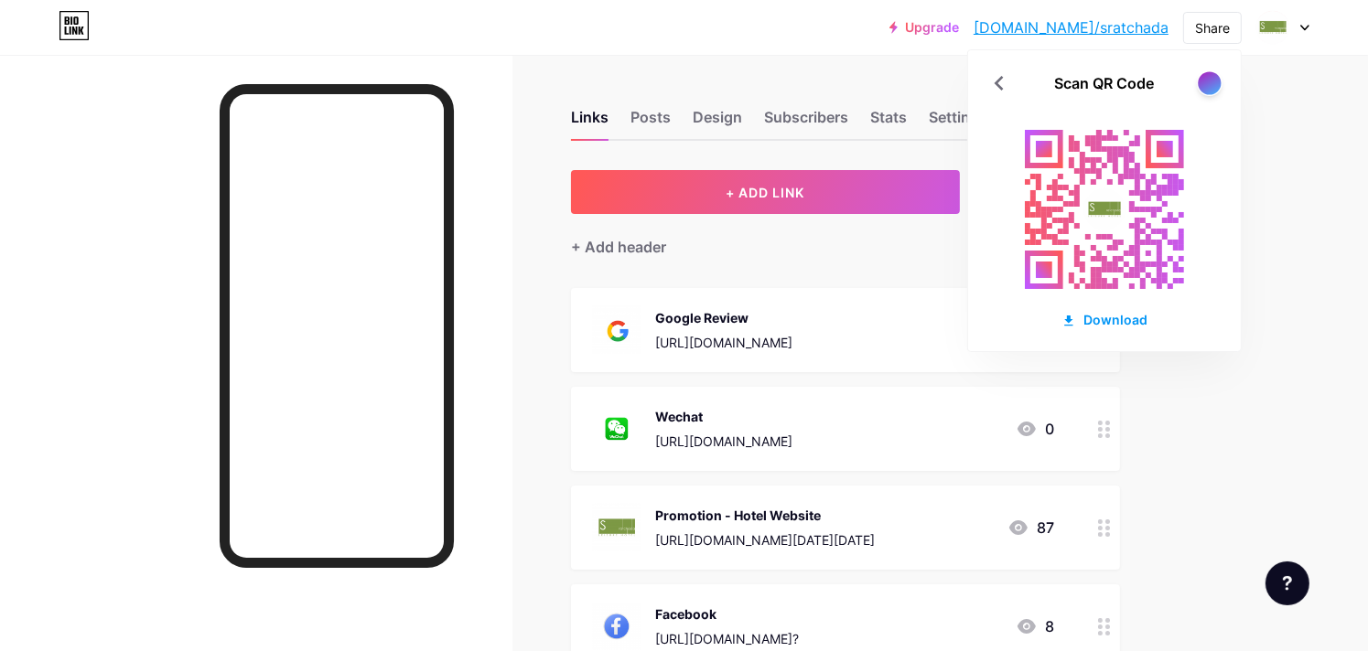
click at [1209, 90] on div at bounding box center [1208, 82] width 23 height 23
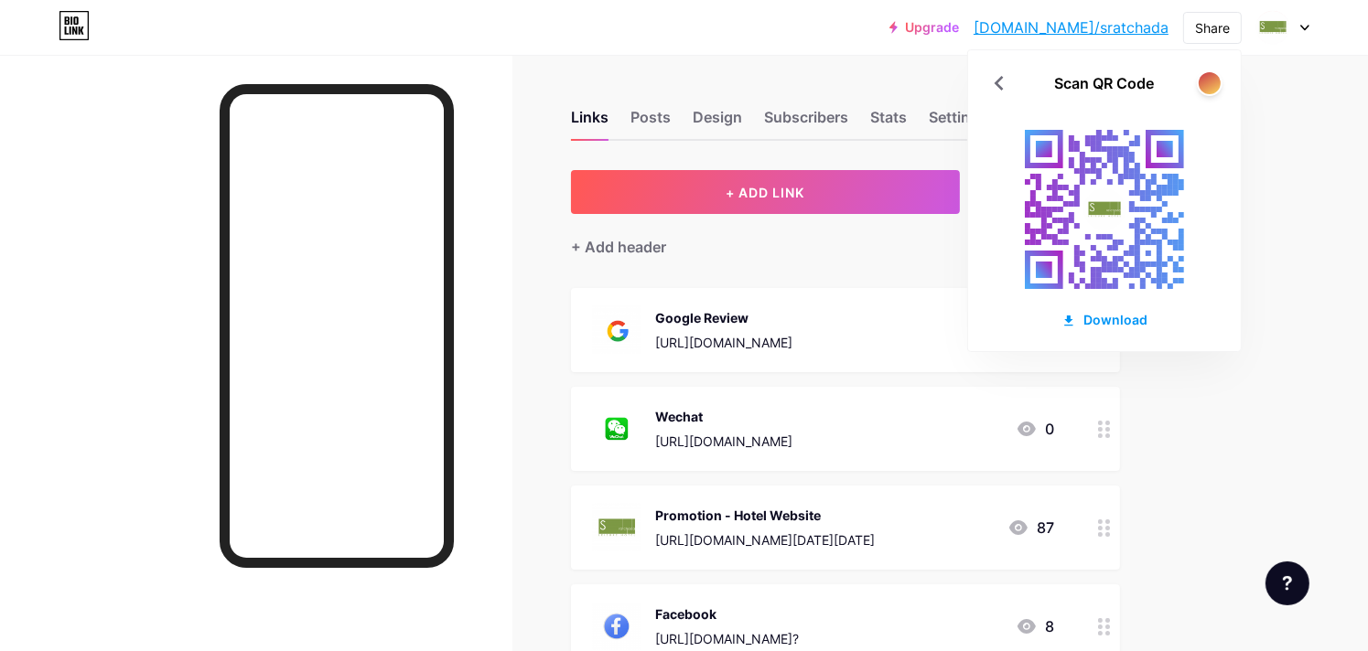
click at [1277, 316] on div "Upgrade [DOMAIN_NAME]/sratch... [DOMAIN_NAME]/sratchada Share Scan QR Code Down…" at bounding box center [684, 594] width 1368 height 1189
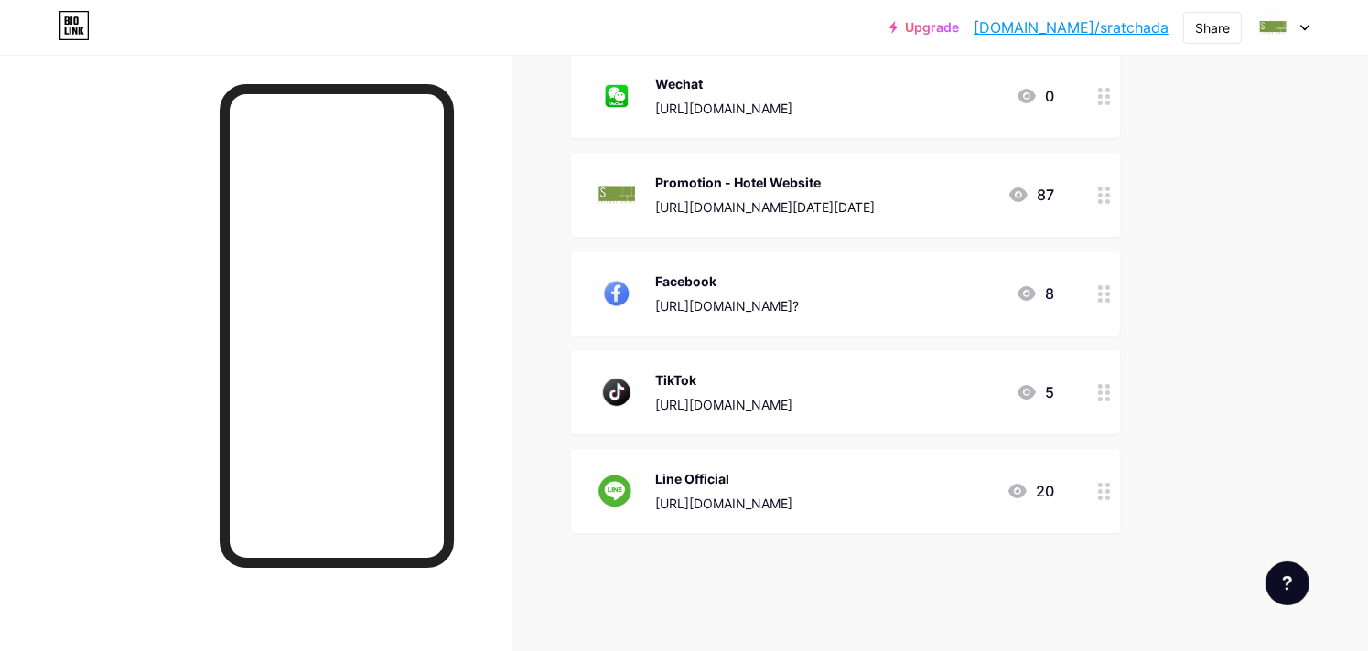
scroll to position [260, 0]
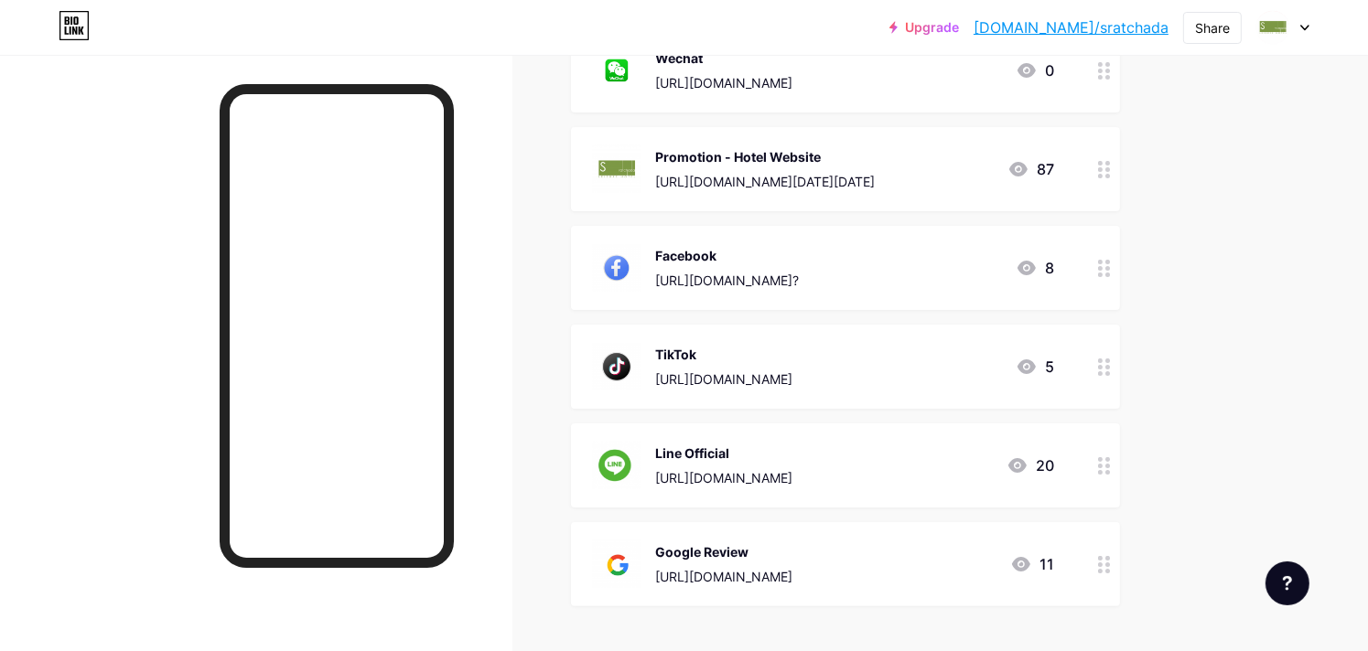
click at [1211, 418] on div "Upgrade [DOMAIN_NAME]/sratch... [DOMAIN_NAME]/sratchada Share Switch accounts S…" at bounding box center [684, 334] width 1368 height 1189
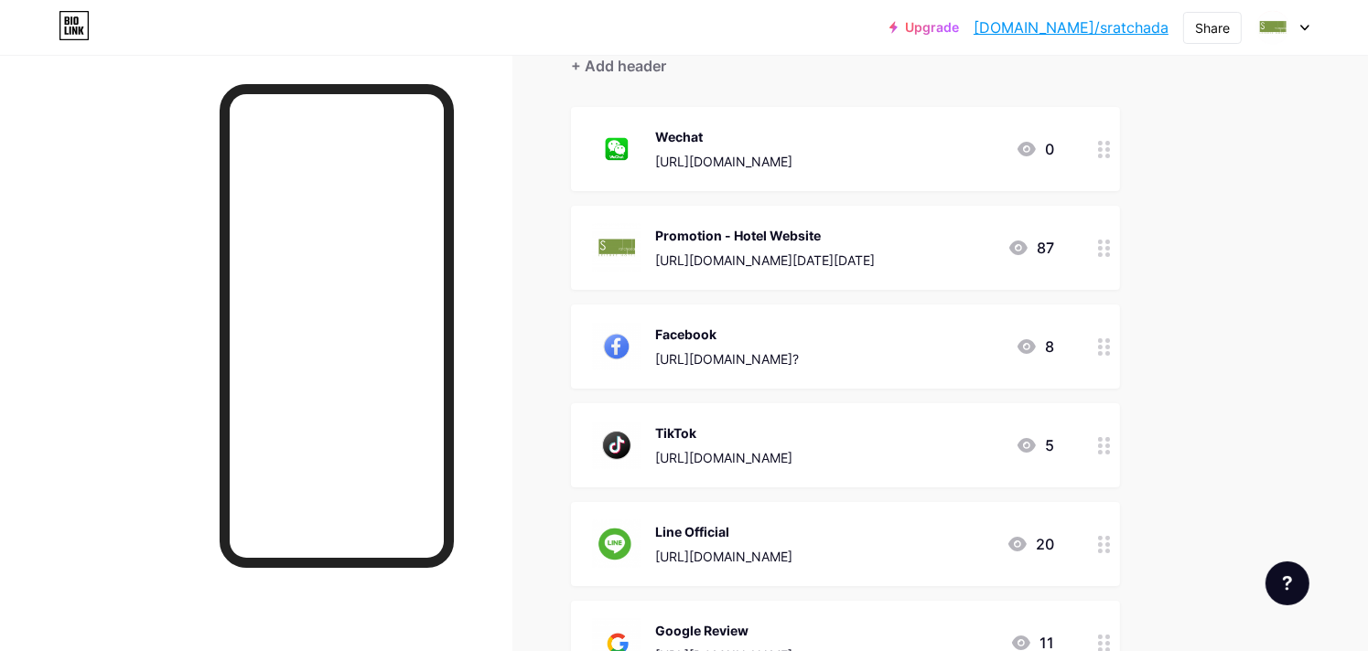
scroll to position [180, 0]
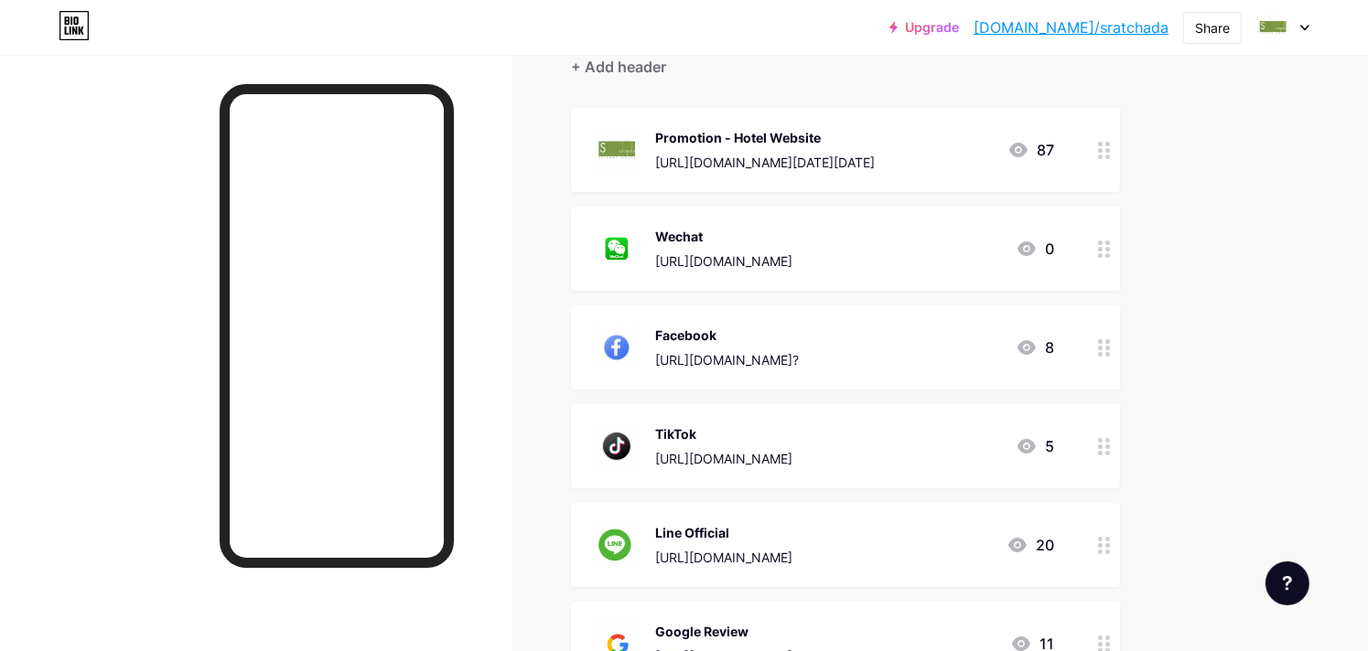
click at [1251, 259] on div "Upgrade [DOMAIN_NAME]/sratch... [DOMAIN_NAME]/sratchada Share Switch accounts S…" at bounding box center [684, 414] width 1368 height 1189
click at [1214, 395] on div "Upgrade [DOMAIN_NAME]/sratch... [DOMAIN_NAME]/sratchada Share Switch accounts S…" at bounding box center [684, 414] width 1368 height 1189
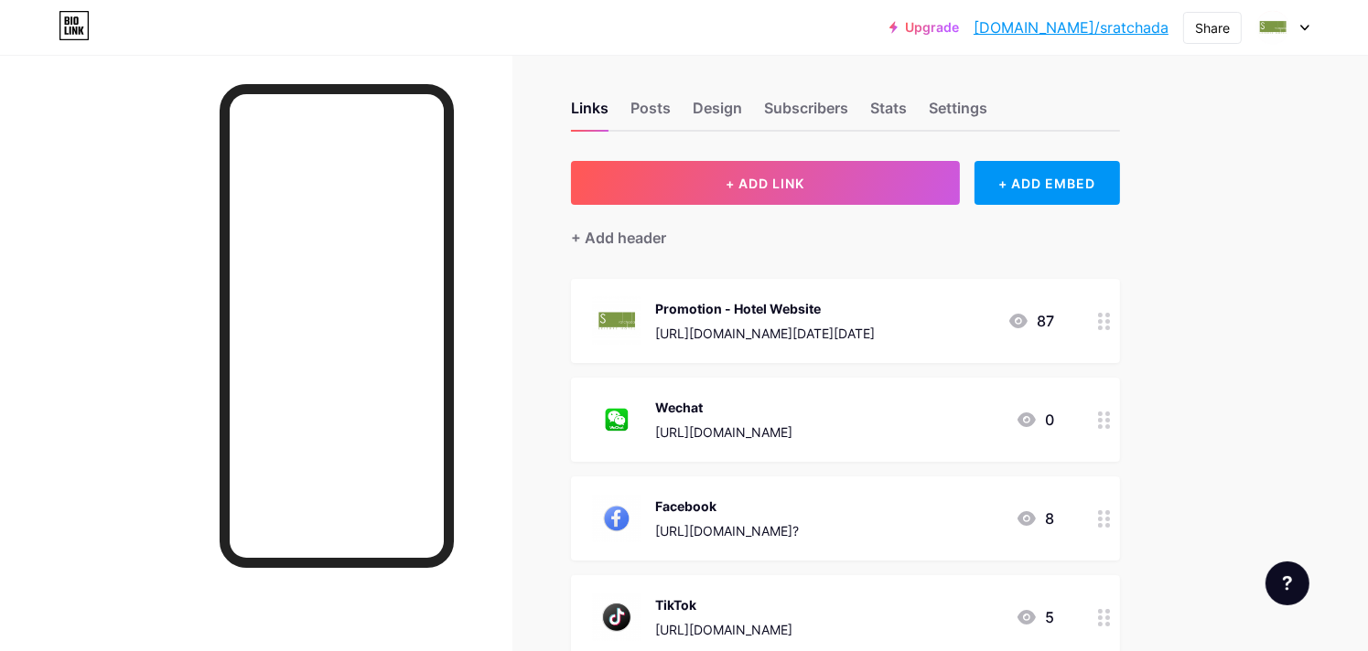
scroll to position [0, 0]
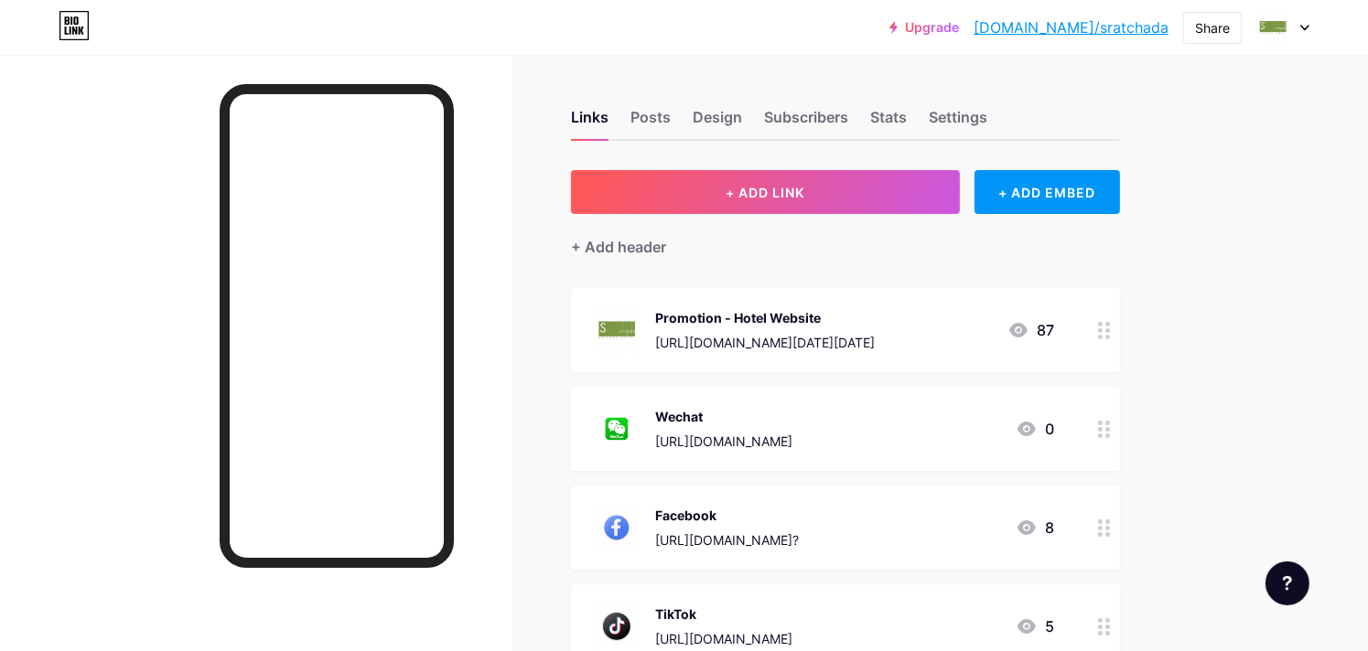
click at [1284, 99] on div "Upgrade [DOMAIN_NAME]/sratch... [DOMAIN_NAME]/sratchada Share Switch accounts S…" at bounding box center [684, 594] width 1368 height 1189
click at [1210, 31] on div "Share" at bounding box center [1212, 27] width 35 height 19
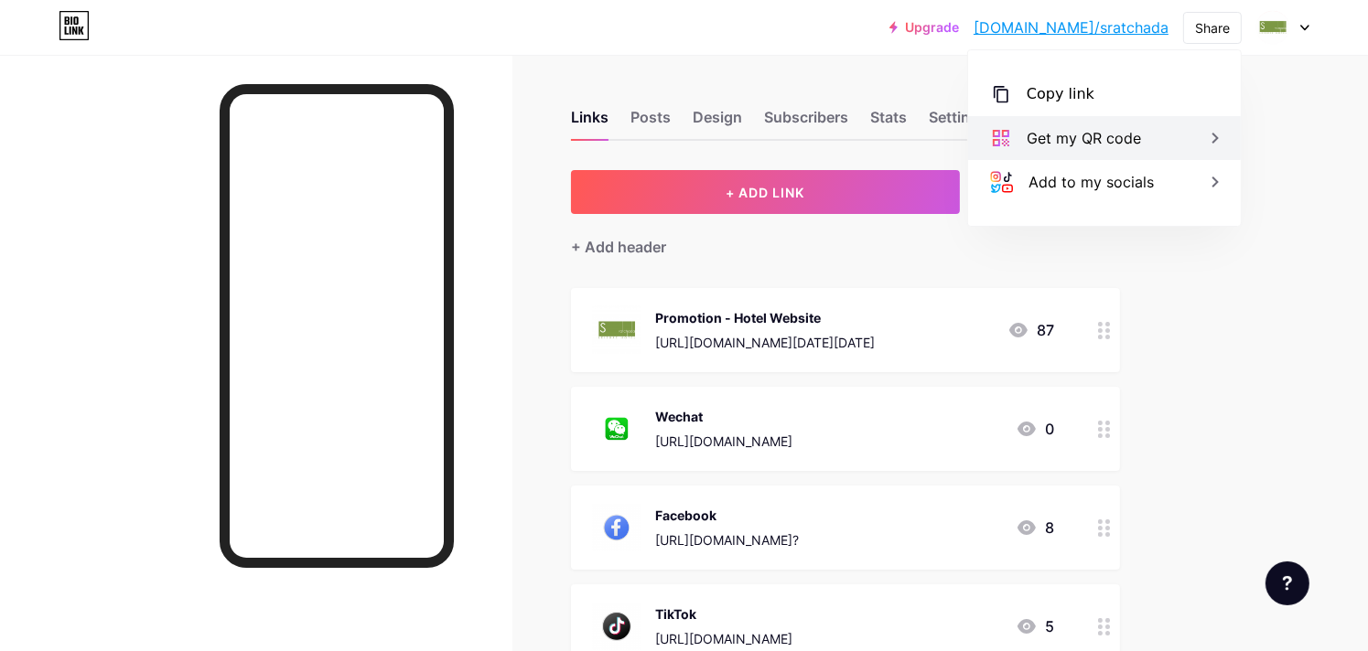
click at [1182, 157] on div "Get my QR code" at bounding box center [1104, 138] width 273 height 44
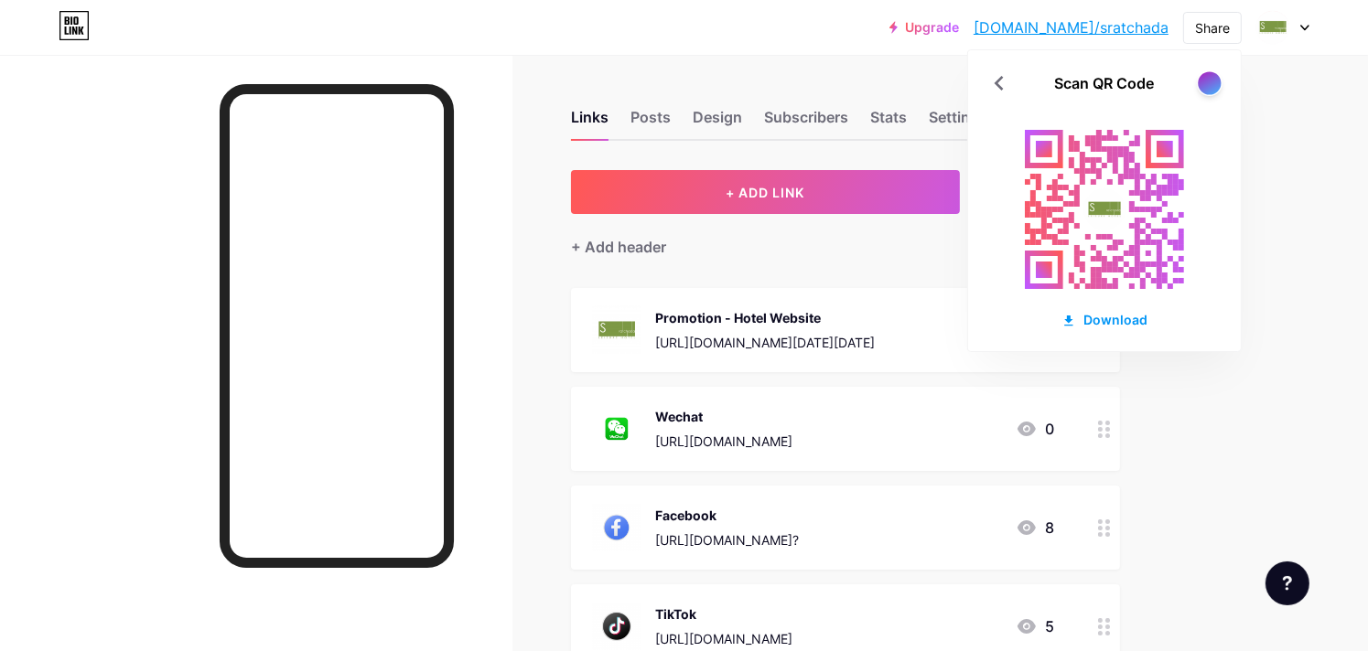
click at [1201, 88] on div at bounding box center [1208, 82] width 23 height 23
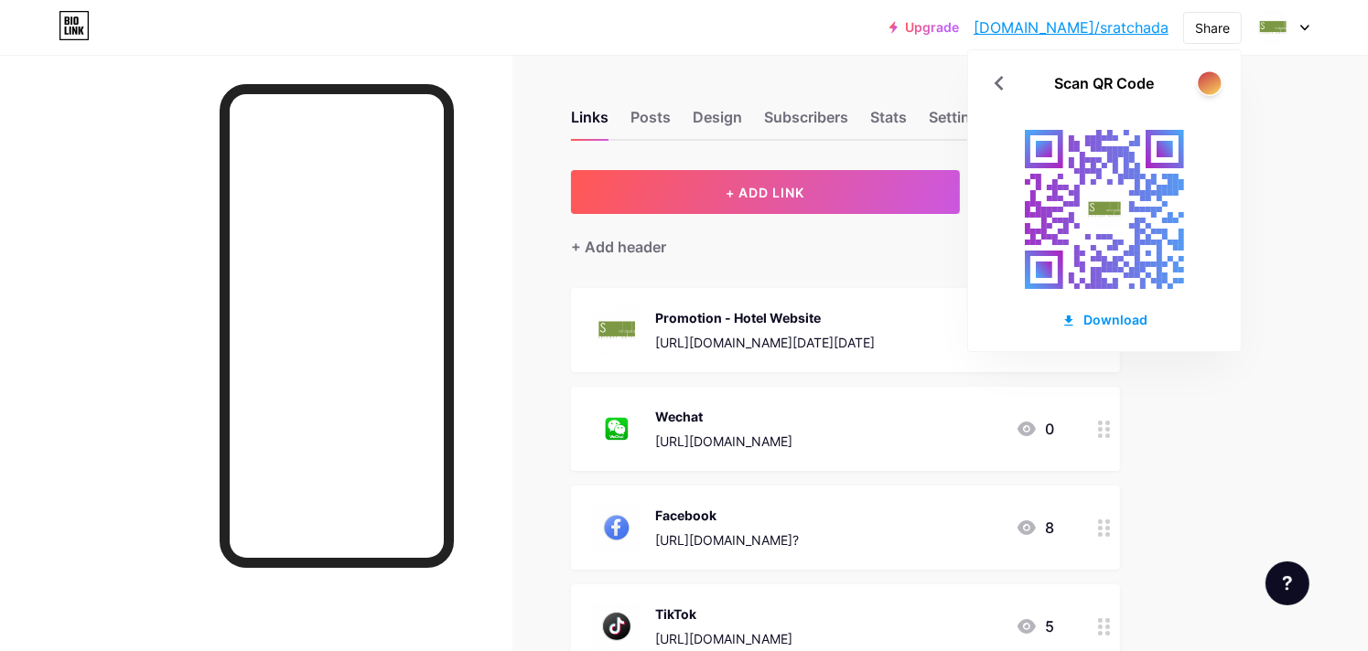
click at [1202, 76] on div at bounding box center [1208, 82] width 23 height 23
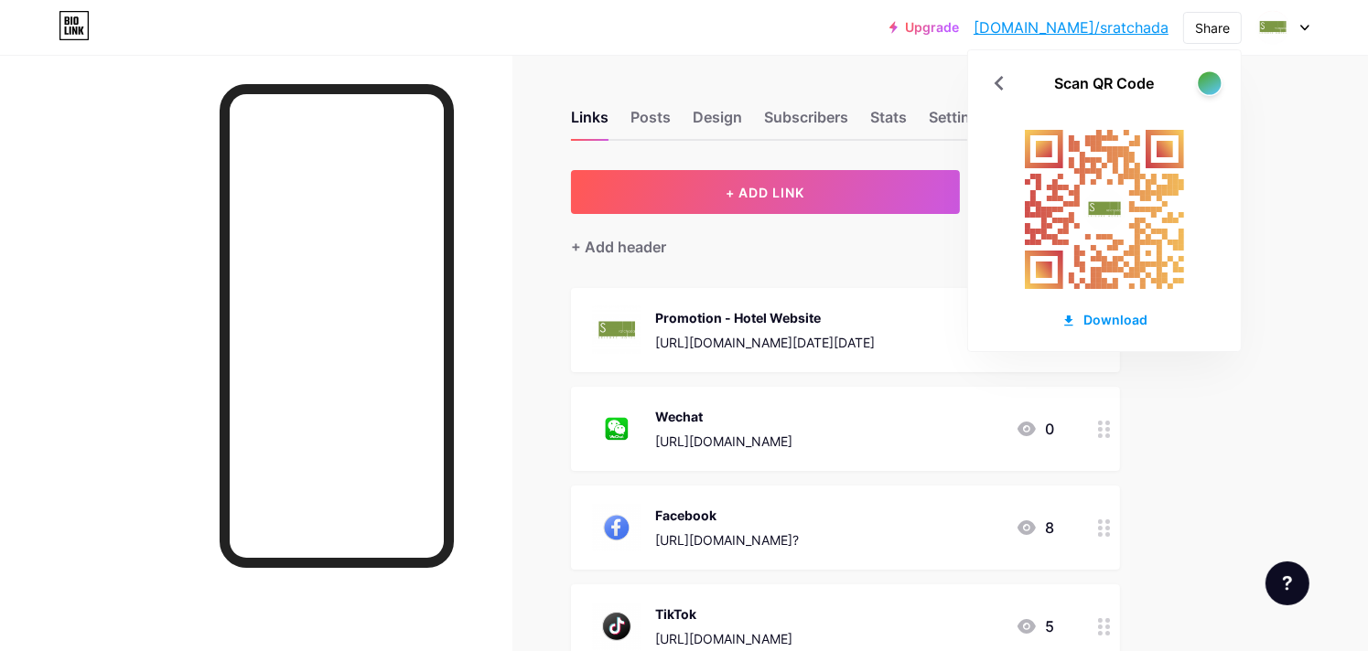
click at [1203, 76] on div at bounding box center [1208, 82] width 23 height 23
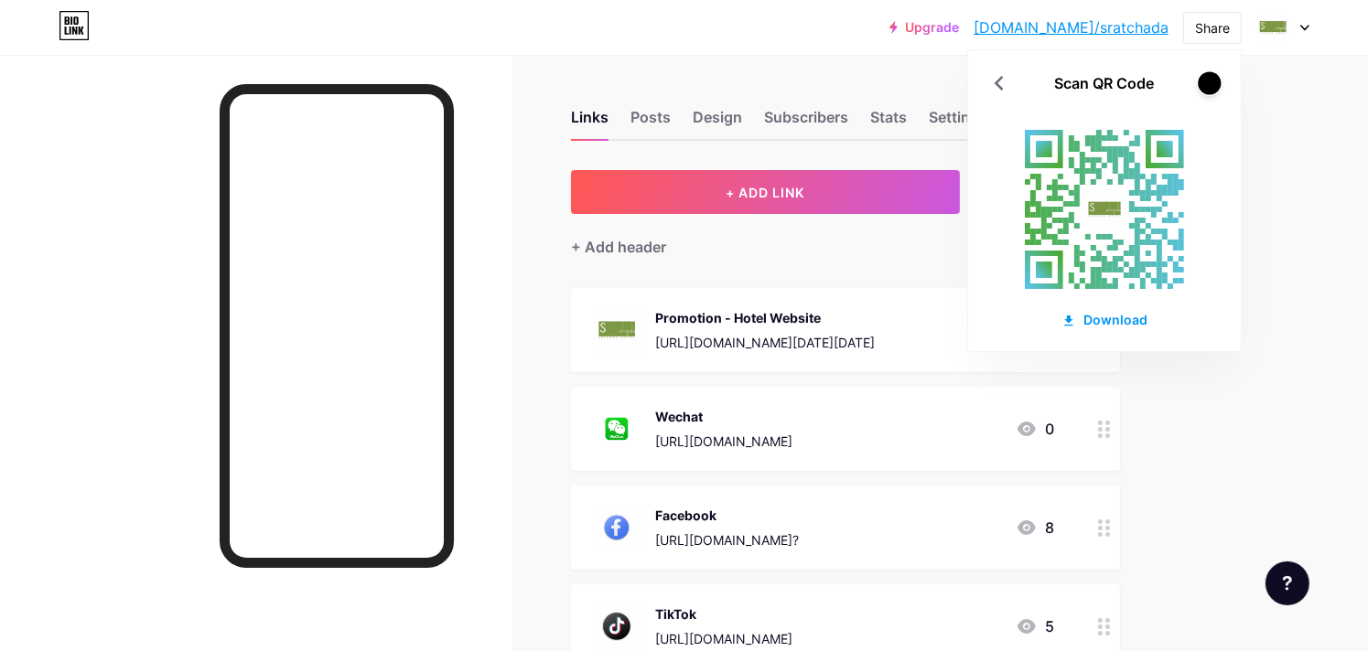
click at [1203, 76] on div at bounding box center [1208, 82] width 23 height 23
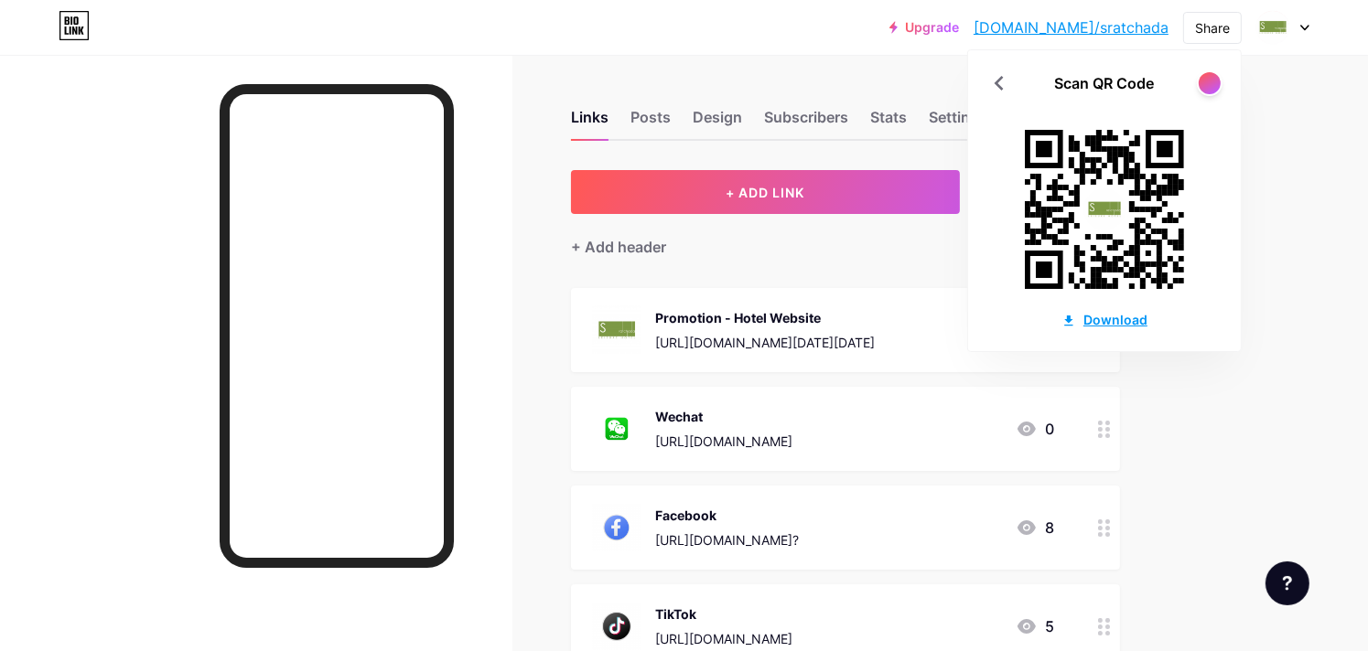
click at [1125, 321] on div "Download" at bounding box center [1104, 319] width 86 height 19
drag, startPoint x: 1321, startPoint y: 115, endPoint x: 1322, endPoint y: 94, distance: 21.1
click at [1322, 113] on div "Upgrade [DOMAIN_NAME]/sratch... [DOMAIN_NAME]/sratchada Share Scan QR Code Down…" at bounding box center [684, 594] width 1368 height 1189
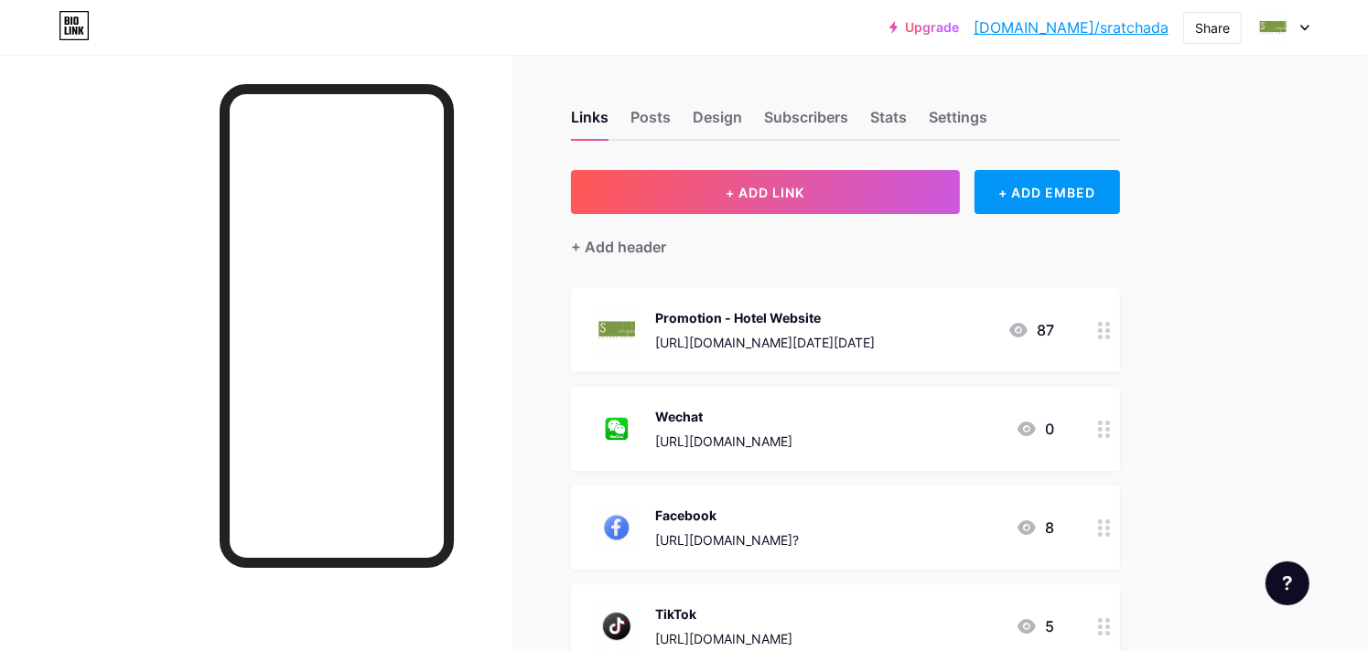
click at [1306, 26] on icon at bounding box center [1304, 28] width 9 height 6
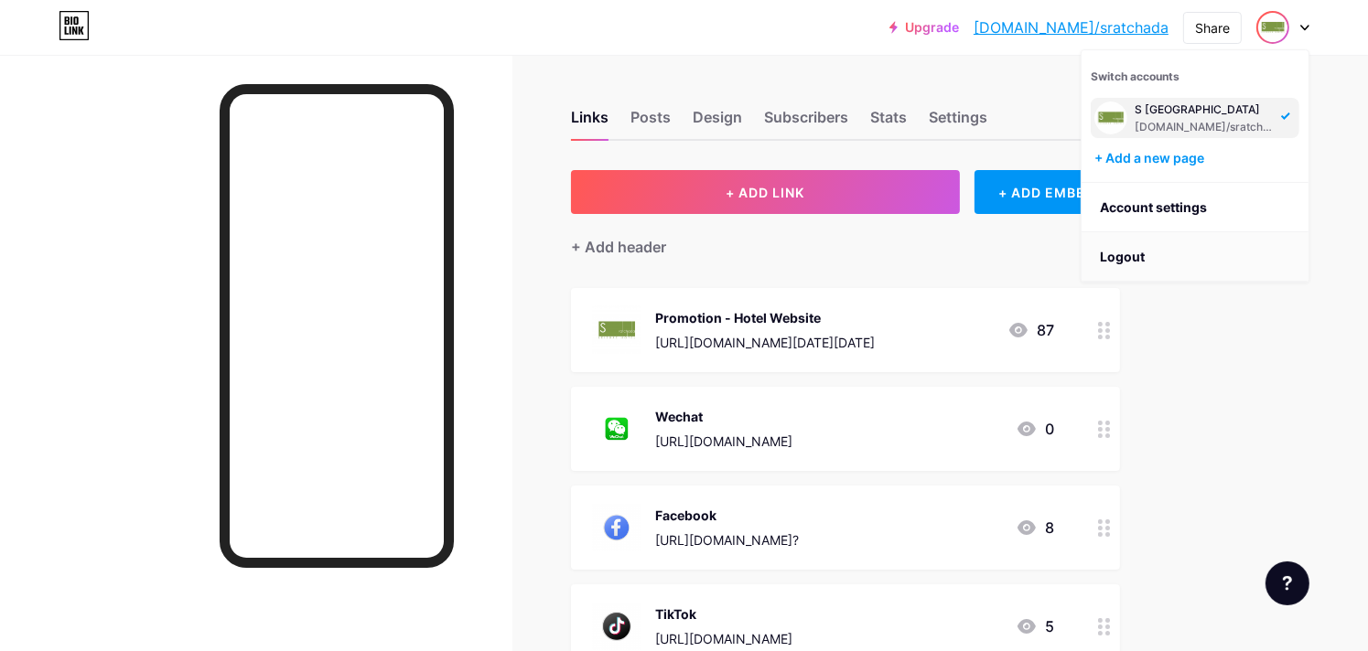
click at [1155, 264] on li "Logout" at bounding box center [1194, 256] width 227 height 49
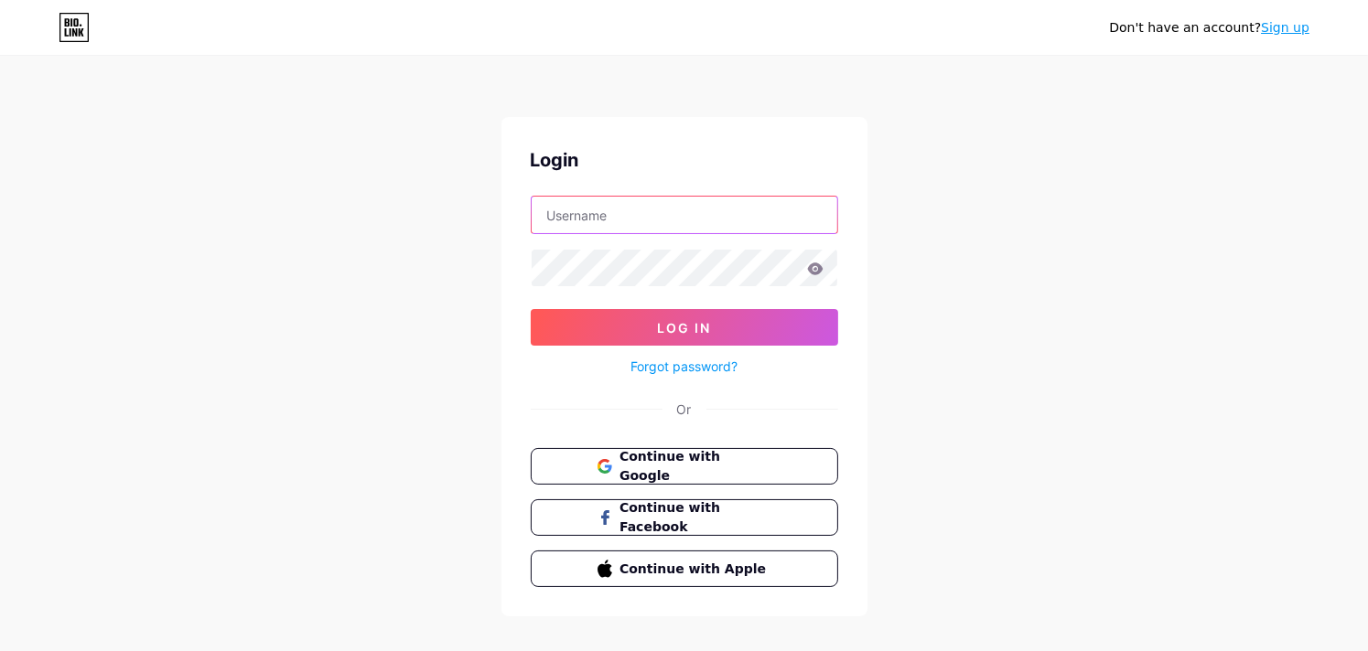
click at [563, 213] on input "text" at bounding box center [684, 215] width 306 height 37
type input "[EMAIL_ADDRESS][DOMAIN_NAME]"
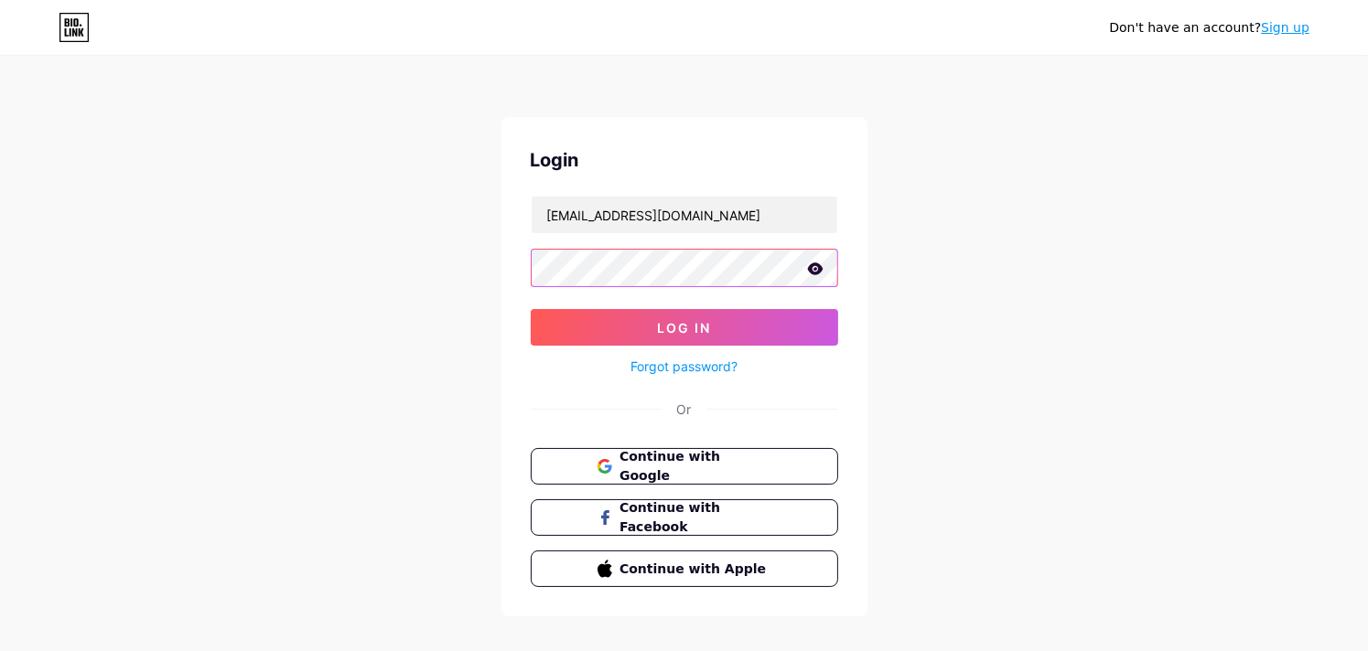
click at [531, 309] on button "Log In" at bounding box center [684, 327] width 307 height 37
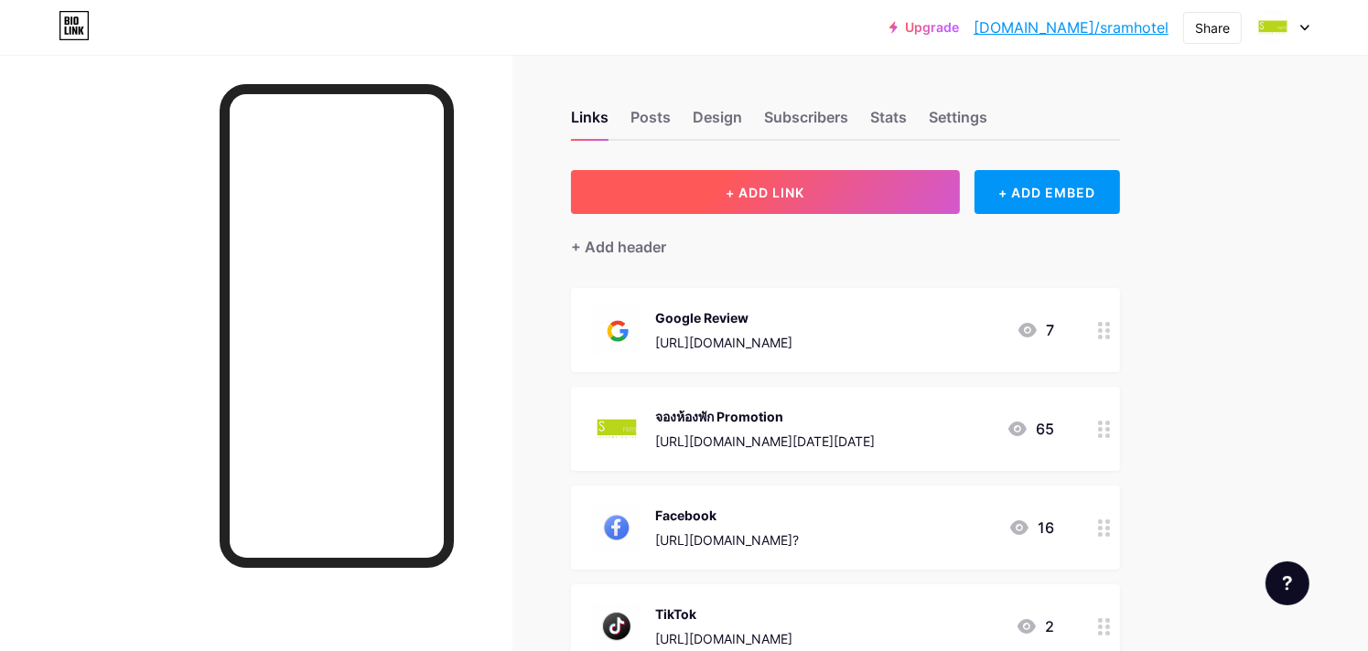
click at [830, 204] on button "+ ADD LINK" at bounding box center [765, 192] width 389 height 44
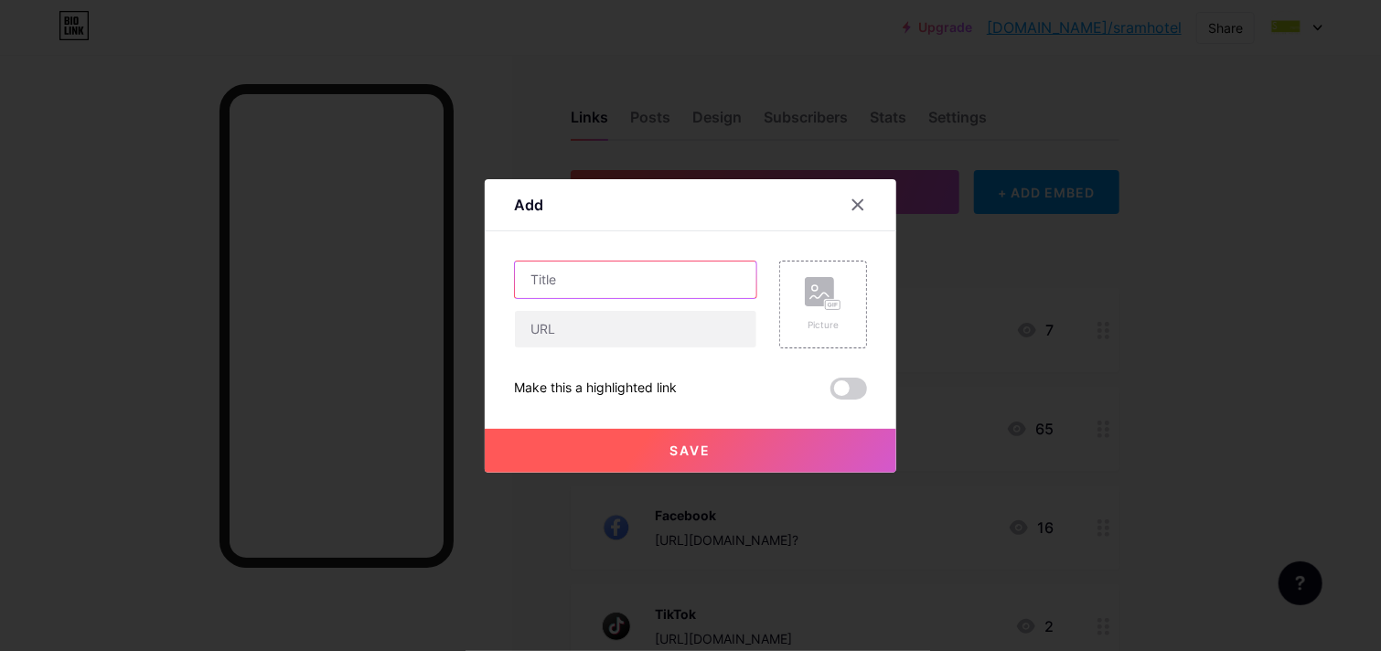
click at [538, 274] on input "text" at bounding box center [635, 280] width 241 height 37
click at [605, 314] on input "text" at bounding box center [635, 329] width 241 height 37
click at [629, 328] on input "text" at bounding box center [635, 329] width 241 height 37
paste input "[URL][DOMAIN_NAME]"
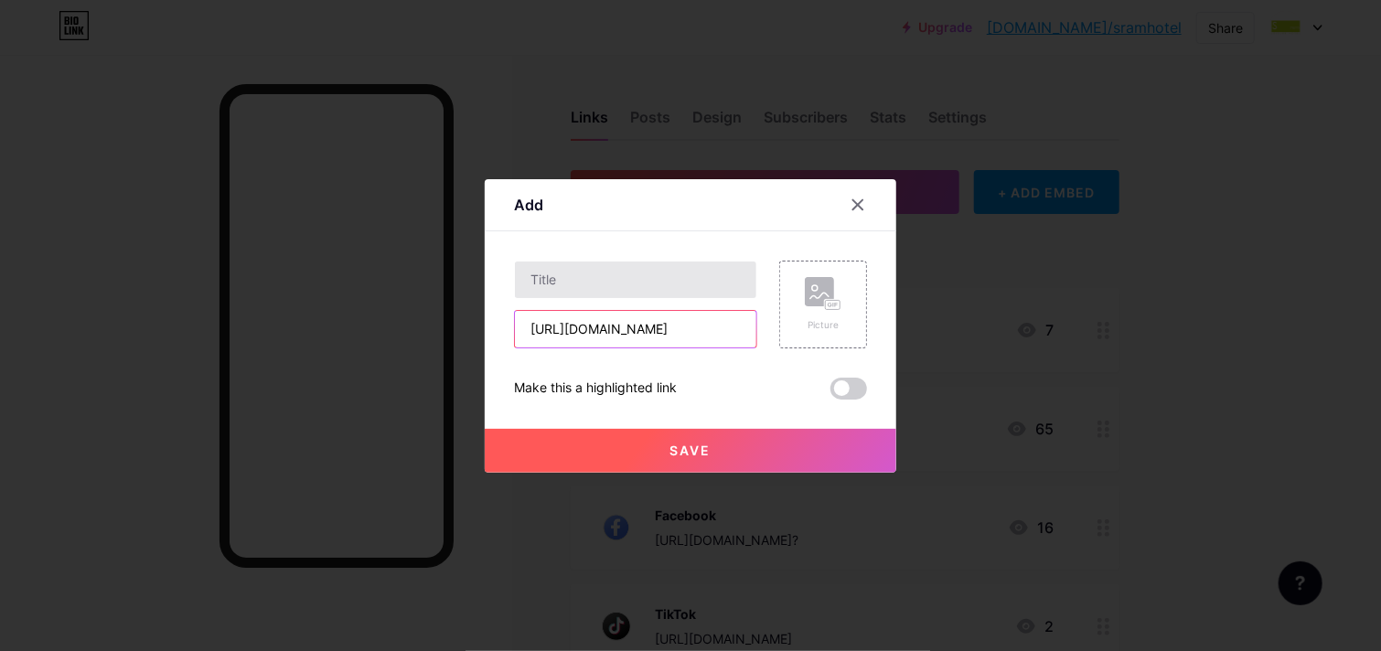
type input "[URL][DOMAIN_NAME]"
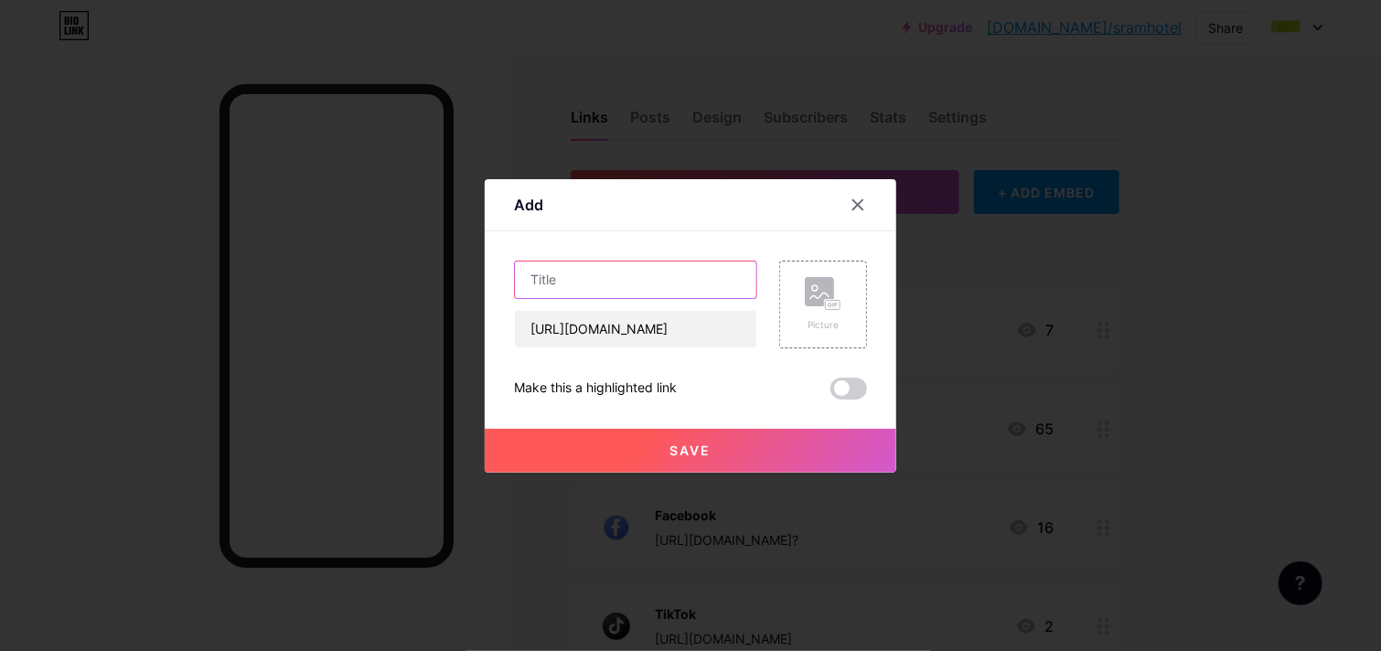
click at [585, 263] on input "text" at bounding box center [635, 280] width 241 height 37
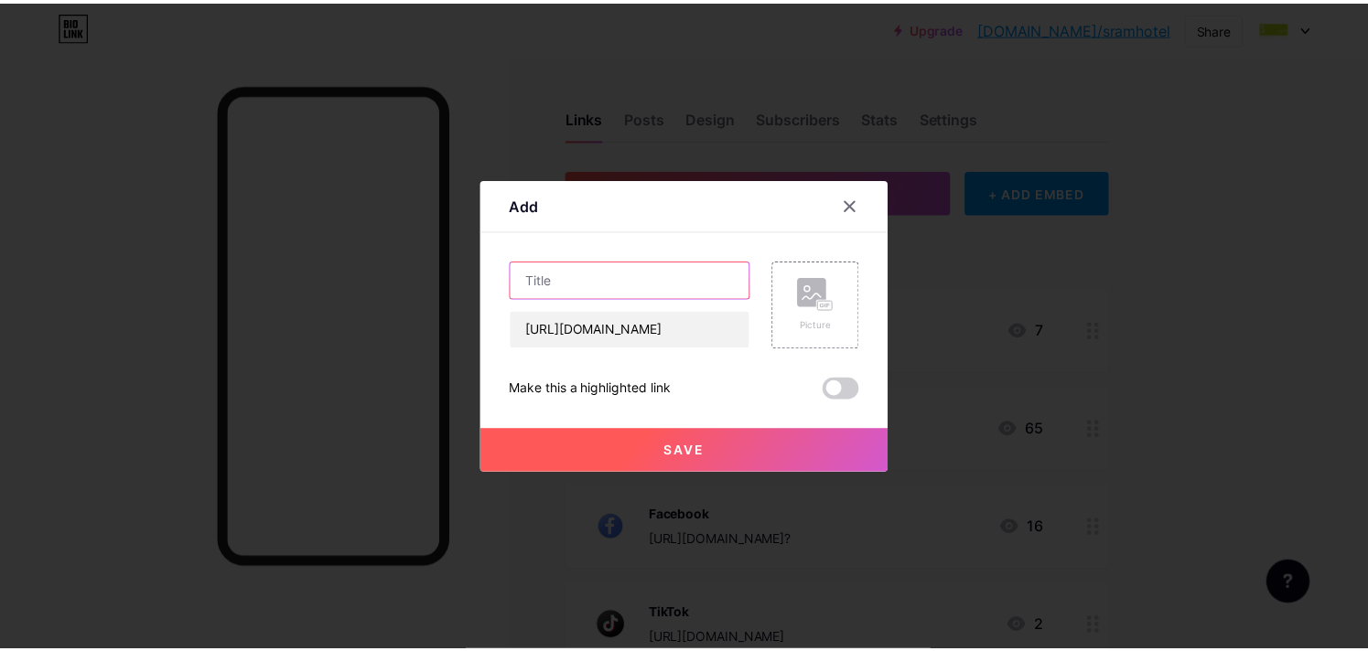
scroll to position [0, 0]
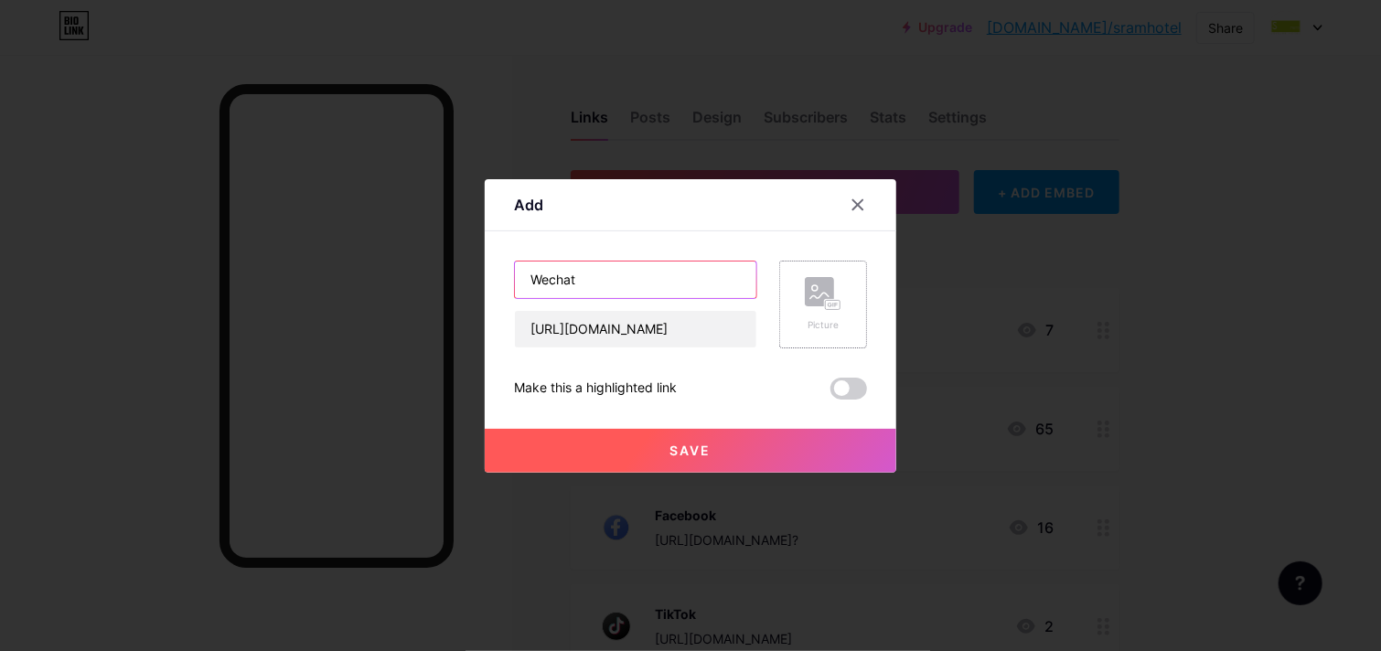
type input "Wechat"
click at [795, 299] on div "Picture" at bounding box center [823, 305] width 88 height 88
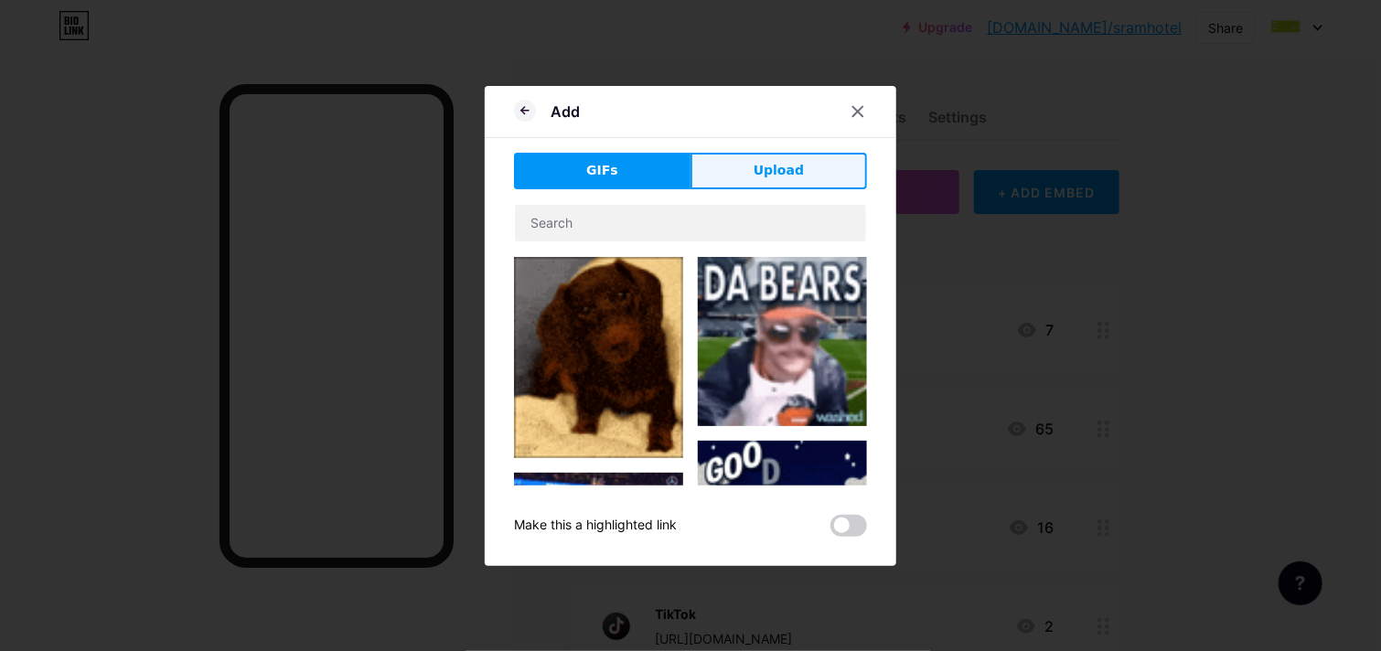
click at [788, 177] on span "Upload" at bounding box center [779, 170] width 50 height 19
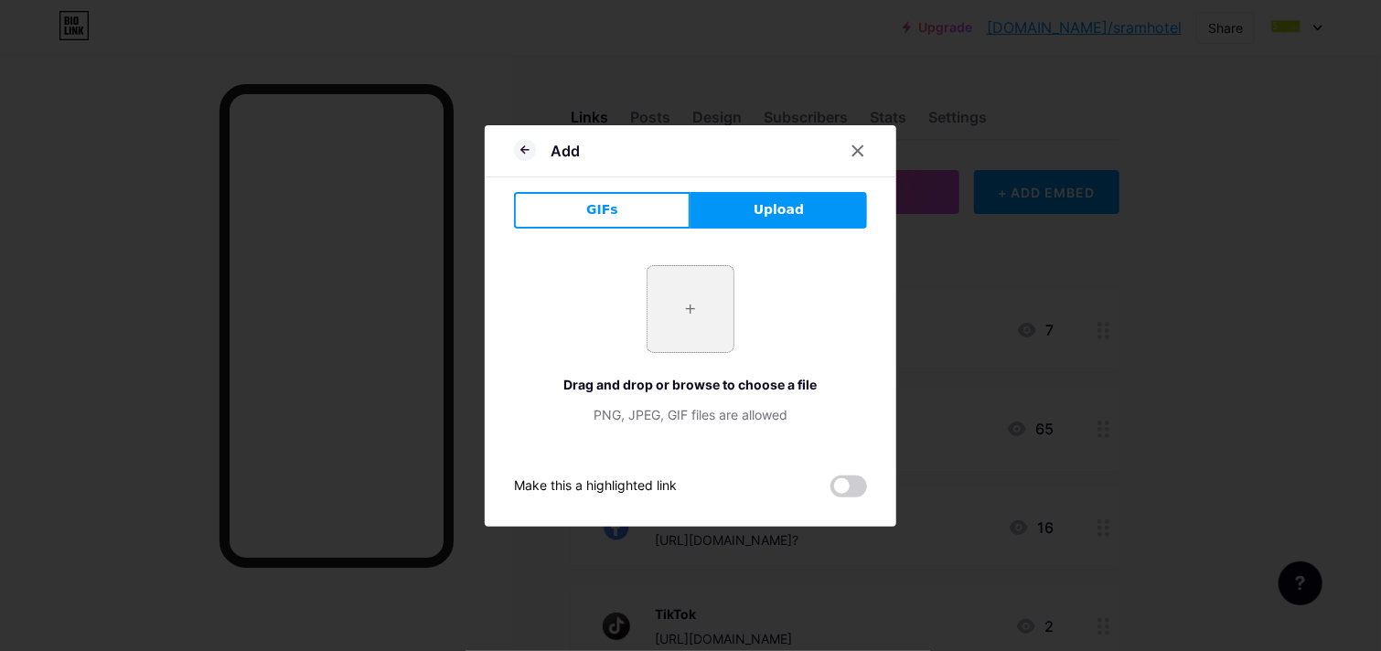
click at [684, 306] on input "file" at bounding box center [691, 309] width 86 height 86
type input "C:\fakepath\Untitled design 1253.png"
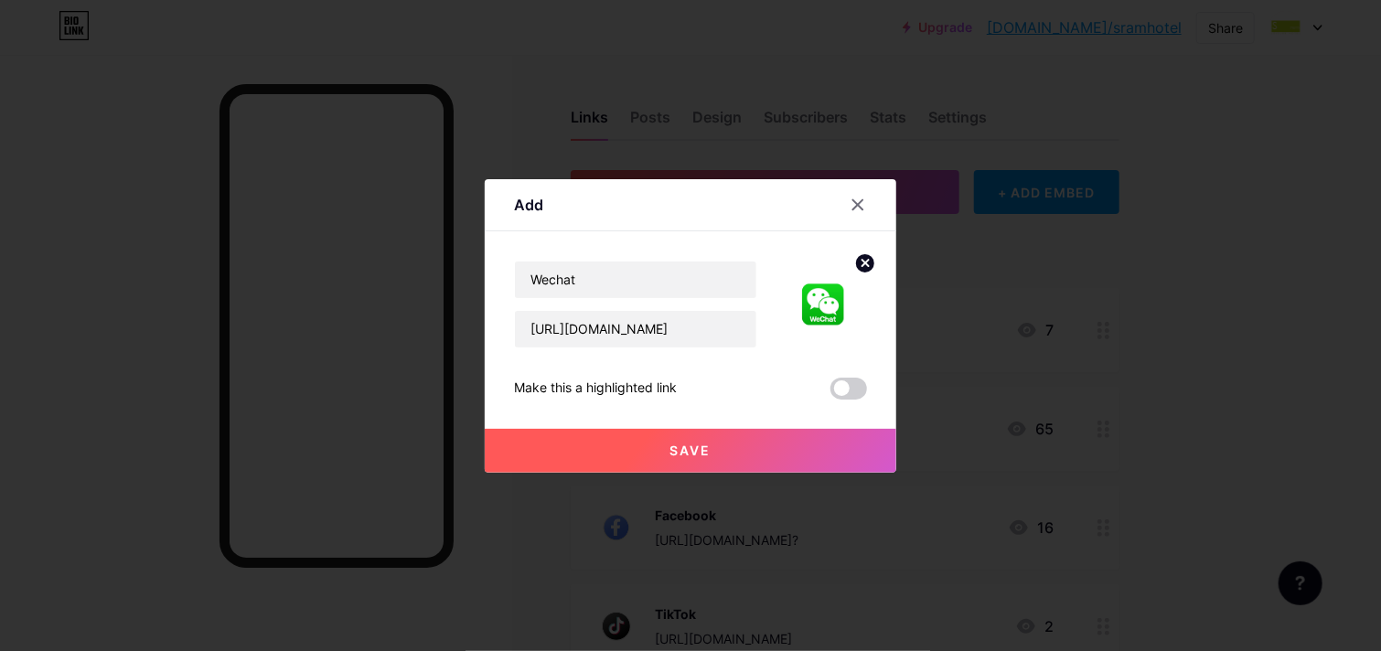
click at [727, 449] on button "Save" at bounding box center [691, 451] width 412 height 44
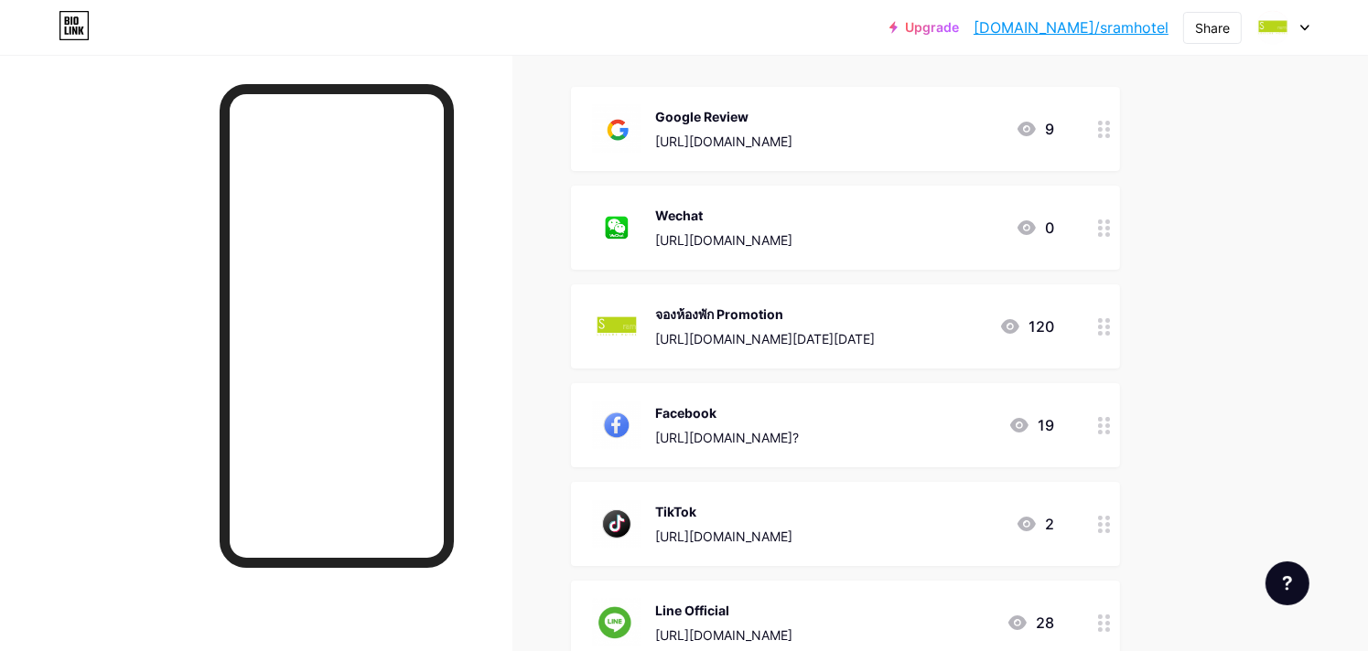
scroll to position [203, 0]
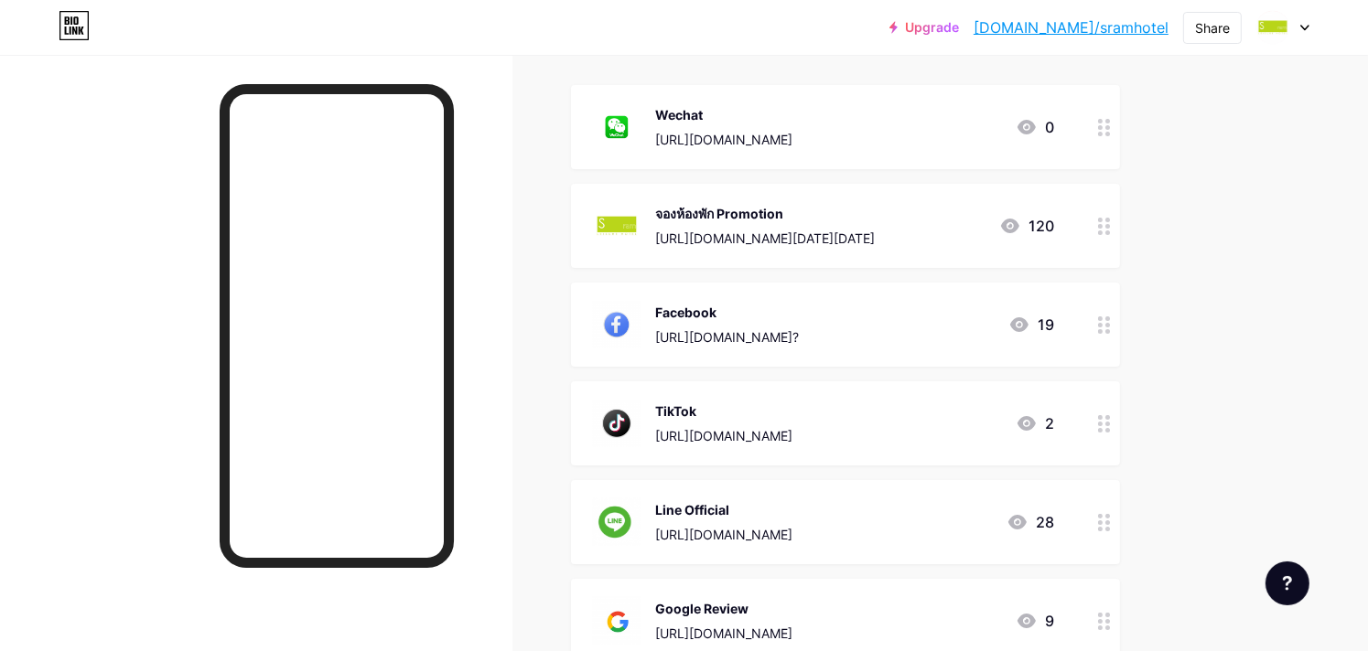
click at [1200, 258] on div "Upgrade [DOMAIN_NAME]/sramho... [DOMAIN_NAME]/sramhotel Share Switch accounts S…" at bounding box center [684, 391] width 1368 height 1189
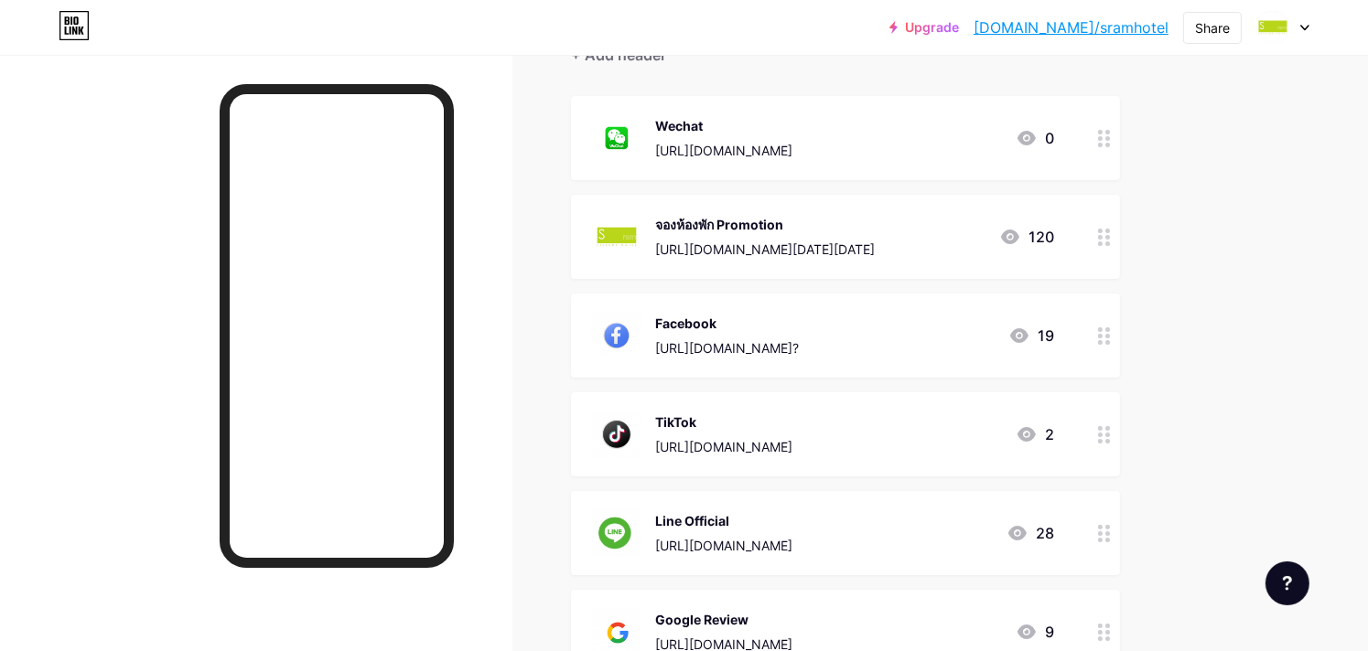
scroll to position [187, 0]
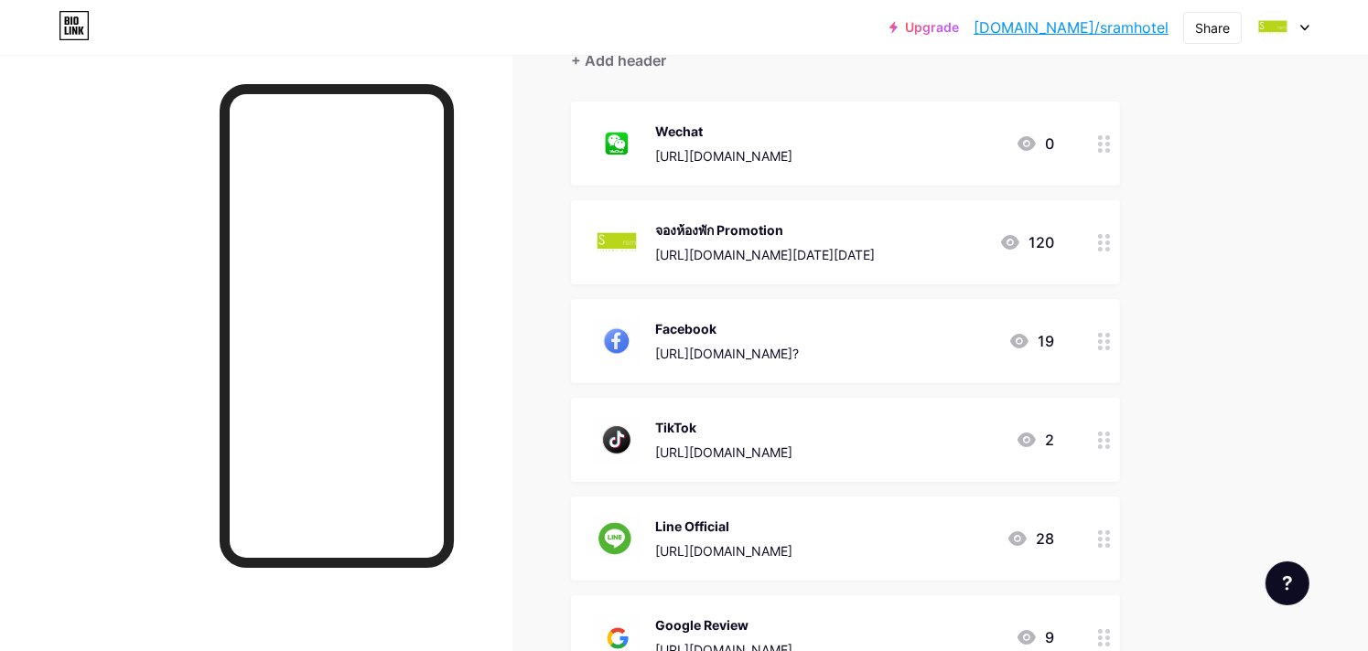
click at [1201, 229] on div "Upgrade [DOMAIN_NAME]/sramho... [DOMAIN_NAME]/sramhotel Share Switch accounts S…" at bounding box center [684, 407] width 1368 height 1189
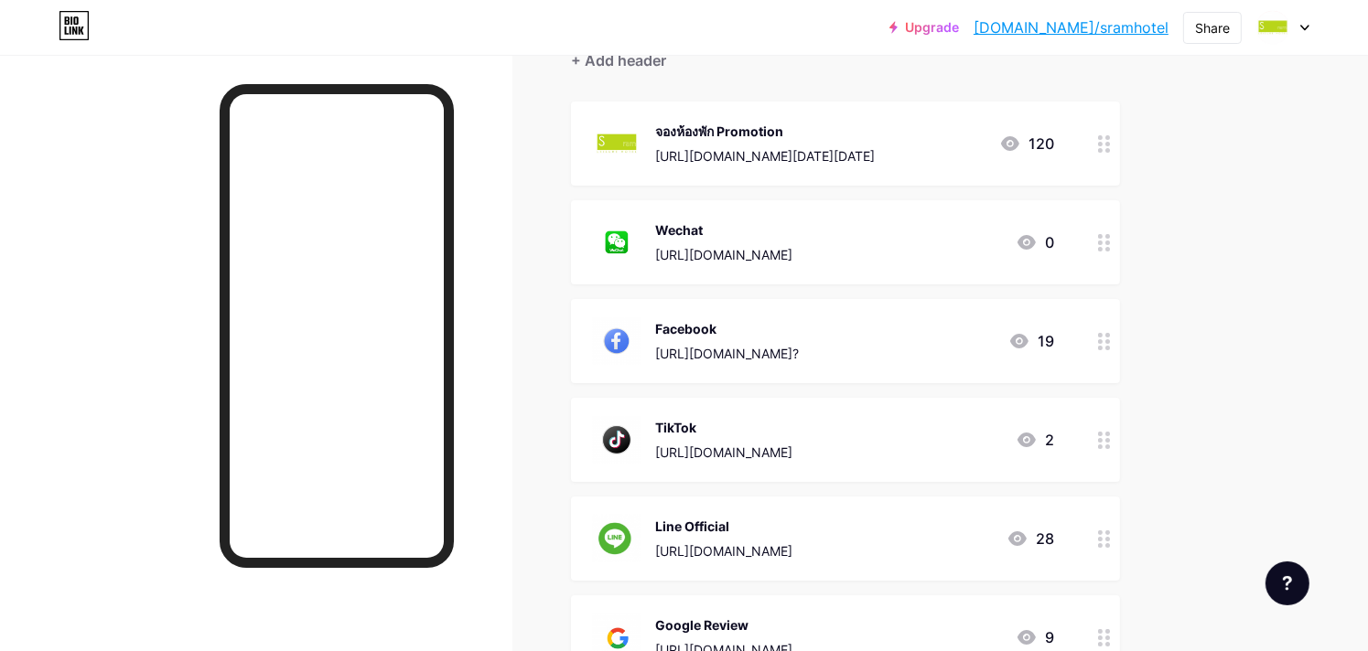
click at [874, 134] on div "จองห้องพัก Promotion" at bounding box center [765, 131] width 220 height 19
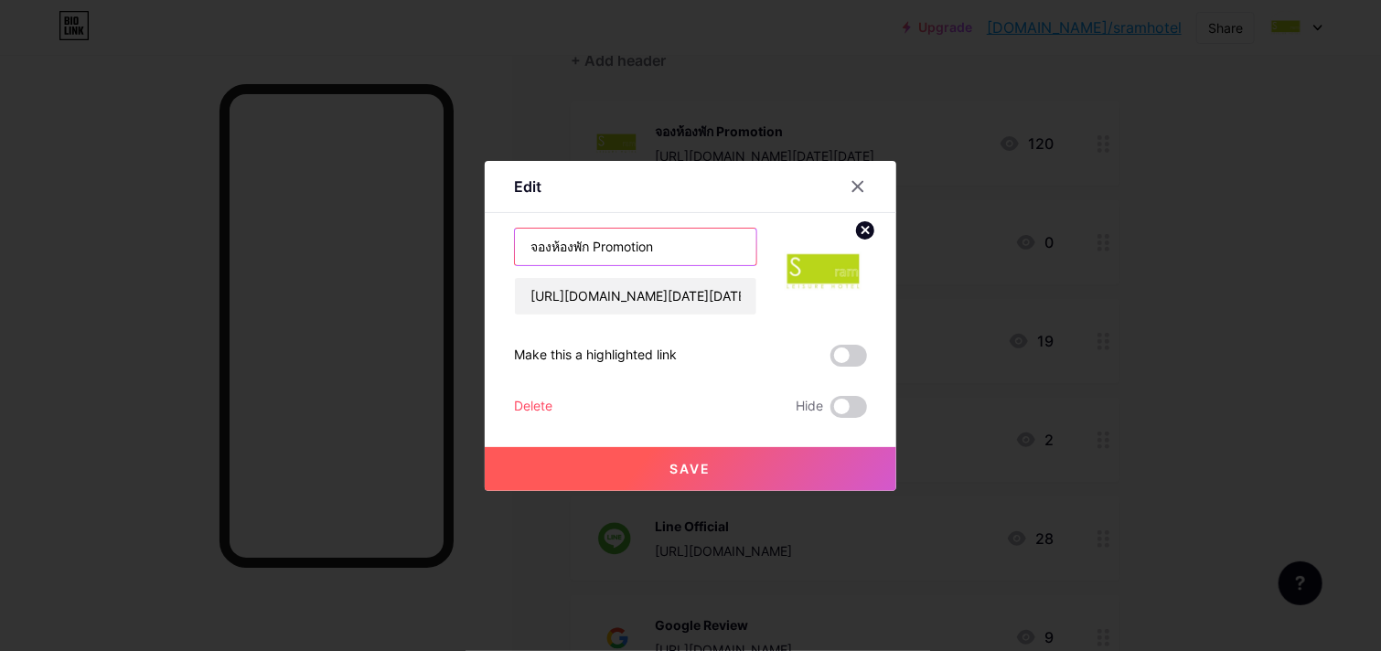
click at [642, 246] on input "จองห้องพัก Promotion" at bounding box center [635, 247] width 241 height 37
drag, startPoint x: 589, startPoint y: 242, endPoint x: 409, endPoint y: 232, distance: 180.5
click at [412, 232] on div "Edit Content YouTube Play YouTube video without leaving your page. ADD Vimeo Pl…" at bounding box center [690, 325] width 1381 height 651
click at [618, 239] on input "Promotion" at bounding box center [635, 247] width 241 height 37
click at [527, 241] on input "Promotion" at bounding box center [635, 247] width 241 height 37
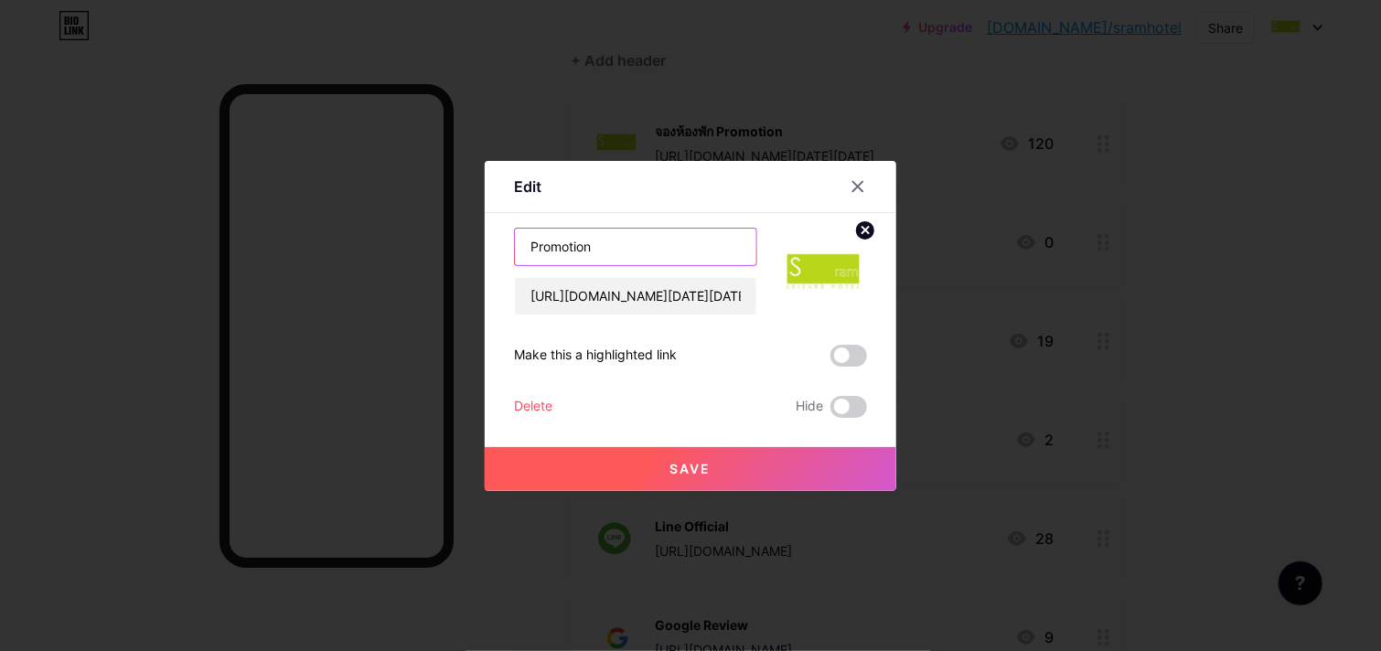
click at [620, 243] on input "Promotion" at bounding box center [635, 247] width 241 height 37
click at [690, 255] on input "Promotion - Hotel Website" at bounding box center [635, 247] width 241 height 37
type input "Promotion - Hotel Website"
drag, startPoint x: 690, startPoint y: 255, endPoint x: 621, endPoint y: 428, distance: 186.0
click at [621, 428] on div "Save" at bounding box center [691, 454] width 412 height 73
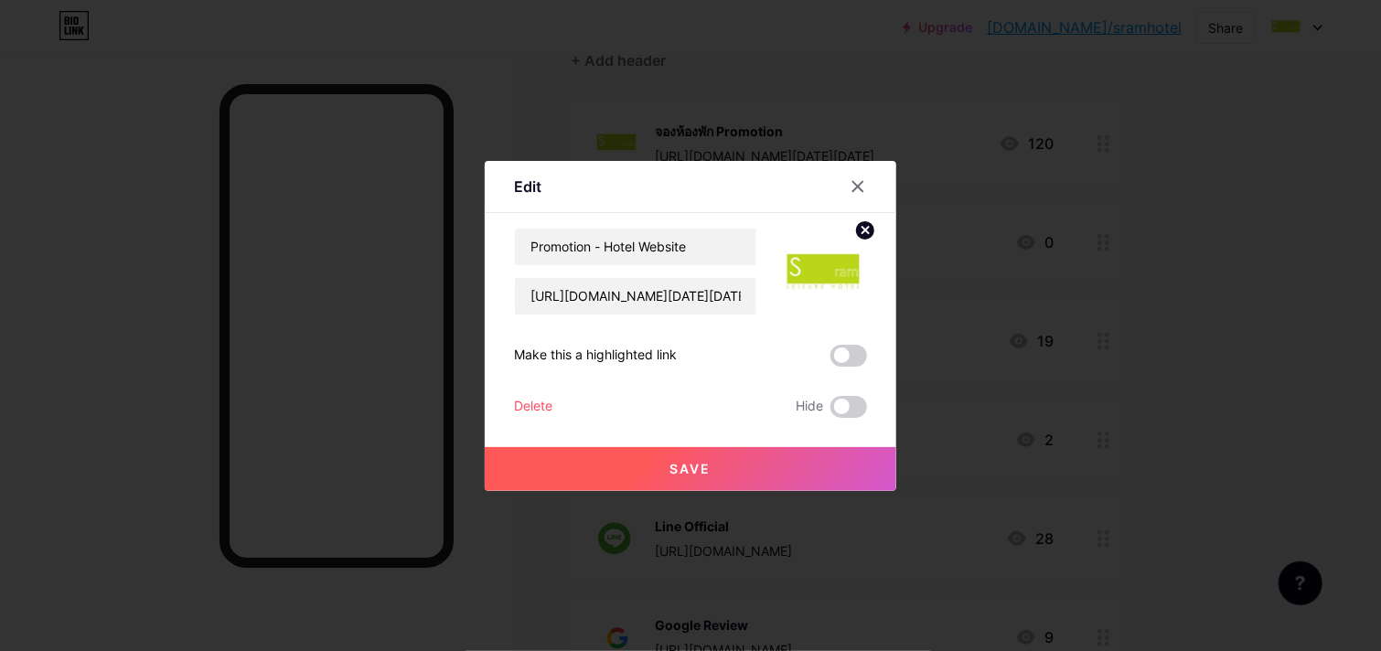
click at [667, 475] on button "Save" at bounding box center [691, 469] width 412 height 44
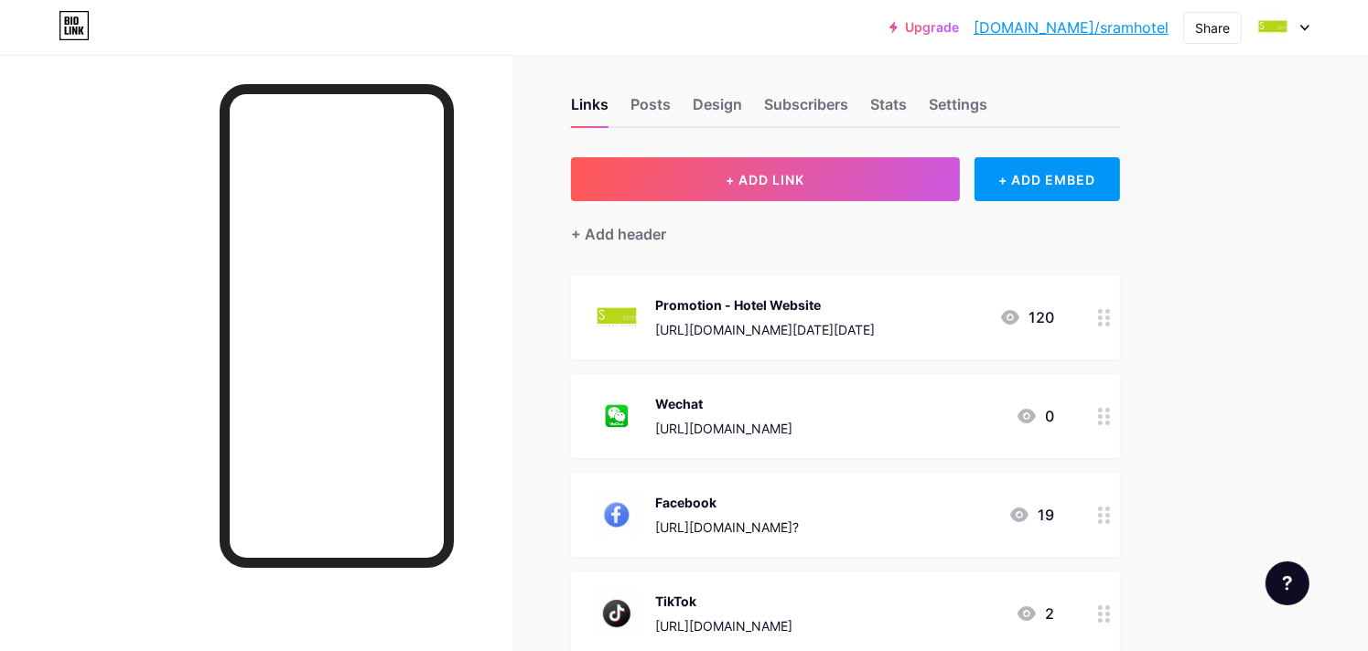
scroll to position [0, 0]
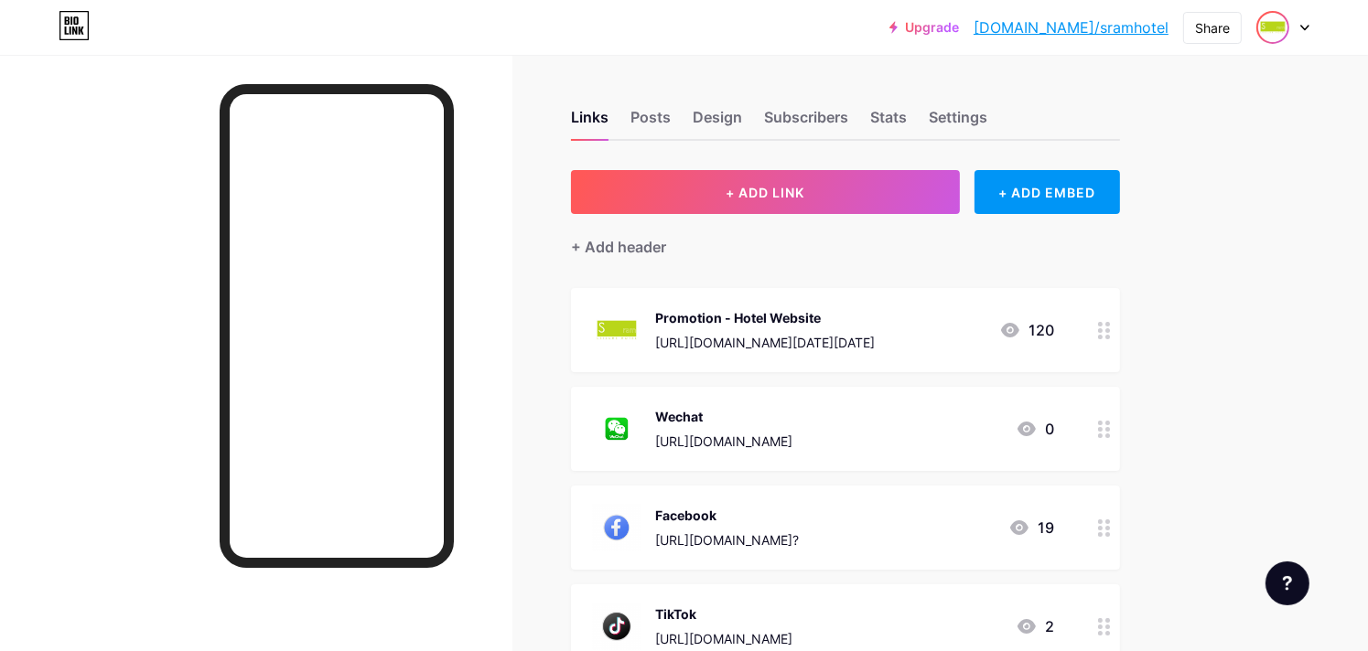
click at [1277, 24] on img at bounding box center [1272, 27] width 29 height 29
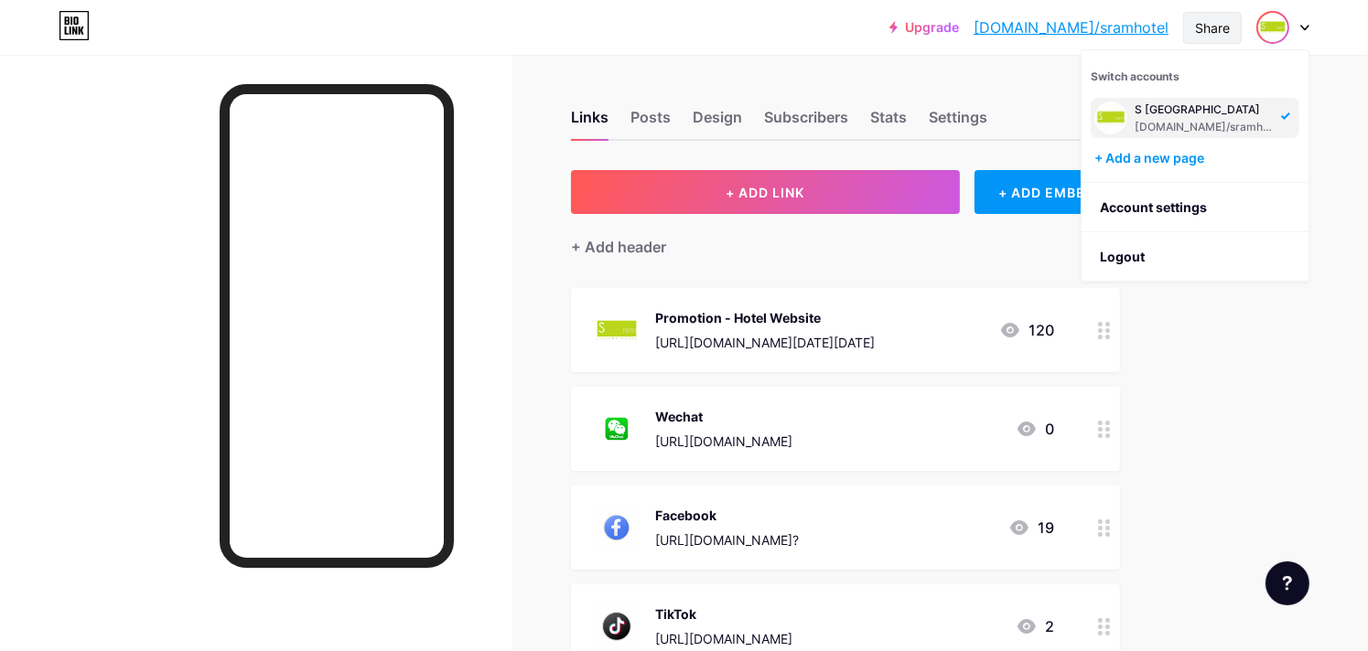
click at [1215, 27] on div "Share" at bounding box center [1212, 27] width 35 height 19
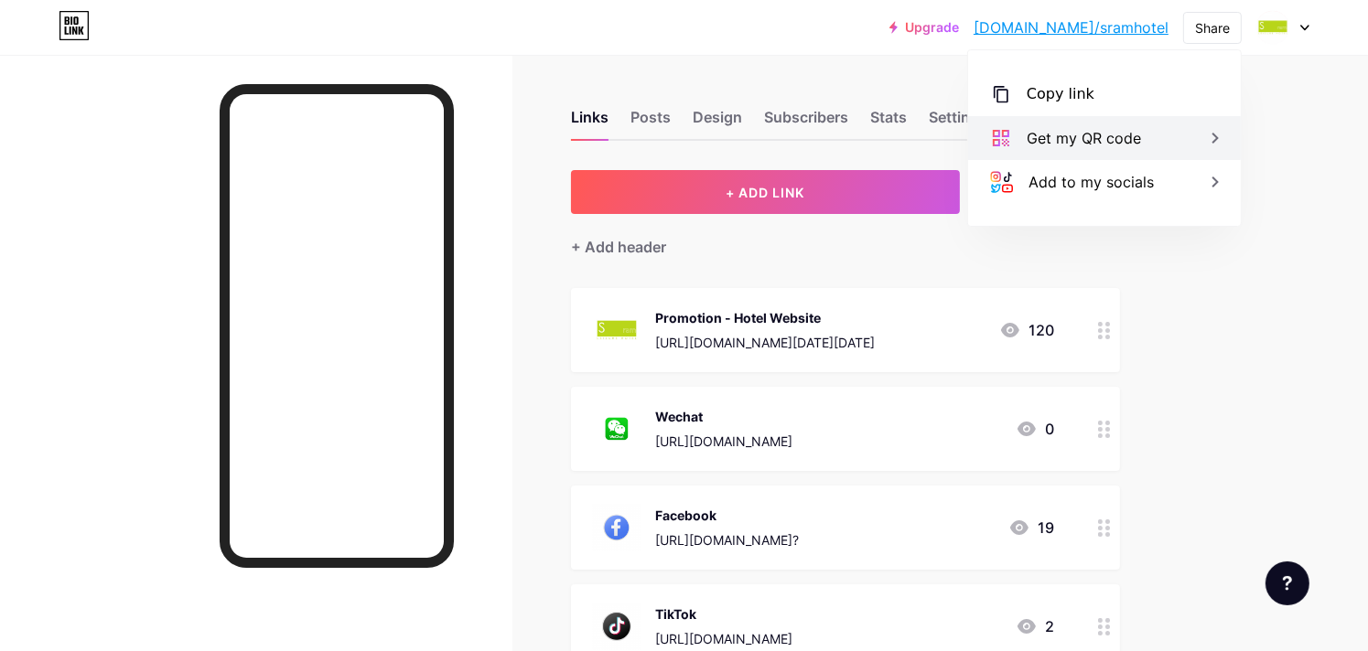
click at [1189, 130] on div "Get my QR code" at bounding box center [1104, 138] width 273 height 44
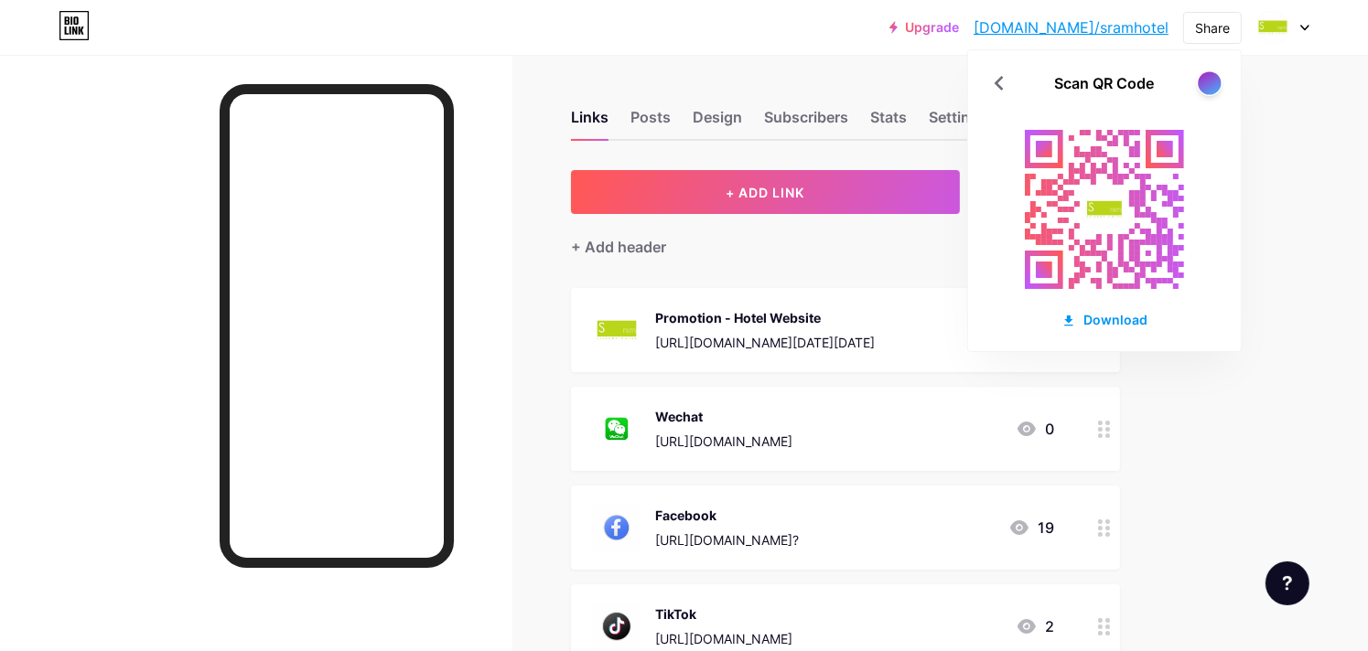
click at [1209, 75] on div at bounding box center [1208, 82] width 23 height 23
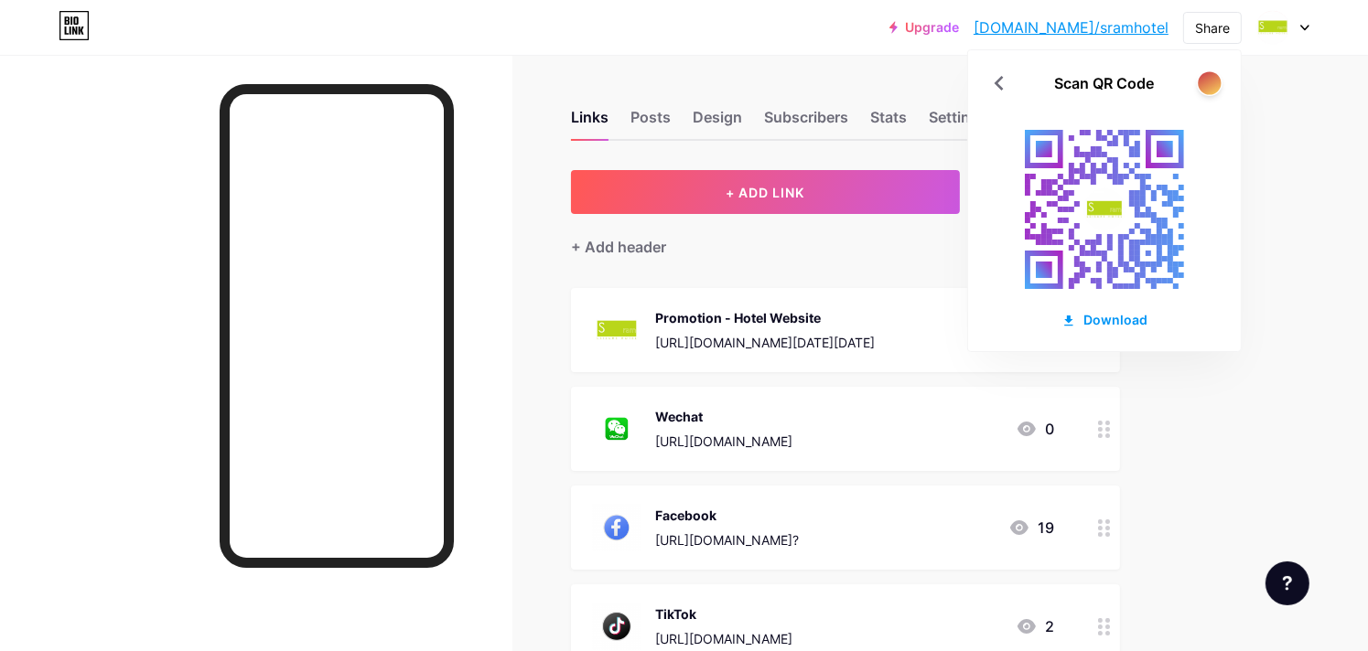
click at [1209, 75] on div at bounding box center [1208, 82] width 23 height 23
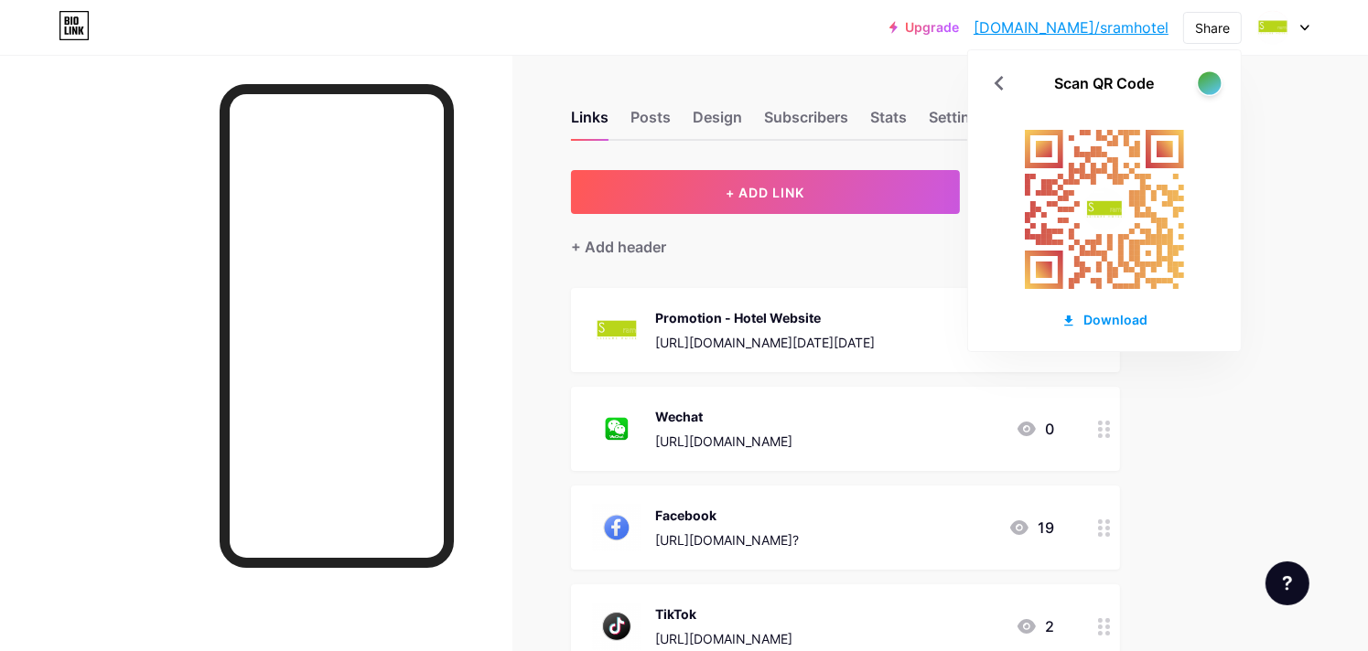
click at [1209, 75] on div at bounding box center [1208, 82] width 23 height 23
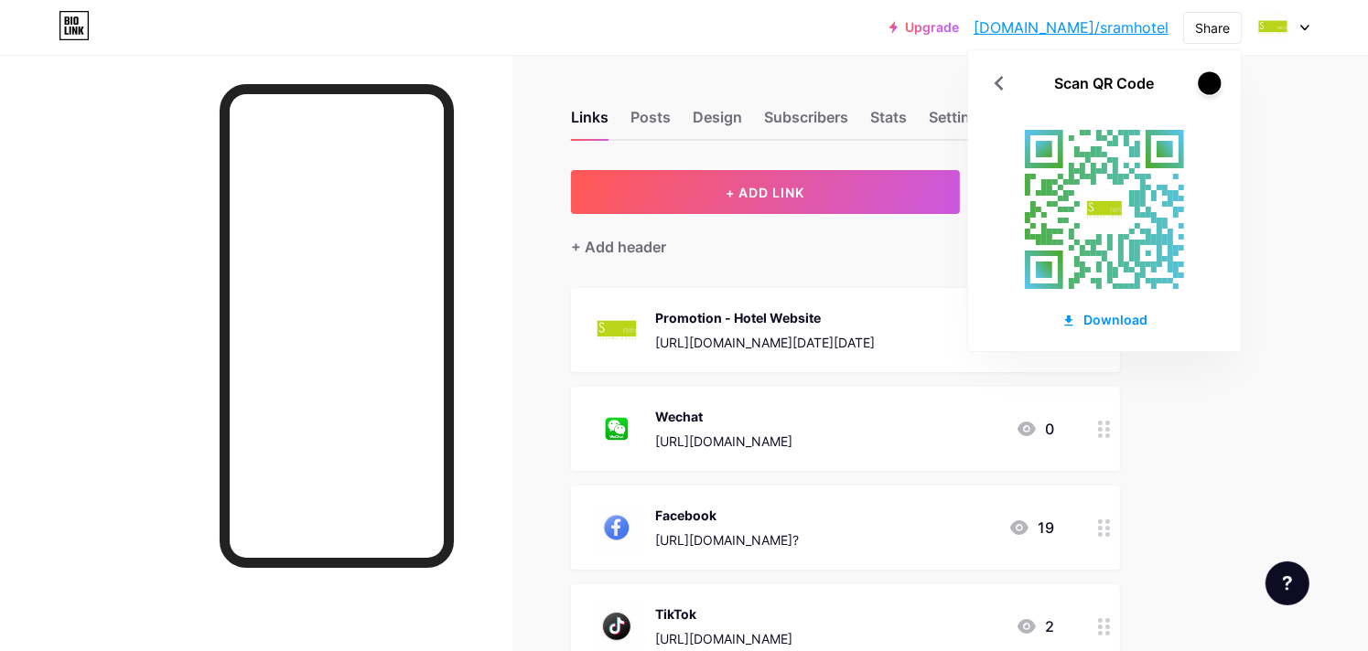
click at [1209, 75] on div at bounding box center [1208, 82] width 23 height 23
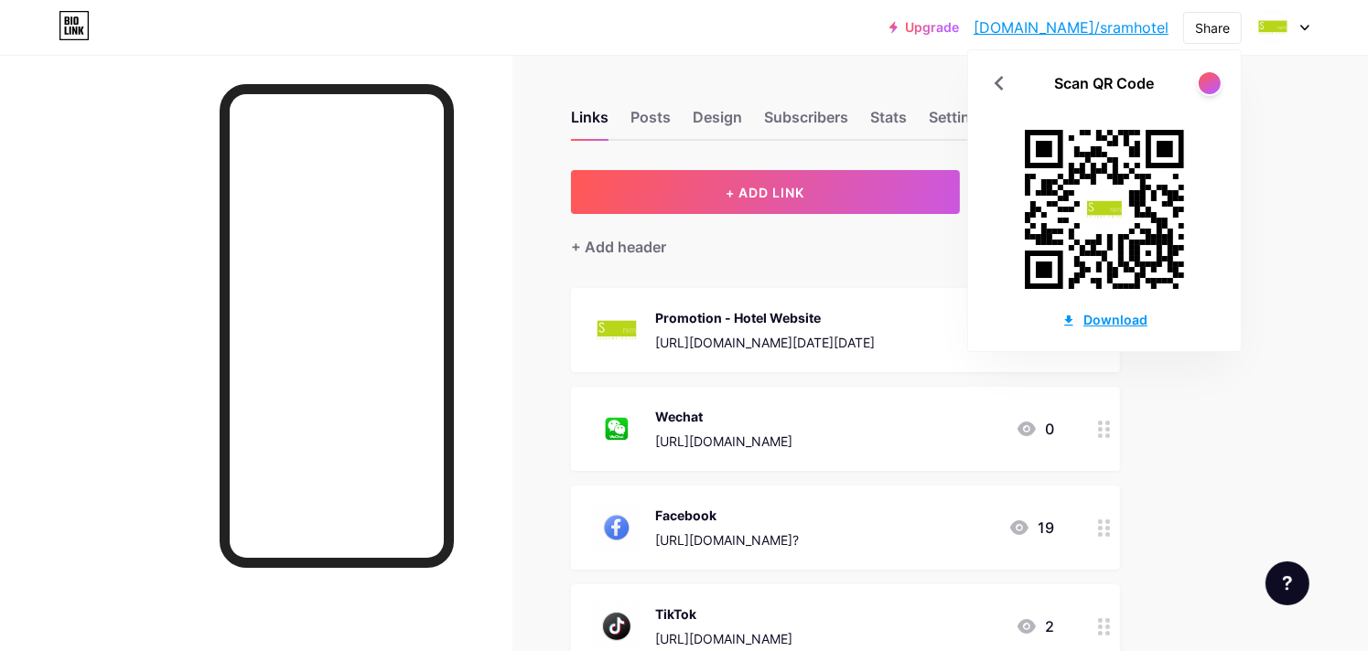
click at [1127, 316] on div "Download" at bounding box center [1104, 319] width 86 height 19
click at [1331, 222] on div "Upgrade [DOMAIN_NAME]/sramho... [DOMAIN_NAME]/sramhotel Share Scan QR Code Down…" at bounding box center [684, 594] width 1368 height 1189
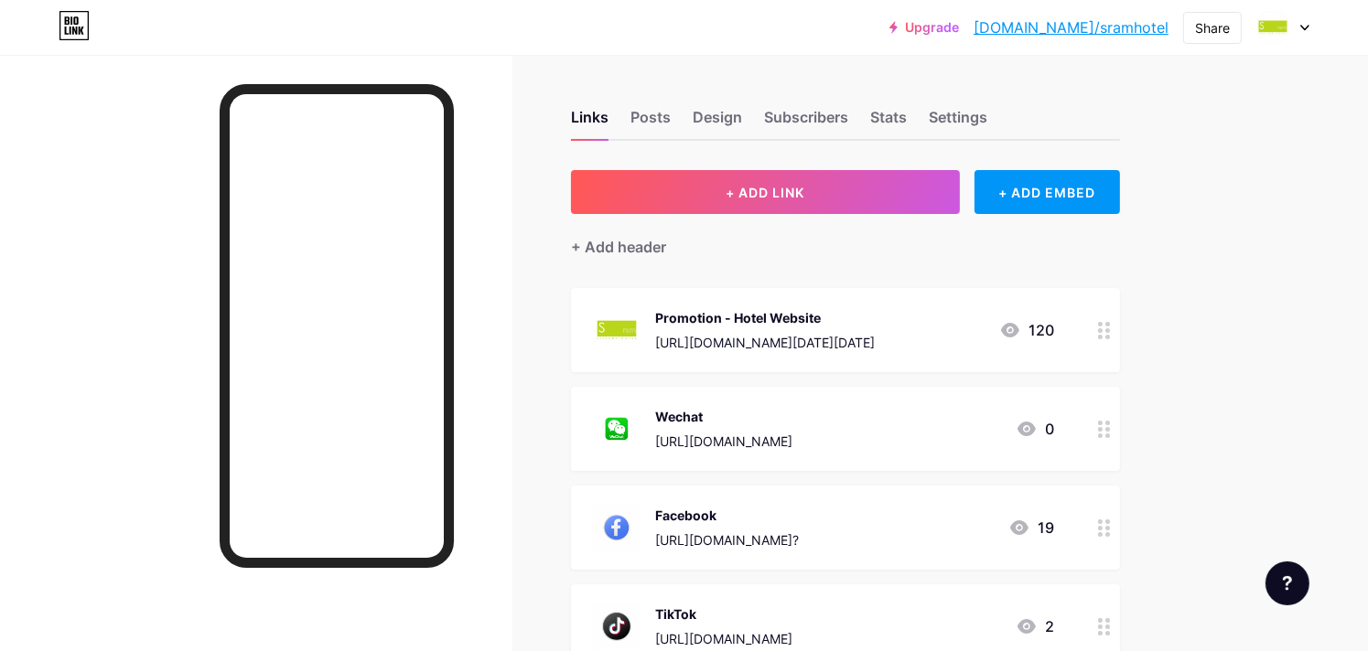
click at [1094, 422] on div at bounding box center [1104, 429] width 31 height 84
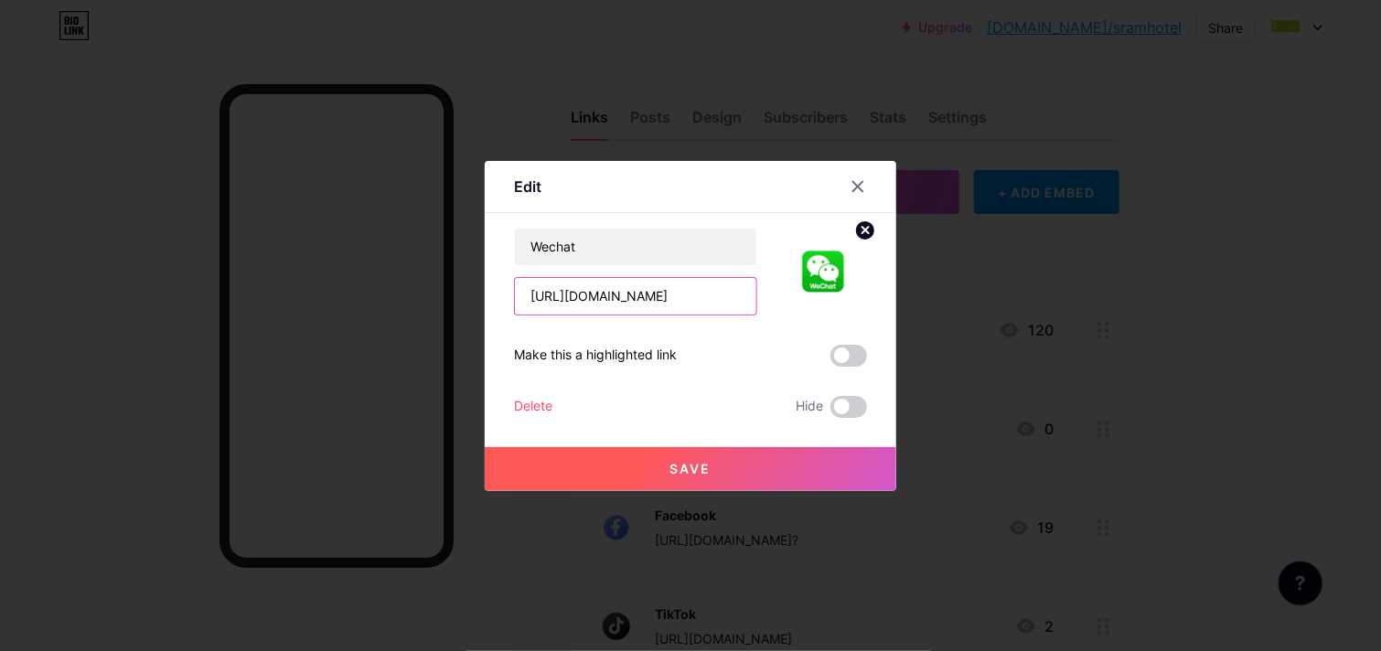
click at [687, 288] on input "[URL][DOMAIN_NAME]" at bounding box center [635, 296] width 241 height 37
click at [713, 323] on div "Wechat [URL][DOMAIN_NAME] Make this a highlighted link Delete Hide Save" at bounding box center [690, 323] width 353 height 190
click at [842, 357] on span at bounding box center [849, 356] width 37 height 22
click at [831, 360] on input "checkbox" at bounding box center [831, 360] width 0 height 0
click at [841, 357] on span at bounding box center [849, 356] width 37 height 22
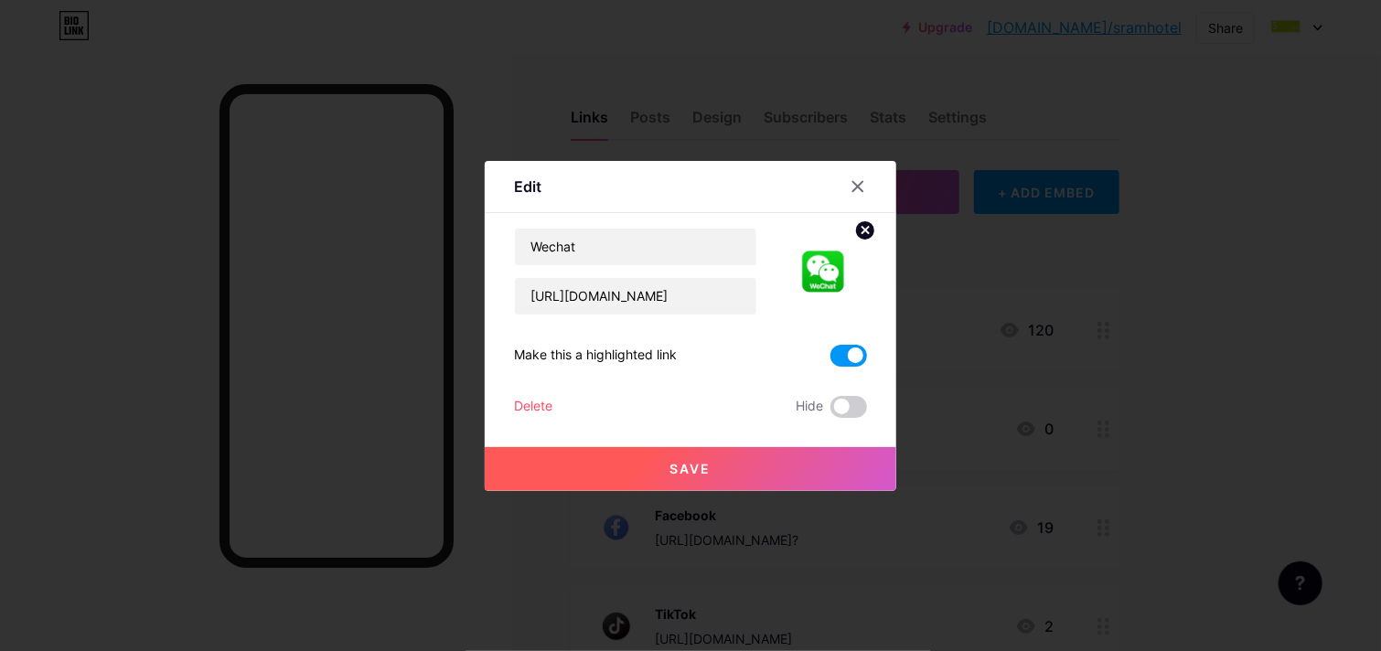
click at [831, 360] on input "checkbox" at bounding box center [831, 360] width 0 height 0
drag, startPoint x: 706, startPoint y: 413, endPoint x: 715, endPoint y: 411, distance: 9.3
click at [710, 413] on div "Delete Hide" at bounding box center [690, 407] width 353 height 22
click at [778, 204] on div "Edit" at bounding box center [691, 191] width 412 height 43
click at [697, 245] on input "Wechat" at bounding box center [635, 247] width 241 height 37
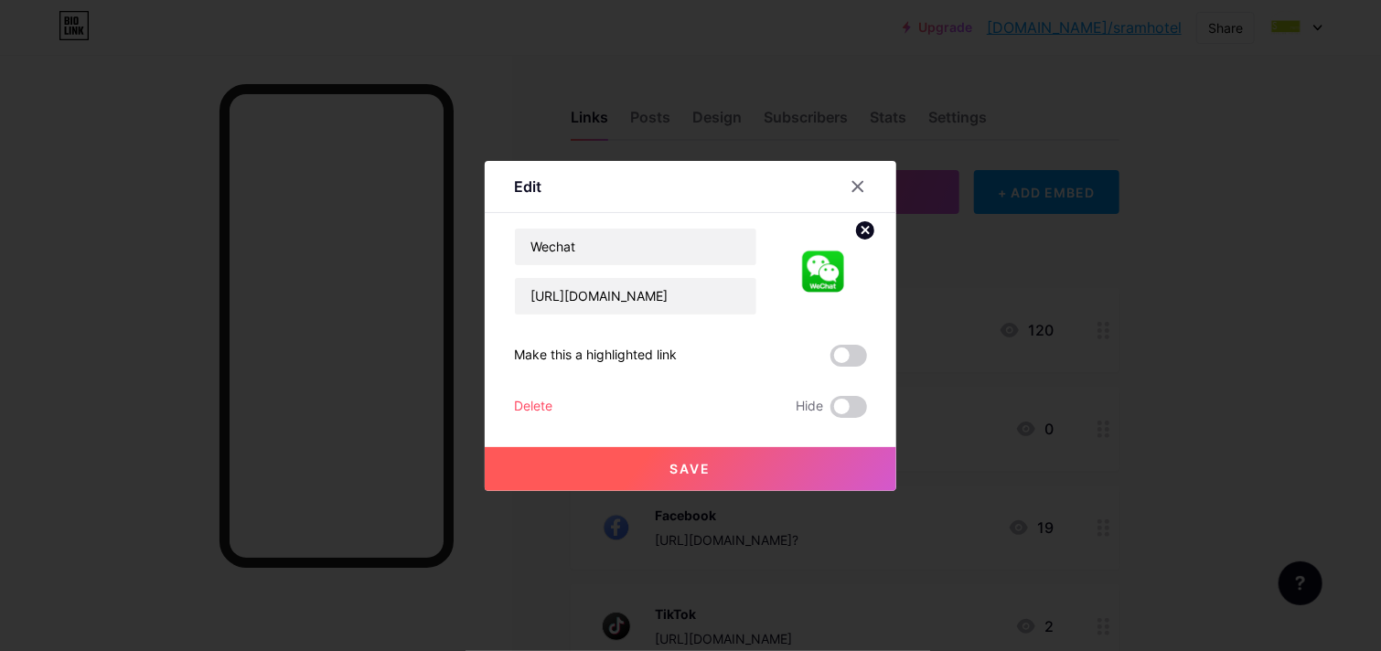
click at [750, 189] on div "Edit" at bounding box center [691, 191] width 412 height 43
click at [779, 379] on div "Wechat [URL][DOMAIN_NAME] Make this a highlighted link Delete Hide Save" at bounding box center [690, 323] width 353 height 190
click at [857, 190] on icon at bounding box center [858, 186] width 15 height 15
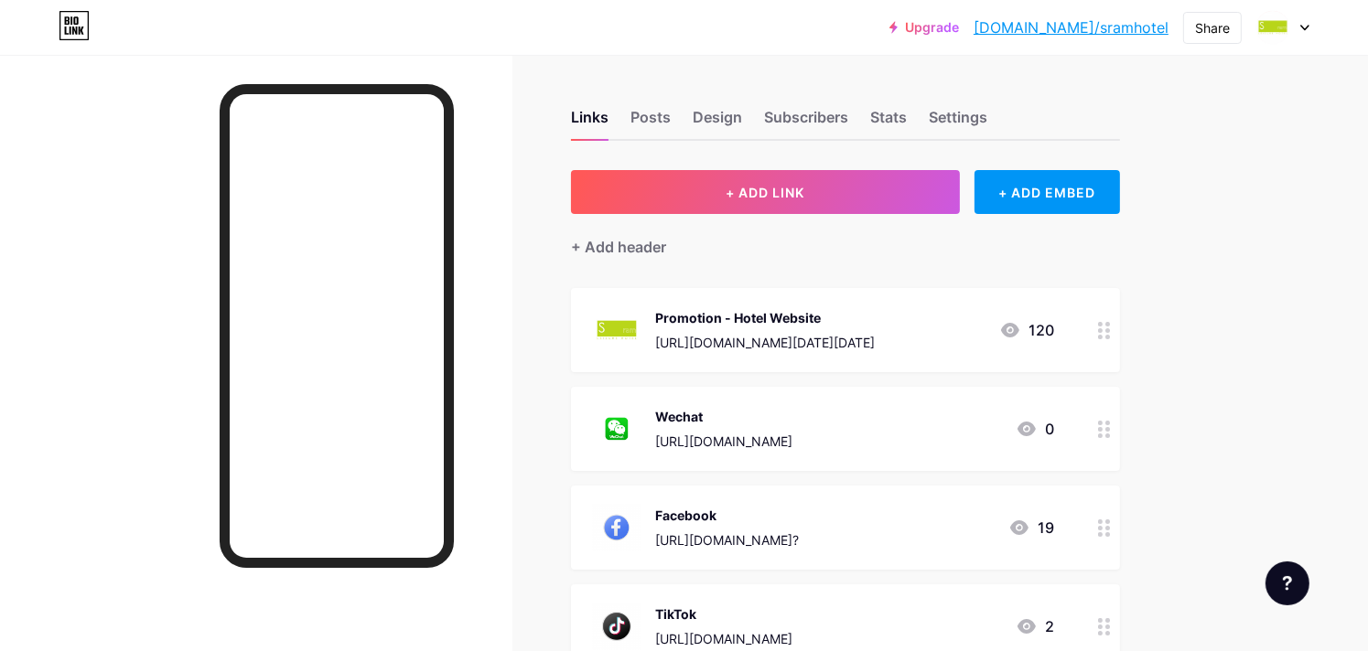
drag, startPoint x: 74, startPoint y: 489, endPoint x: 179, endPoint y: 424, distance: 124.1
click at [74, 489] on div at bounding box center [256, 380] width 512 height 651
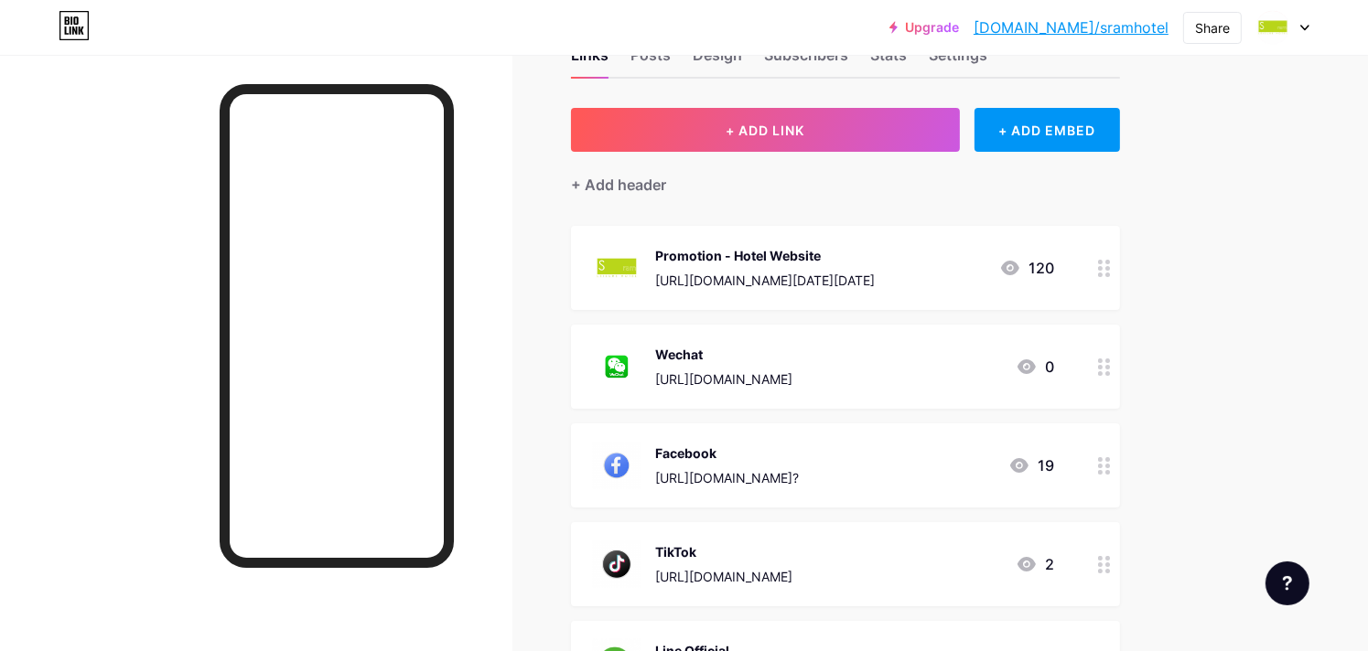
scroll to position [77, 0]
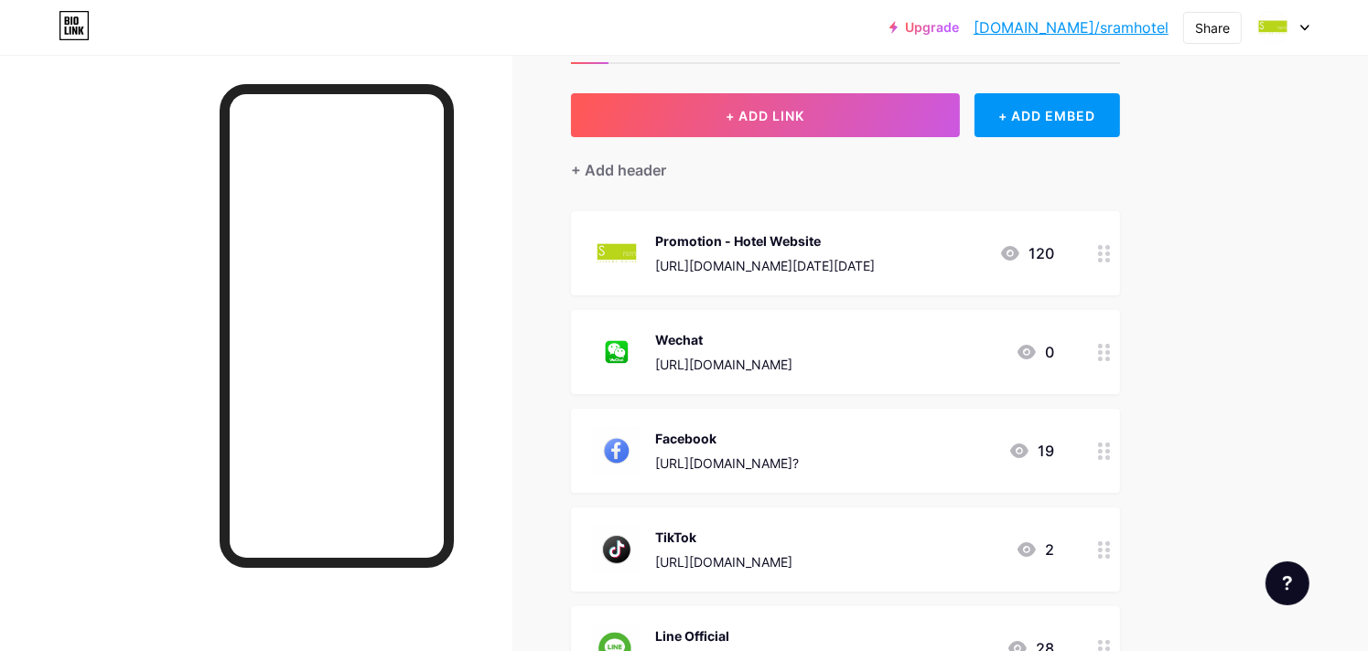
click at [1107, 359] on circle at bounding box center [1107, 359] width 5 height 5
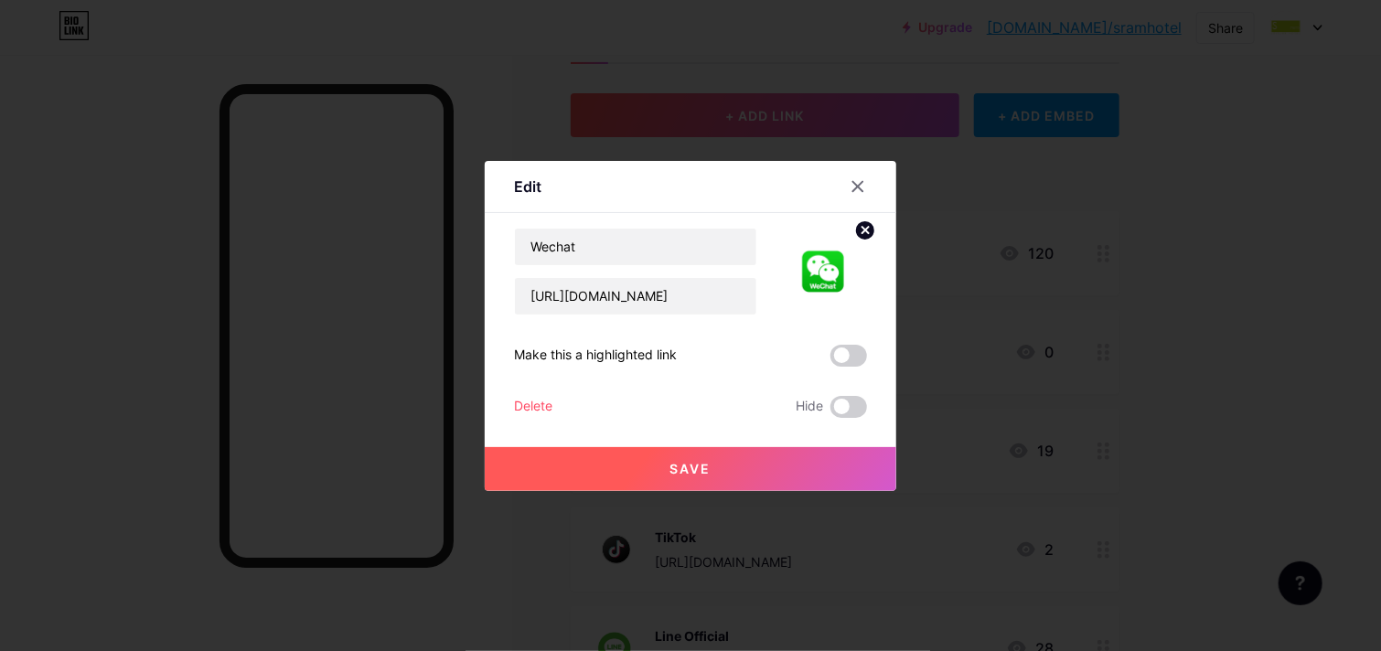
click at [547, 406] on div "Delete" at bounding box center [533, 407] width 38 height 22
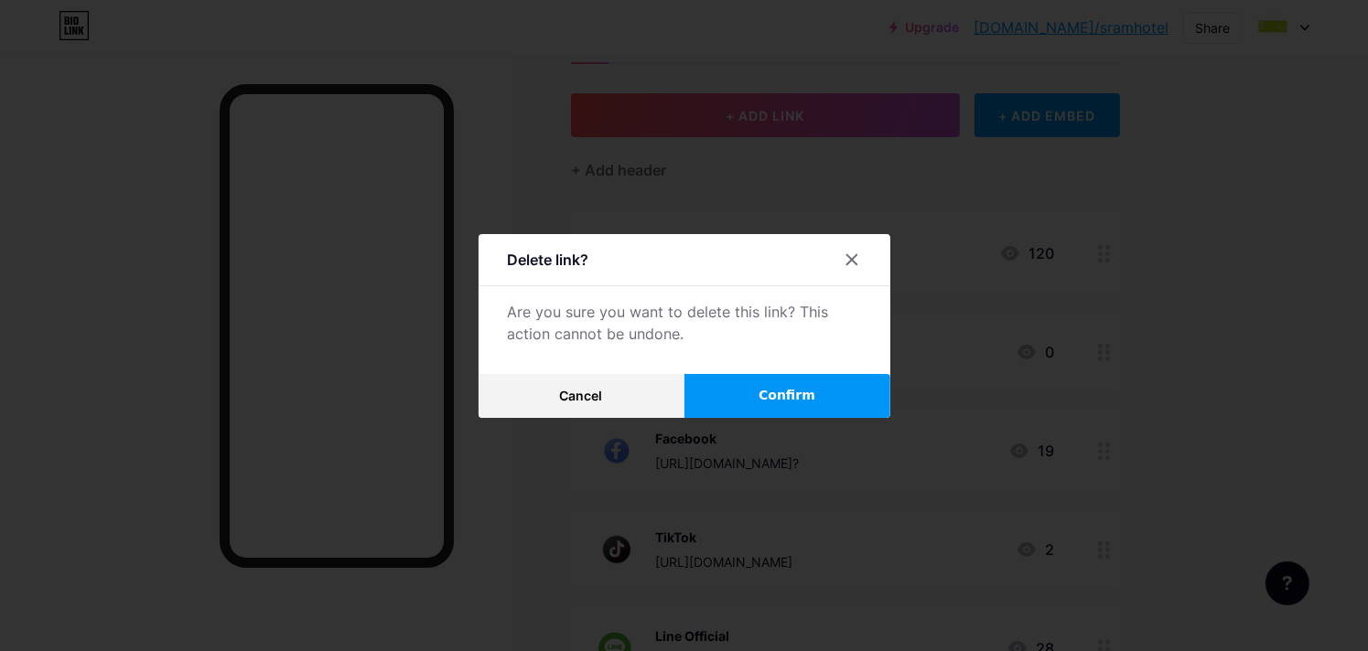
drag, startPoint x: 803, startPoint y: 394, endPoint x: 819, endPoint y: 398, distance: 16.0
click at [803, 396] on span "Confirm" at bounding box center [786, 395] width 57 height 19
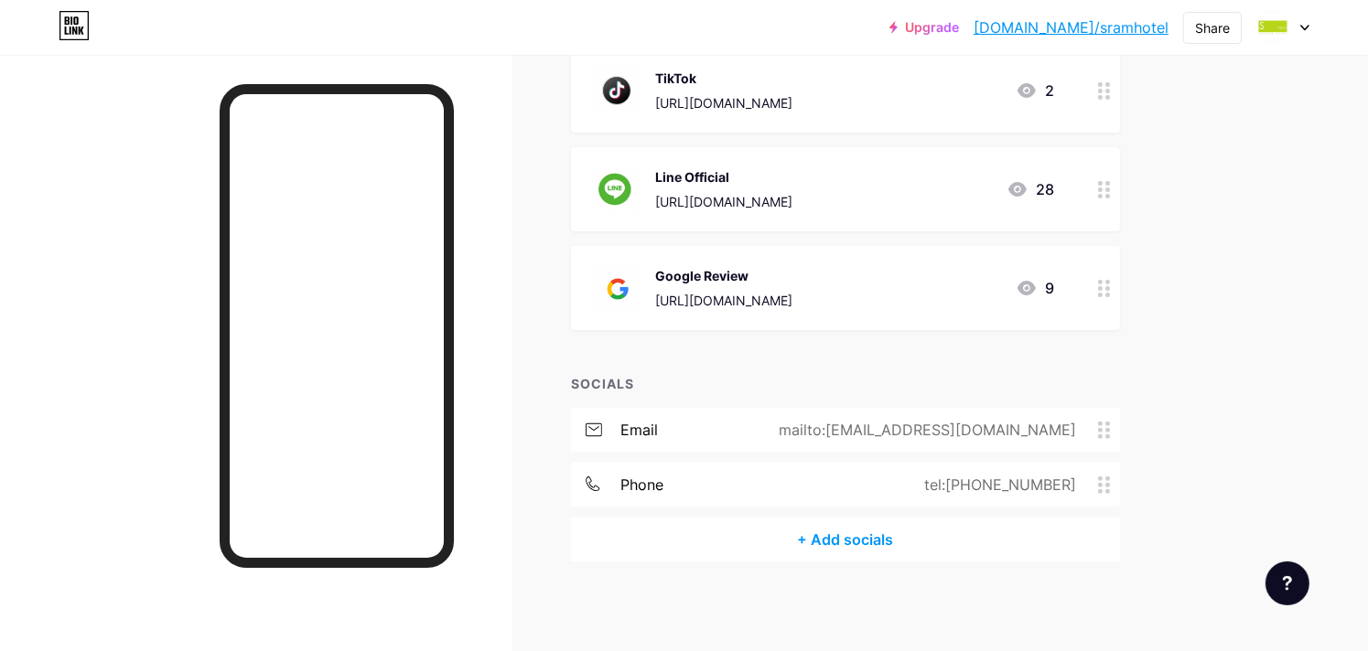
scroll to position [0, 0]
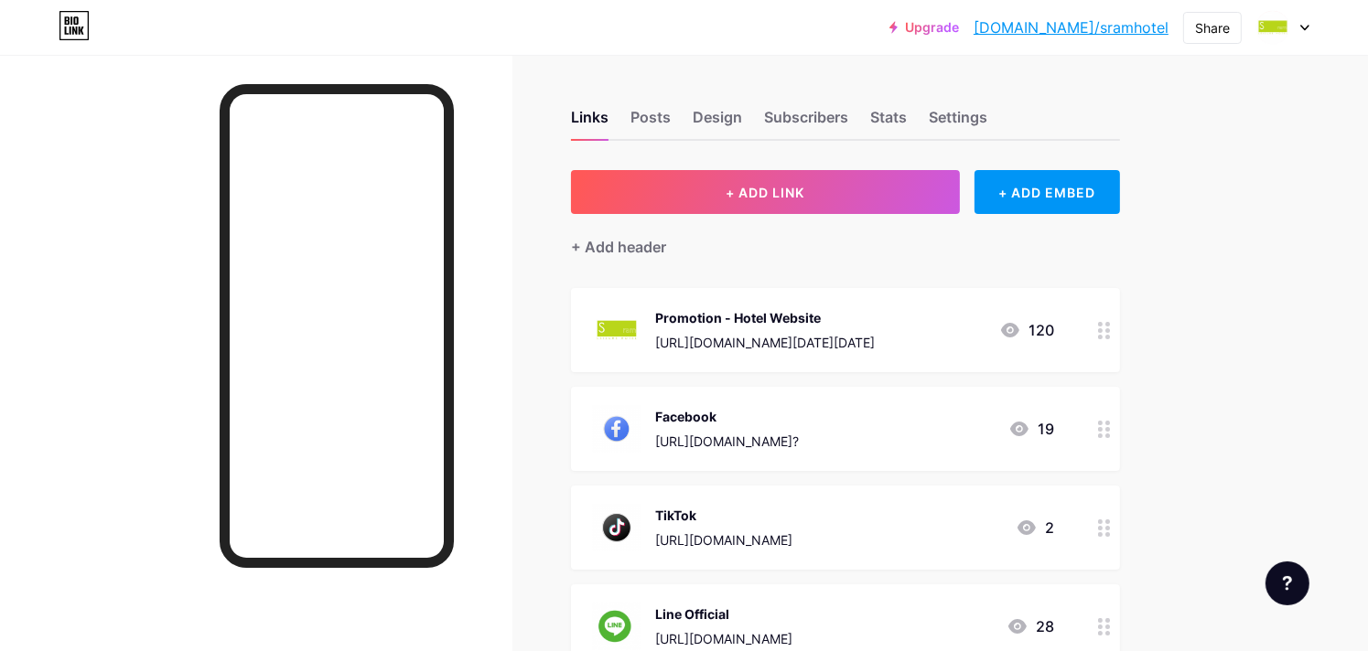
click at [1242, 123] on div "Upgrade [DOMAIN_NAME]/sramho... [DOMAIN_NAME]/sramhotel Share Switch accounts S…" at bounding box center [684, 545] width 1368 height 1090
click at [1308, 26] on div "Upgrade [DOMAIN_NAME]/sramho... [DOMAIN_NAME]/sramhotel Share Switch accounts S…" at bounding box center [684, 27] width 1368 height 33
click at [1303, 23] on div at bounding box center [1282, 27] width 53 height 33
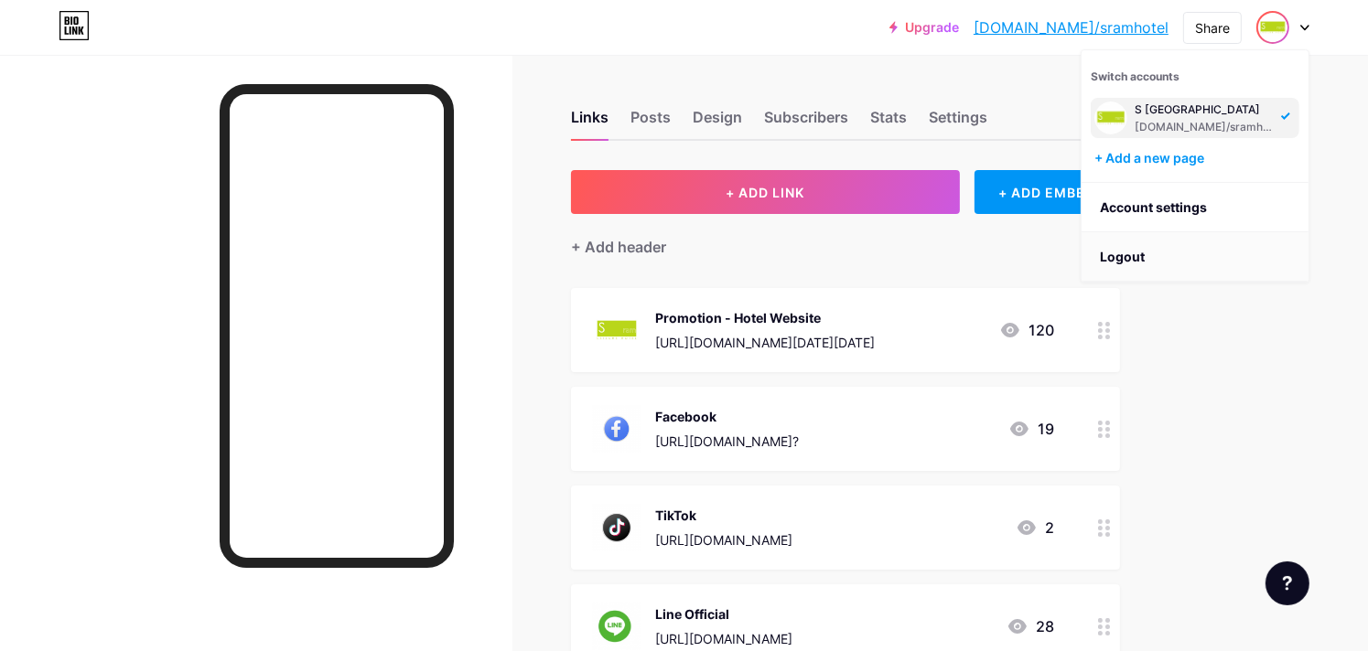
click at [1213, 257] on li "Logout" at bounding box center [1194, 256] width 227 height 49
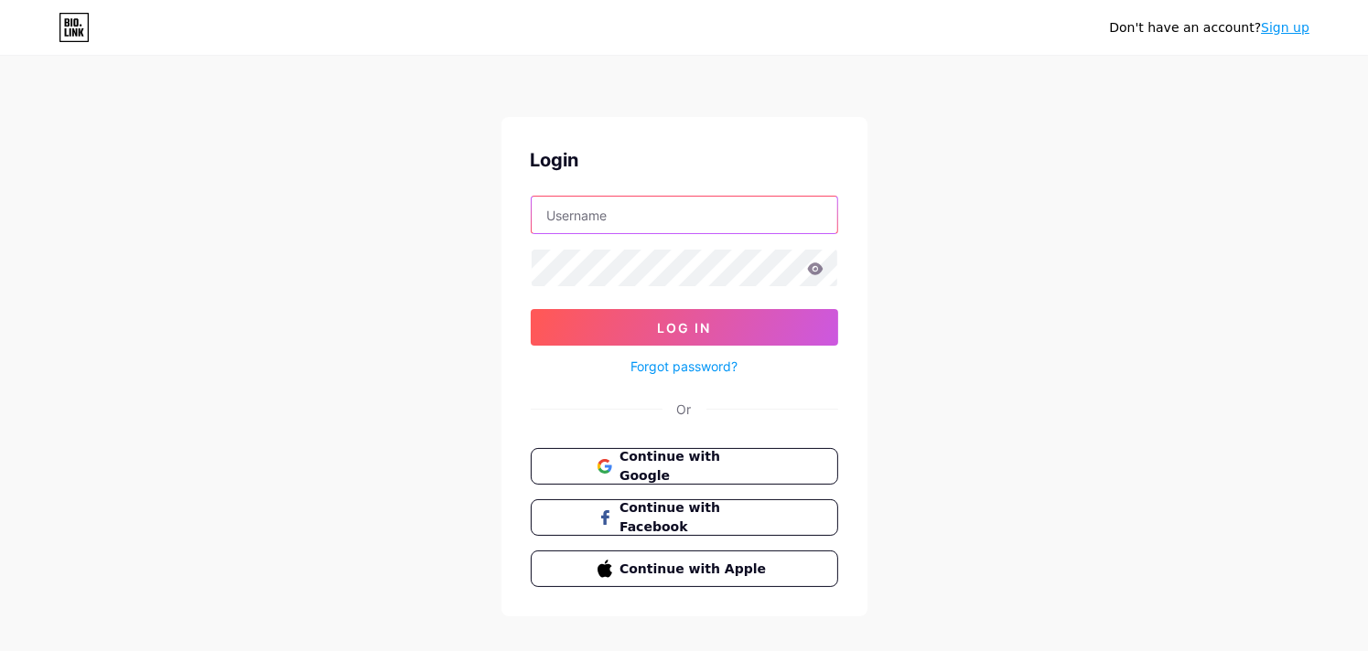
click at [684, 229] on input "text" at bounding box center [684, 215] width 306 height 37
type input "[EMAIL_ADDRESS][DOMAIN_NAME]"
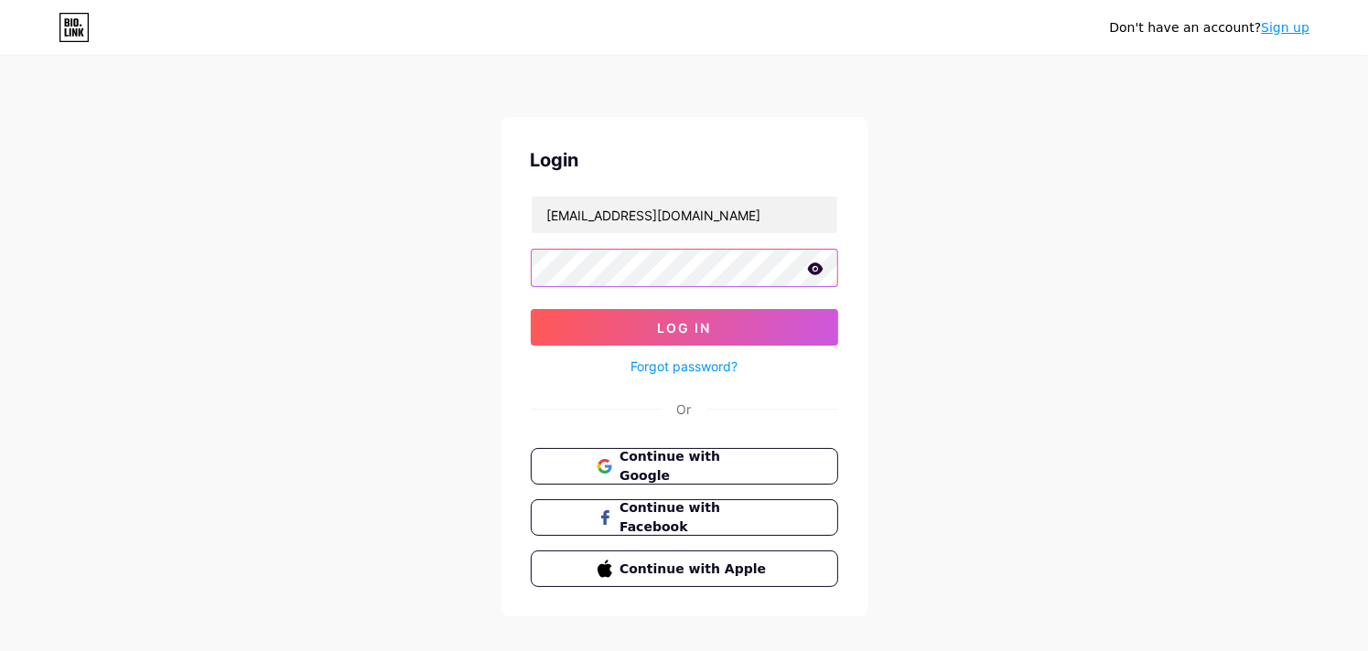
click at [531, 309] on button "Log In" at bounding box center [684, 327] width 307 height 37
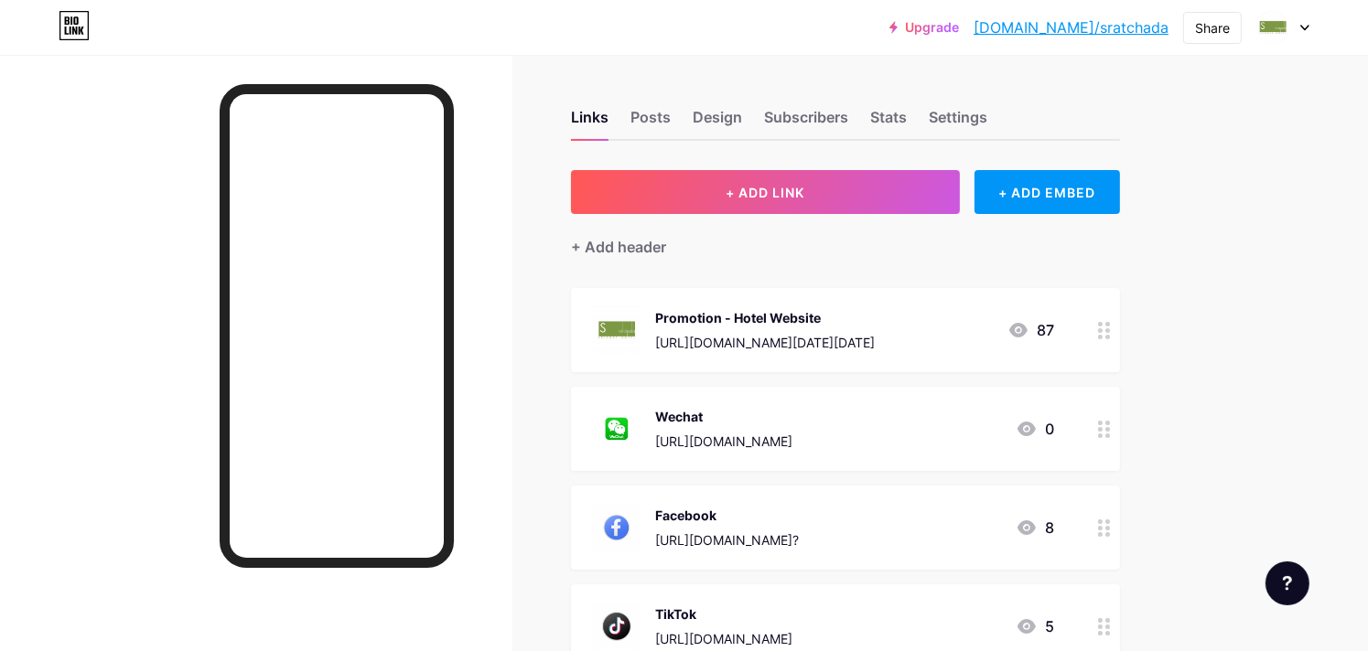
click at [1099, 427] on circle at bounding box center [1100, 429] width 5 height 5
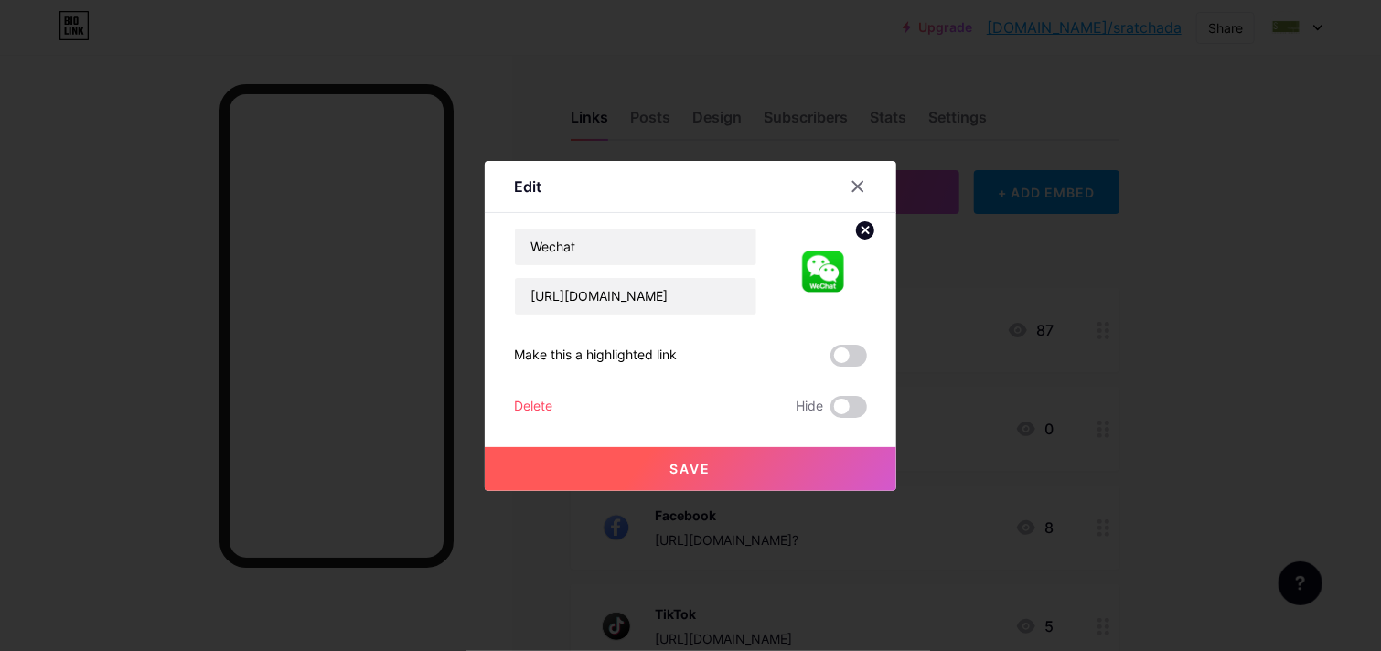
click at [548, 413] on div "Delete" at bounding box center [533, 407] width 38 height 22
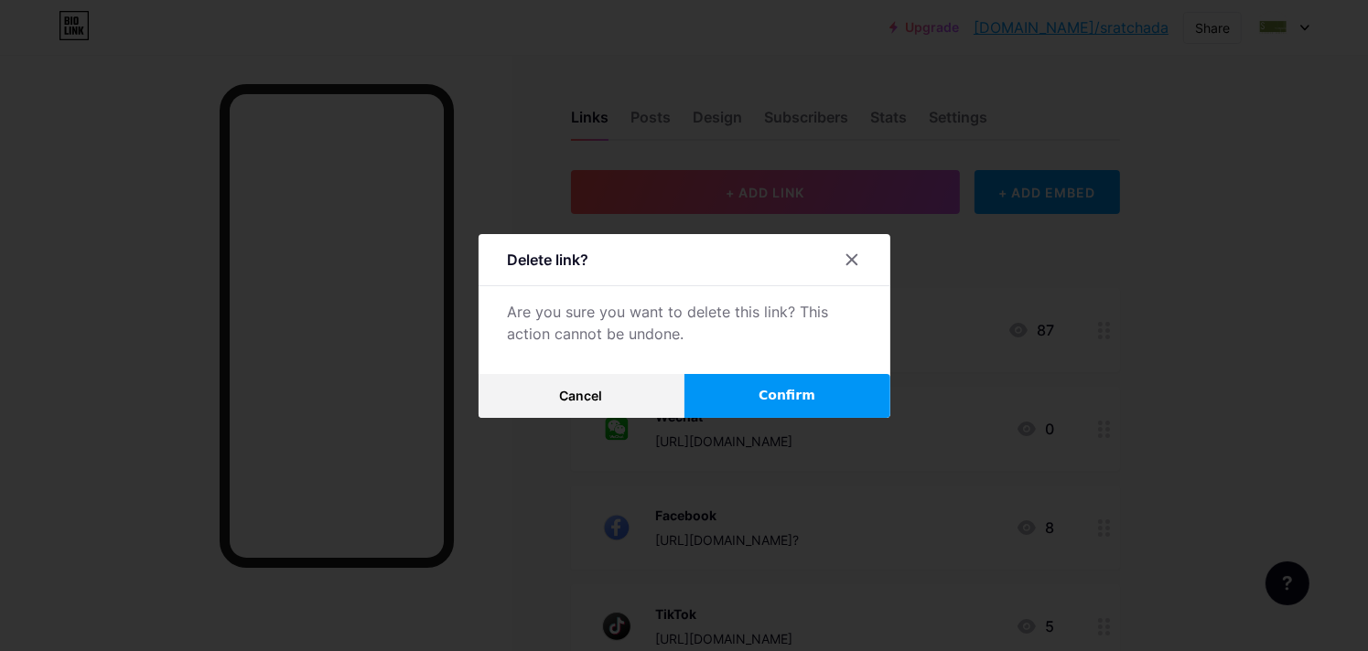
click at [779, 394] on span "Confirm" at bounding box center [786, 395] width 57 height 19
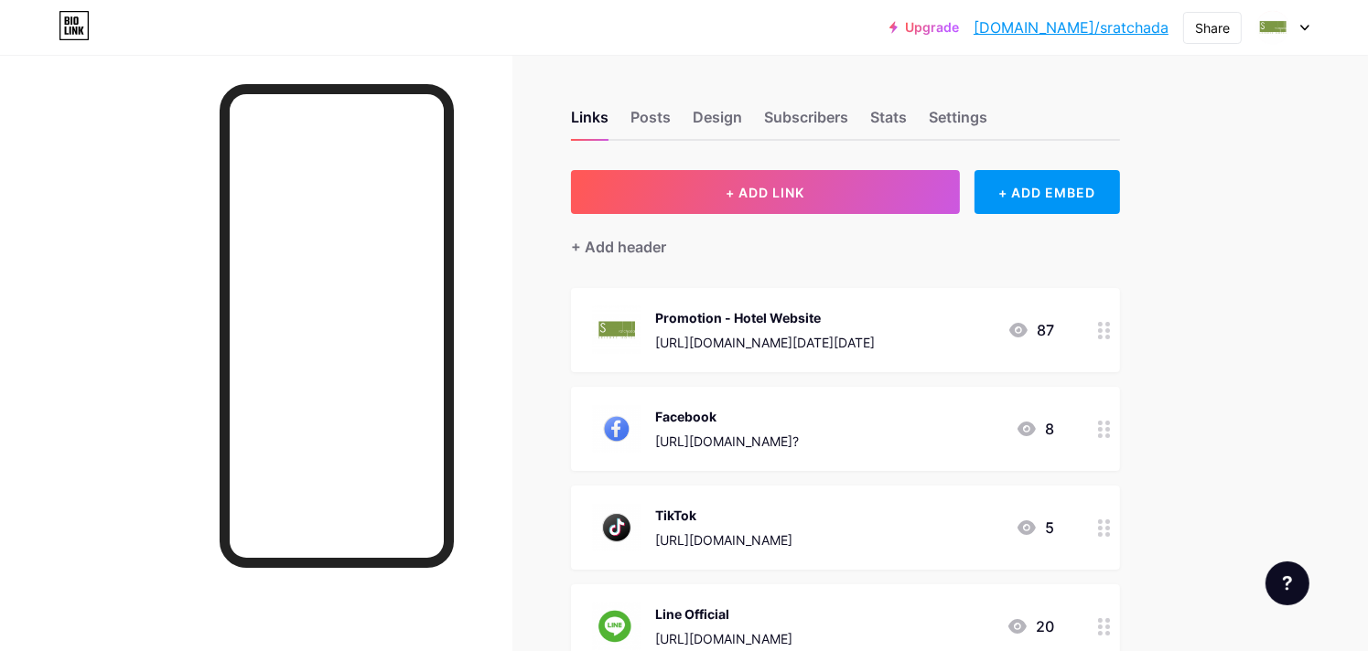
click at [1327, 375] on div "Upgrade [DOMAIN_NAME]/sratch... [DOMAIN_NAME]/sratchada Share Switch accounts S…" at bounding box center [684, 545] width 1368 height 1090
drag, startPoint x: 1196, startPoint y: 344, endPoint x: 1201, endPoint y: 291, distance: 53.3
click at [1197, 315] on div "Upgrade [DOMAIN_NAME]/sratch... [DOMAIN_NAME]/sratchada Share Switch accounts S…" at bounding box center [684, 545] width 1368 height 1090
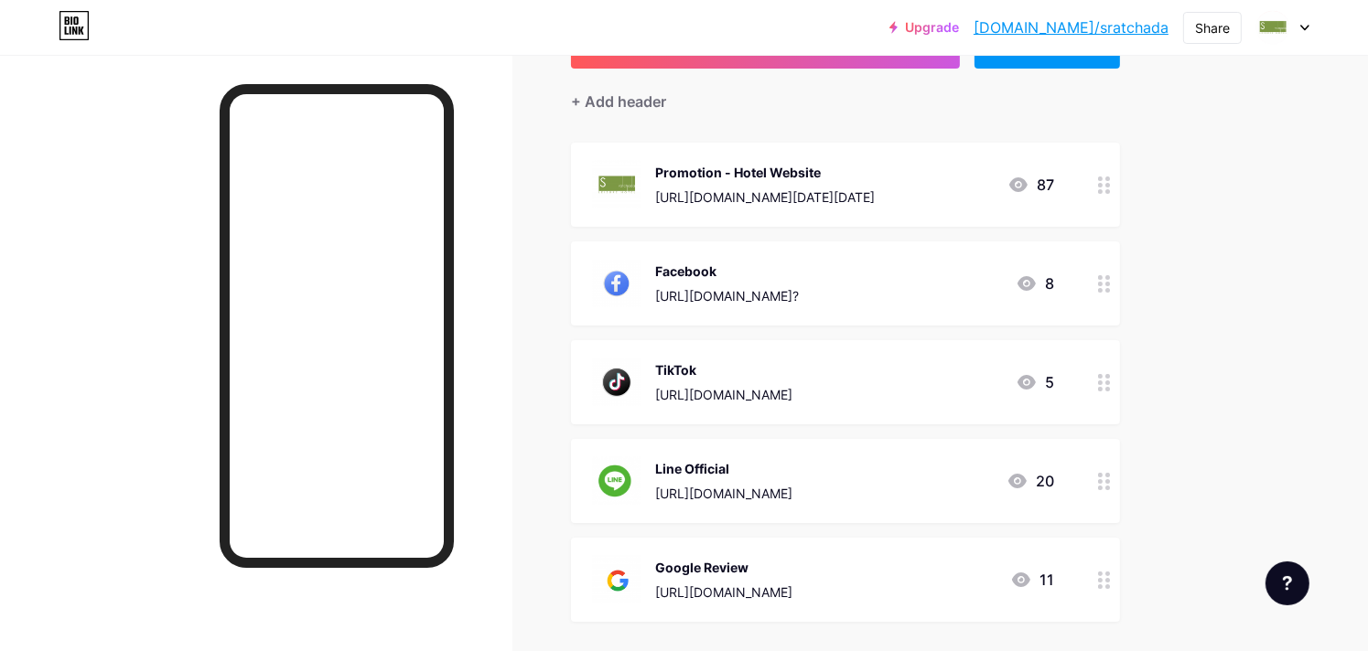
scroll to position [137, 0]
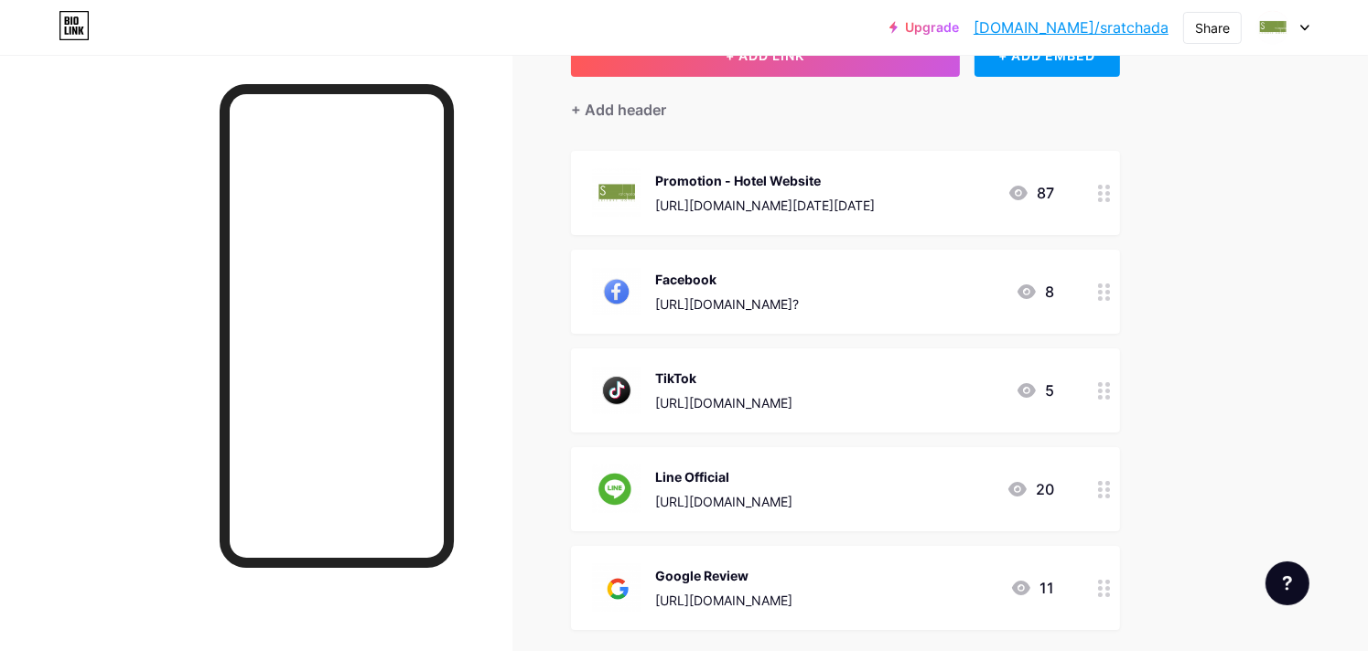
click at [1226, 136] on div "Upgrade [DOMAIN_NAME]/sratch... [DOMAIN_NAME]/sratchada Share Switch accounts S…" at bounding box center [684, 408] width 1368 height 1090
